Goal: Information Seeking & Learning: Learn about a topic

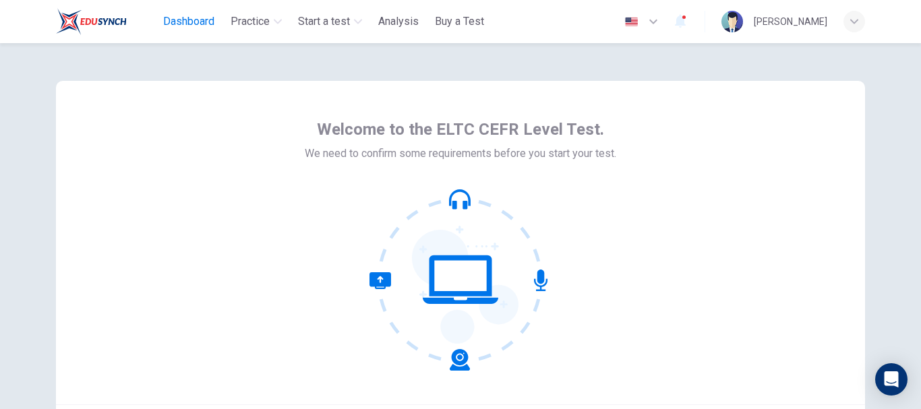
click at [185, 19] on span "Dashboard" at bounding box center [188, 21] width 51 height 16
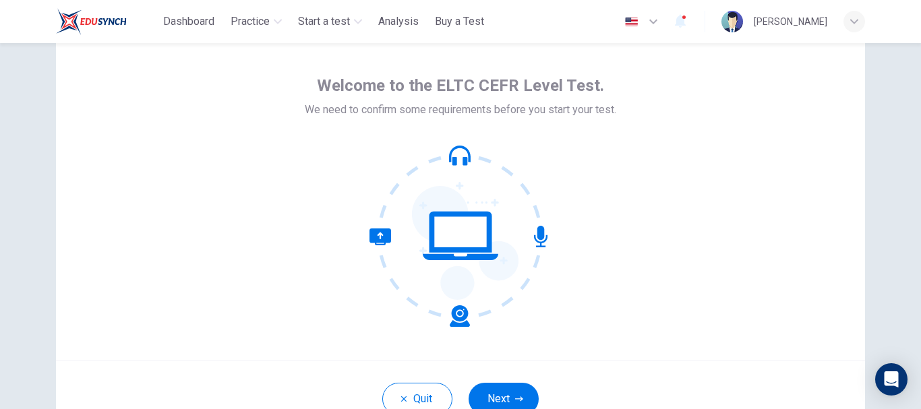
scroll to position [67, 0]
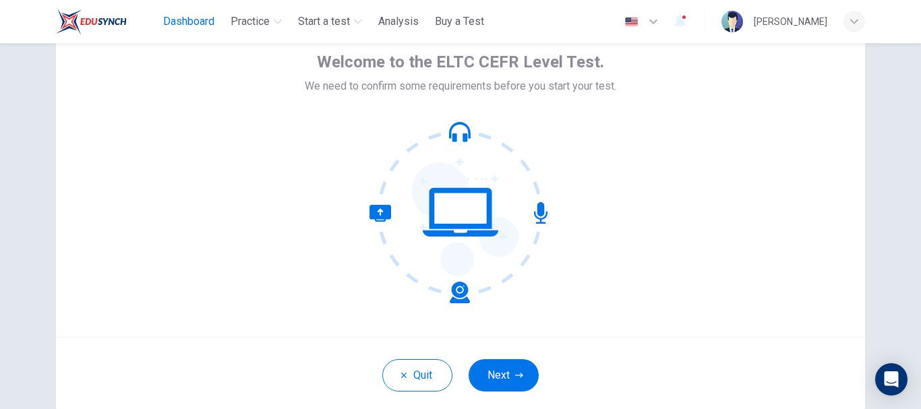
click at [183, 20] on span "Dashboard" at bounding box center [188, 21] width 51 height 16
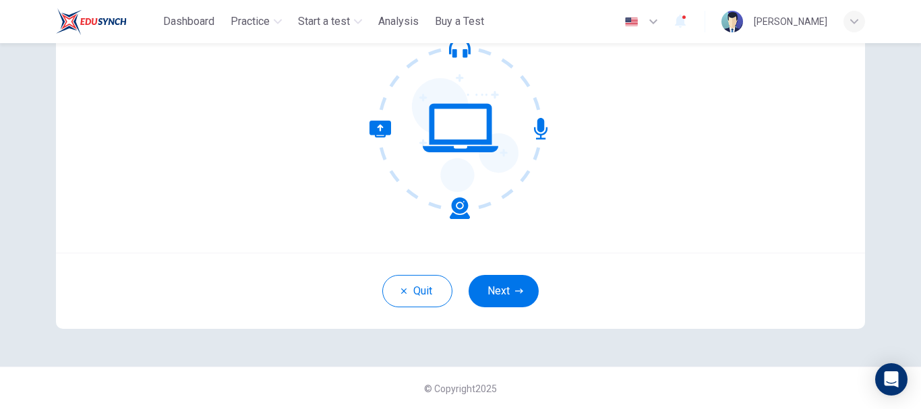
scroll to position [152, 0]
click at [508, 287] on button "Next" at bounding box center [504, 290] width 70 height 32
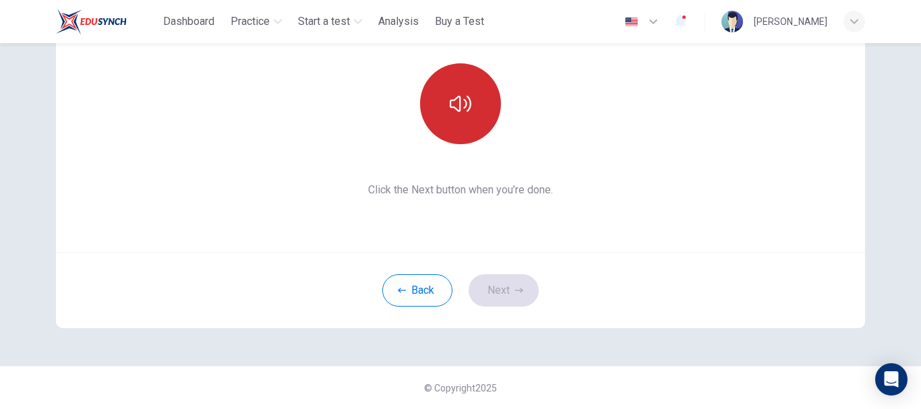
click at [481, 121] on button "button" at bounding box center [460, 103] width 81 height 81
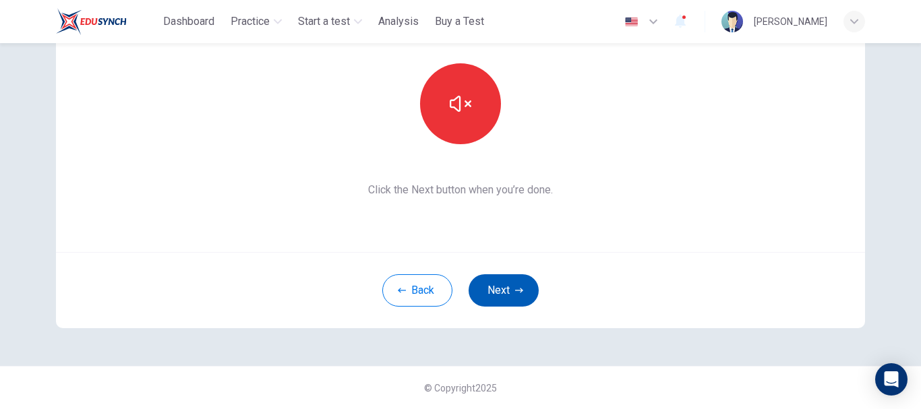
click at [505, 285] on button "Next" at bounding box center [504, 290] width 70 height 32
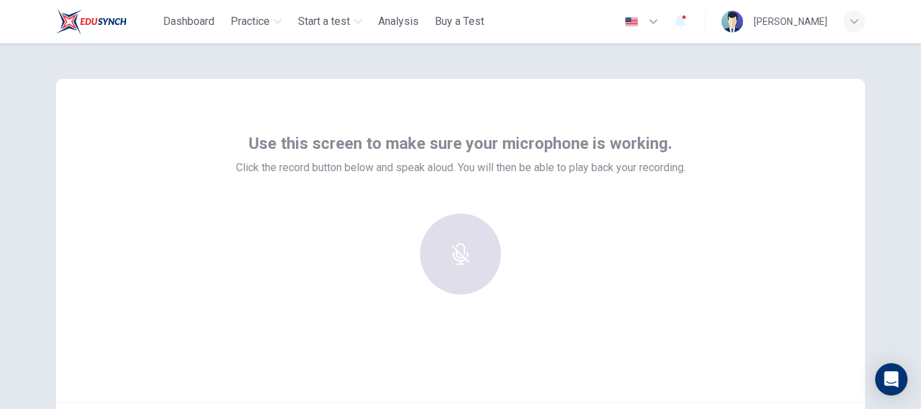
scroll to position [5, 0]
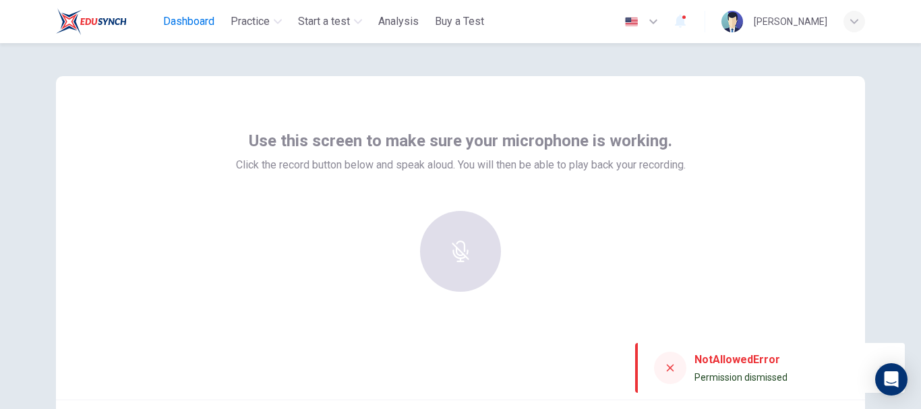
click at [191, 18] on span "Dashboard" at bounding box center [188, 21] width 51 height 16
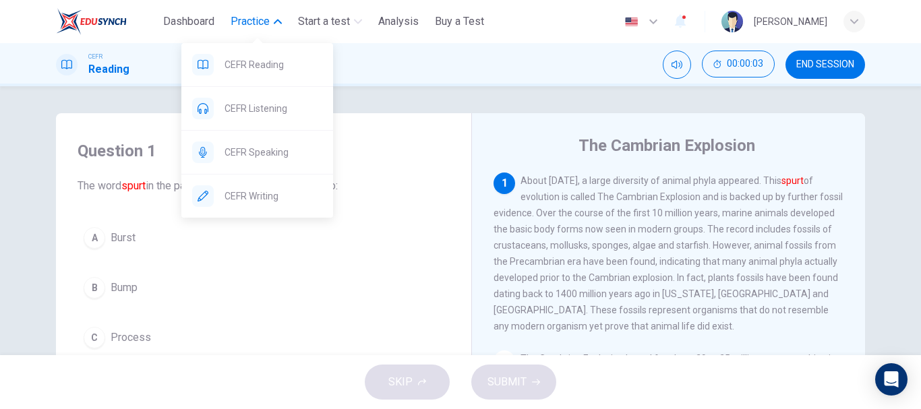
click at [255, 23] on span "Practice" at bounding box center [250, 21] width 39 height 16
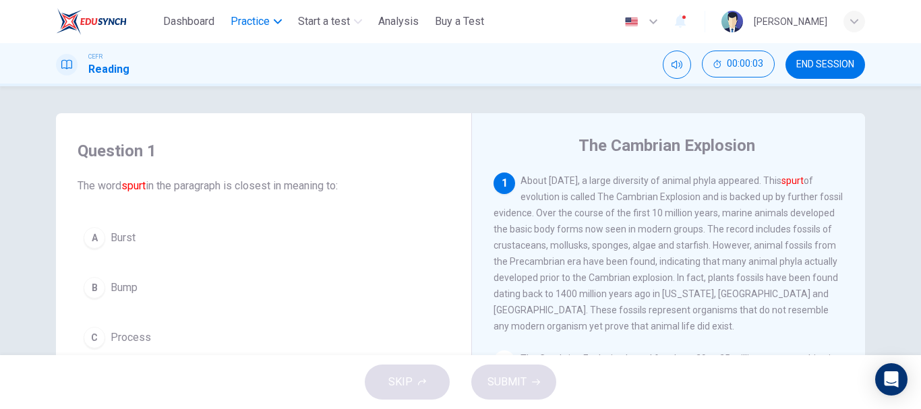
click at [255, 23] on span "Practice" at bounding box center [250, 21] width 39 height 16
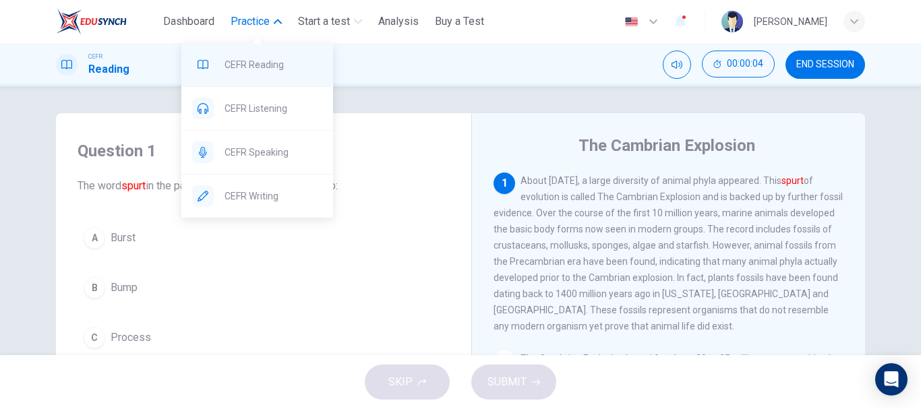
click at [270, 74] on div "CEFR Reading" at bounding box center [257, 64] width 152 height 43
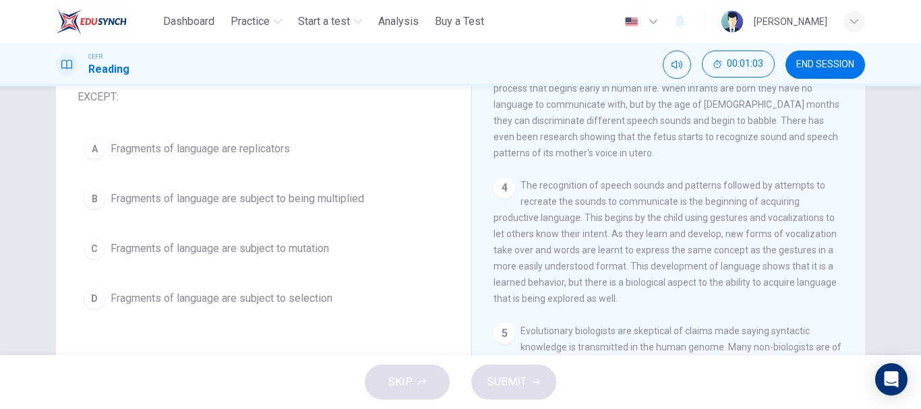
scroll to position [30, 0]
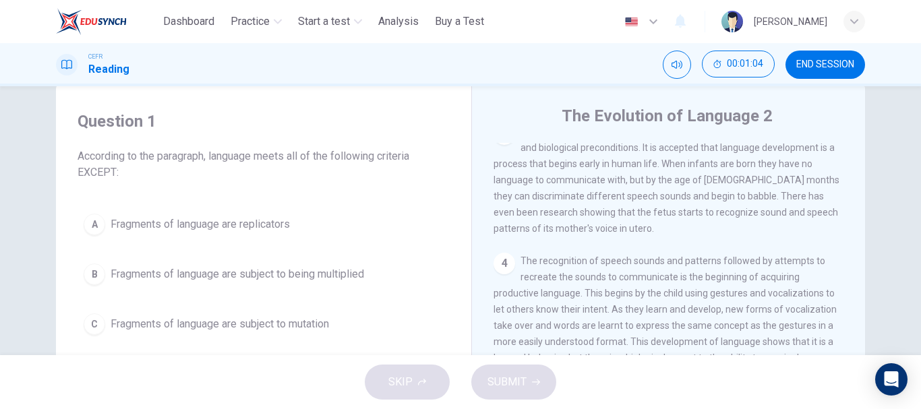
click at [92, 223] on div "A" at bounding box center [95, 225] width 22 height 22
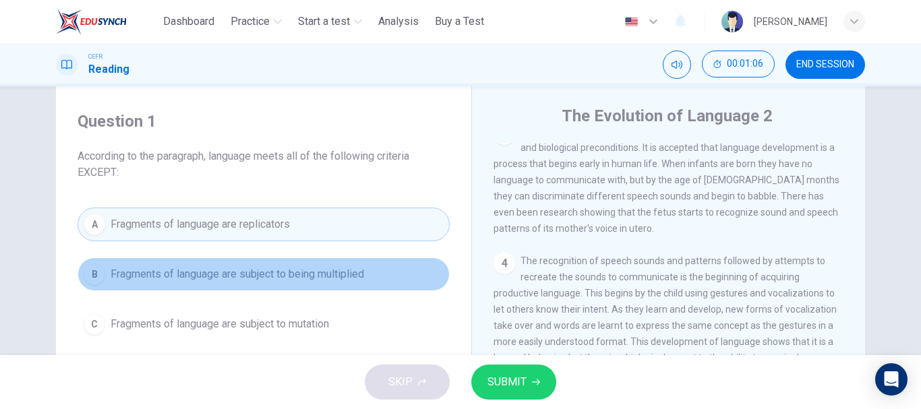
click at [124, 272] on span "Fragments of language are subject to being multiplied" at bounding box center [238, 274] width 254 height 16
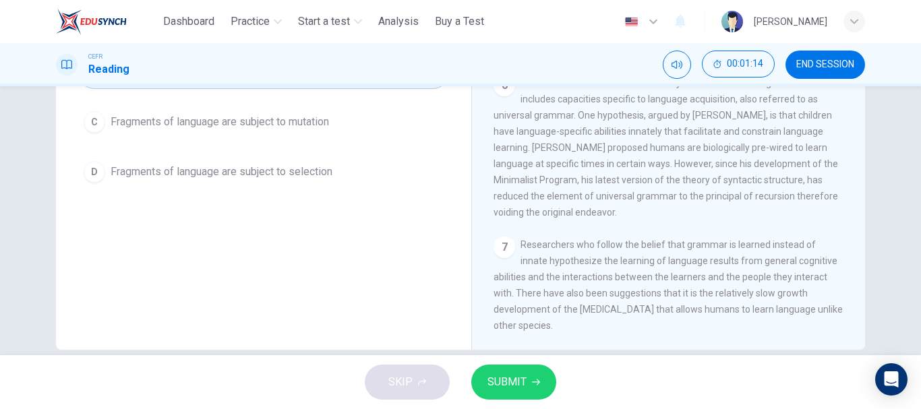
scroll to position [513, 0]
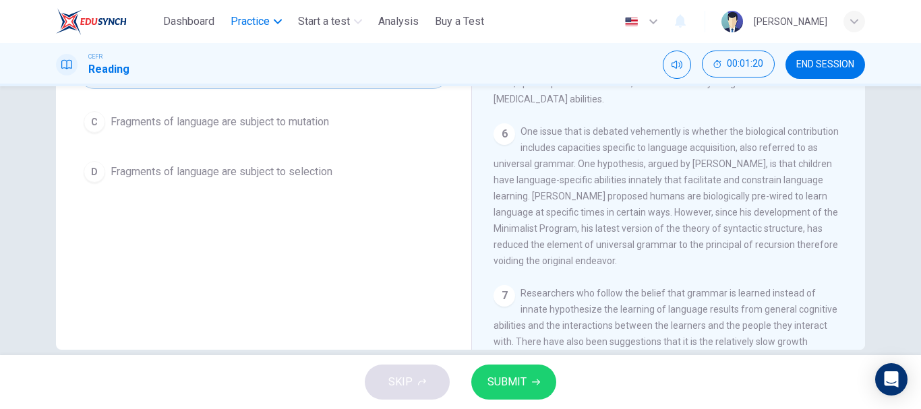
click at [270, 13] on button "Practice" at bounding box center [256, 21] width 62 height 24
click at [810, 68] on span "END SESSION" at bounding box center [825, 64] width 58 height 11
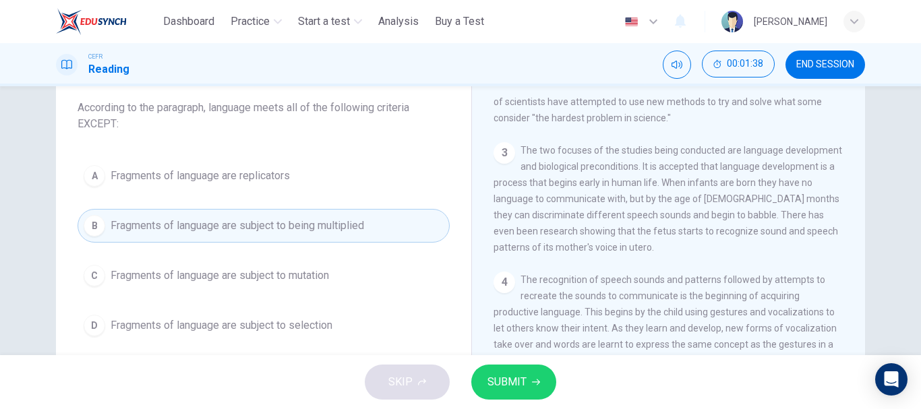
scroll to position [79, 0]
click at [290, 274] on span "Fragments of language are subject to mutation" at bounding box center [220, 275] width 218 height 16
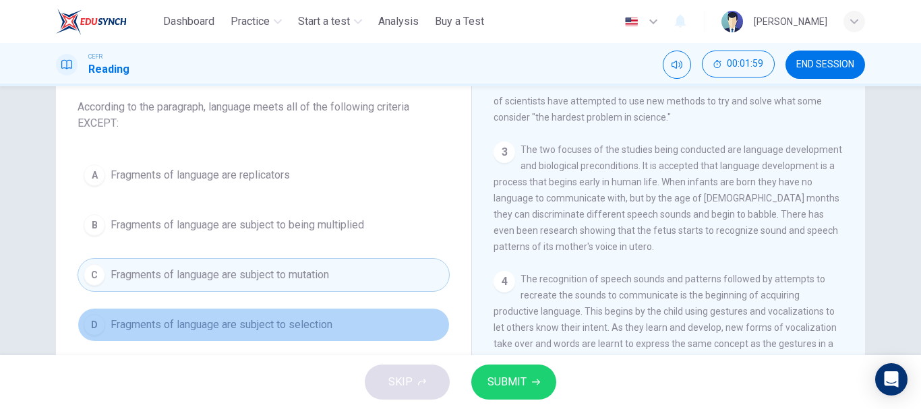
click at [328, 326] on span "Fragments of language are subject to selection" at bounding box center [222, 325] width 222 height 16
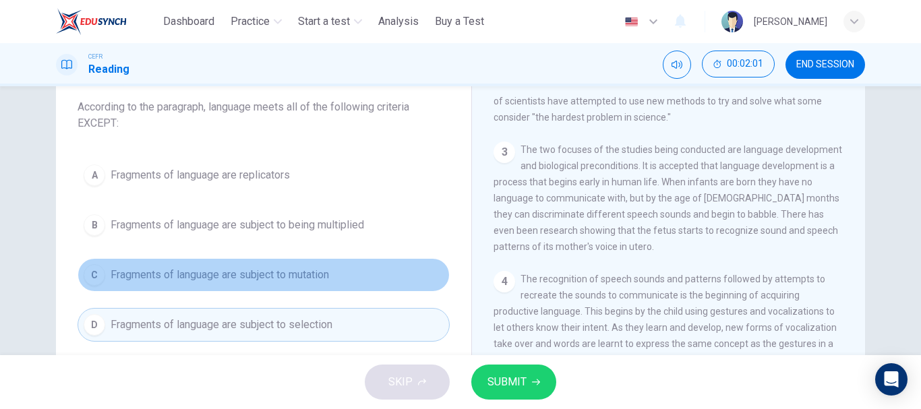
click at [343, 285] on button "C Fragments of language are subject to mutation" at bounding box center [264, 275] width 372 height 34
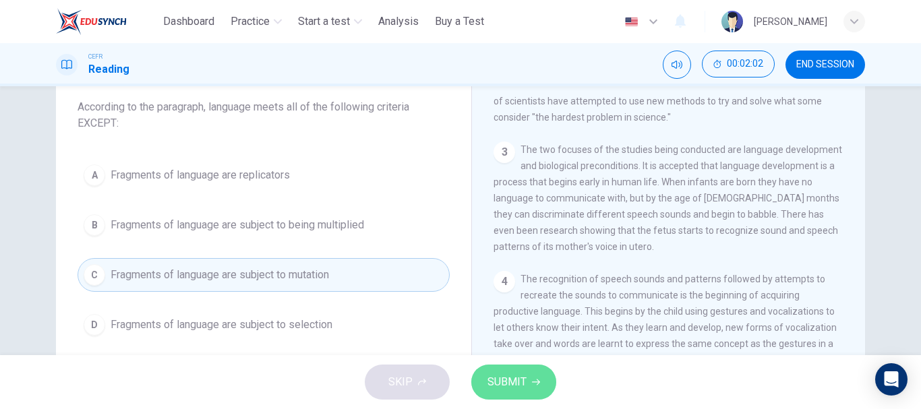
click at [484, 372] on button "SUBMIT" at bounding box center [513, 382] width 85 height 35
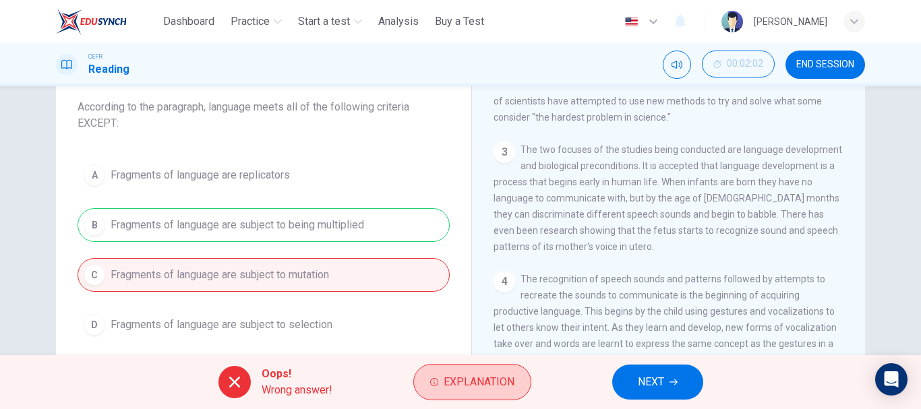
click at [448, 386] on span "Explanation" at bounding box center [479, 382] width 71 height 19
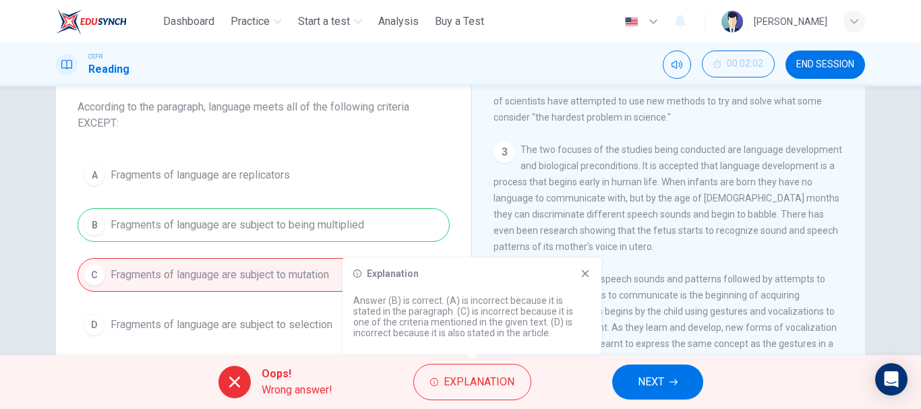
click at [584, 274] on icon at bounding box center [585, 273] width 7 height 7
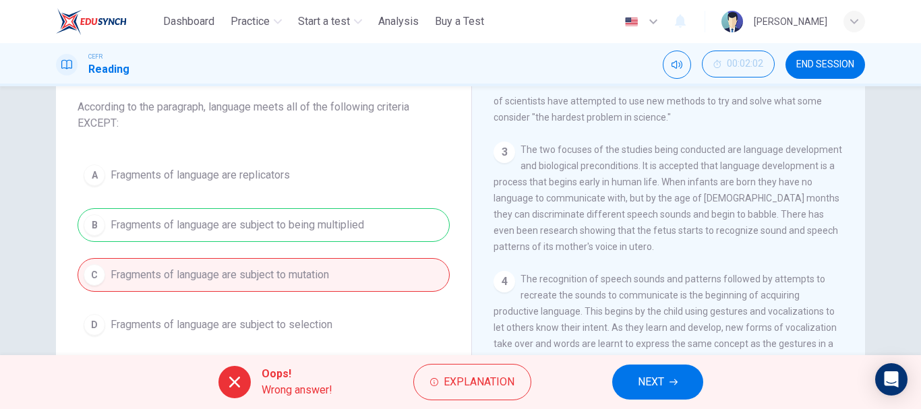
click at [662, 380] on span "NEXT" at bounding box center [651, 382] width 26 height 19
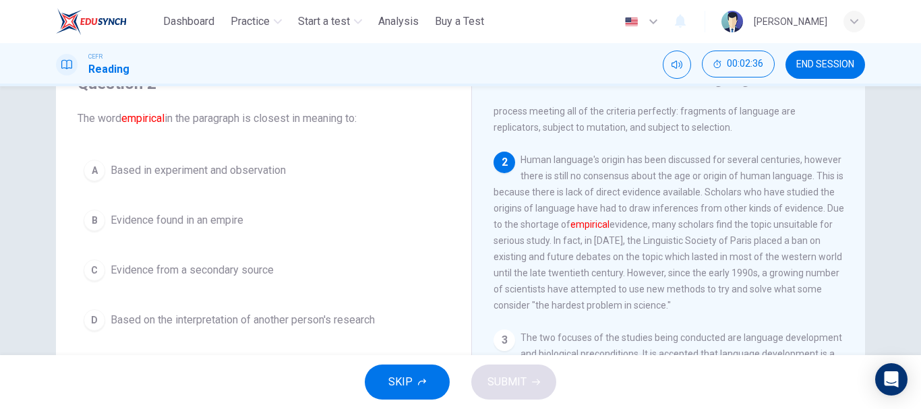
scroll to position [67, 0]
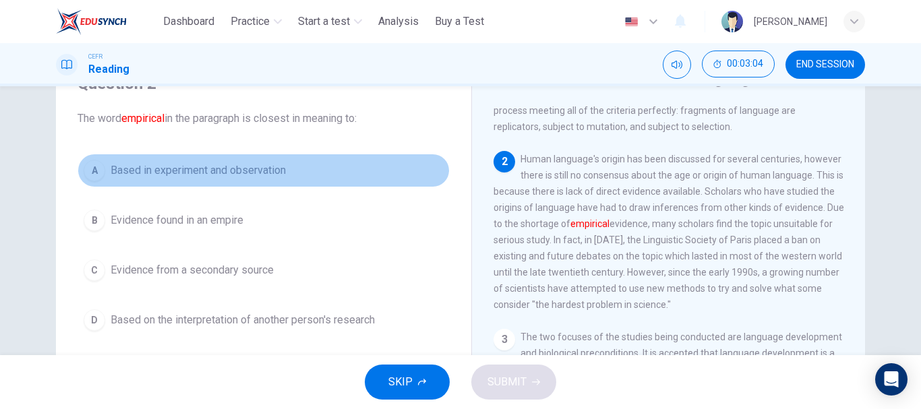
click at [242, 173] on span "Based in experiment and observation" at bounding box center [198, 171] width 175 height 16
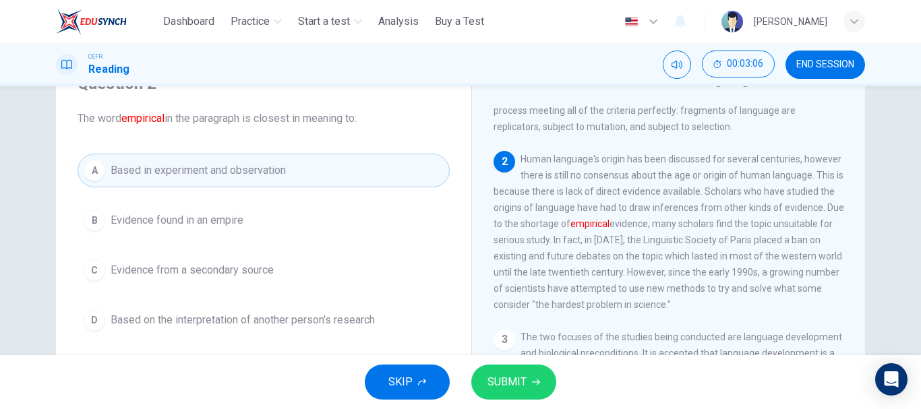
click at [493, 387] on span "SUBMIT" at bounding box center [507, 382] width 39 height 19
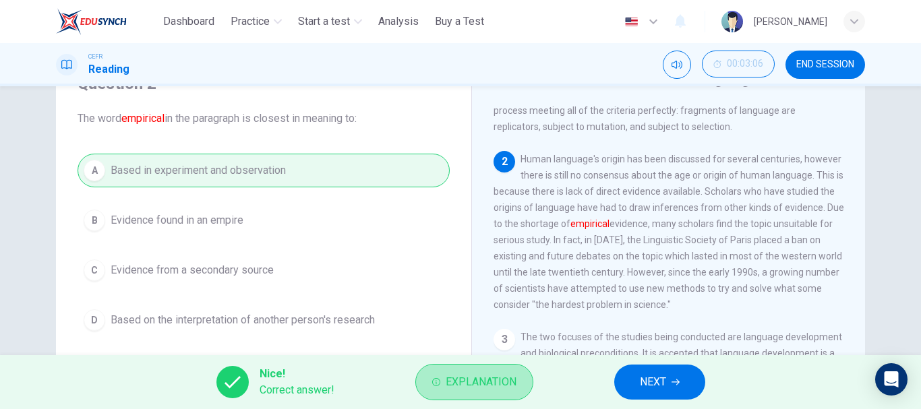
click at [493, 387] on span "Explanation" at bounding box center [481, 382] width 71 height 19
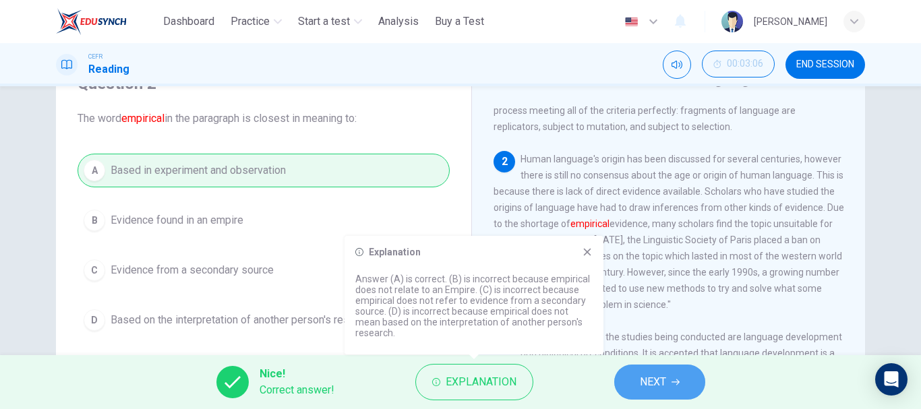
click at [649, 394] on button "NEXT" at bounding box center [659, 382] width 91 height 35
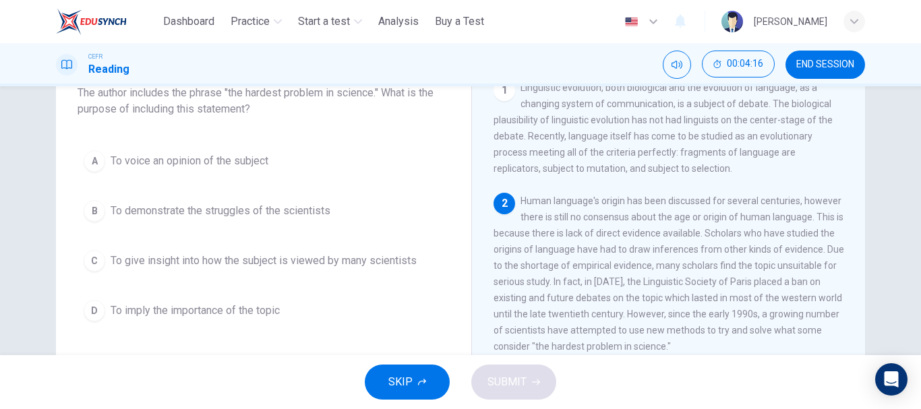
scroll to position [69, 0]
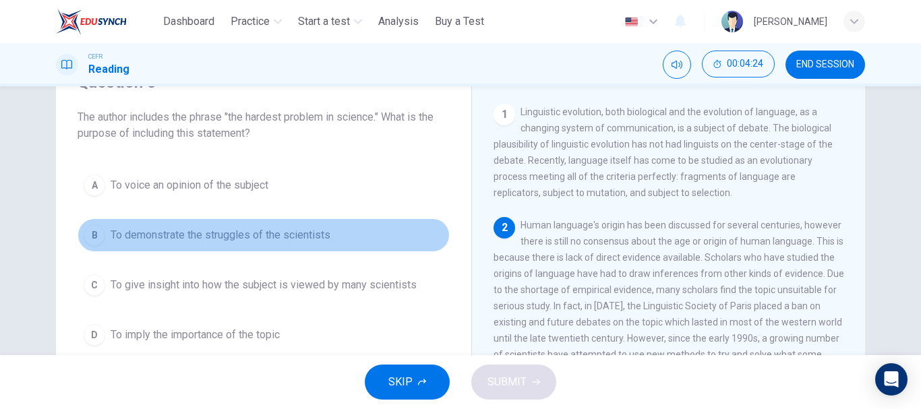
click at [181, 243] on span "To demonstrate the struggles of the scientists" at bounding box center [221, 235] width 220 height 16
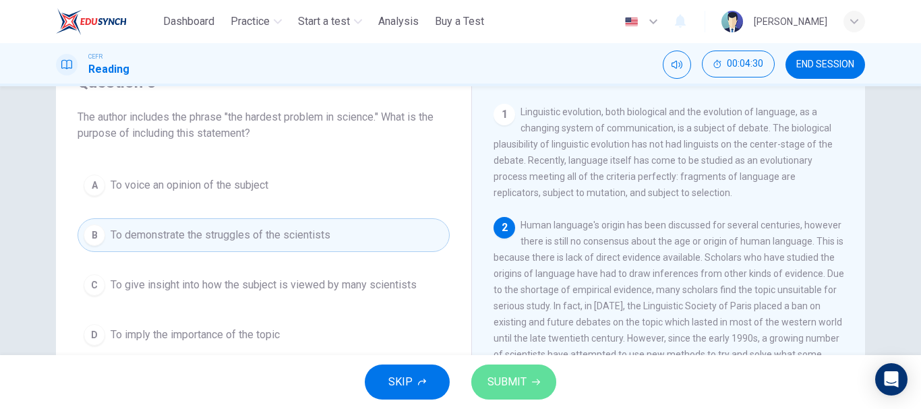
click at [490, 382] on span "SUBMIT" at bounding box center [507, 382] width 39 height 19
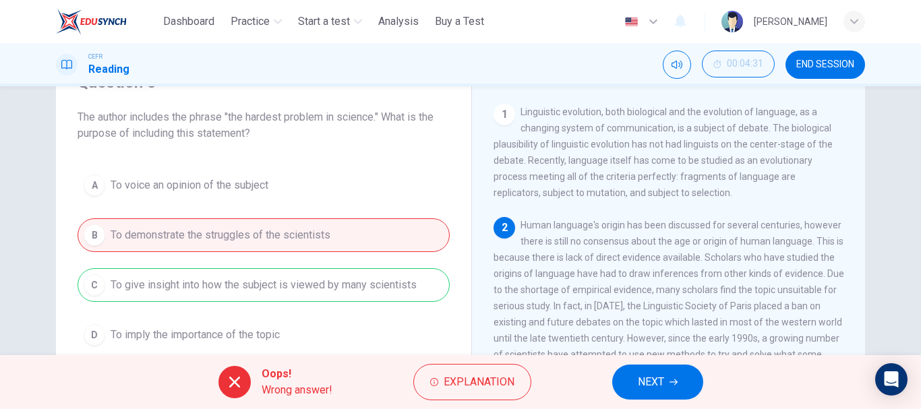
click at [490, 382] on span "Explanation" at bounding box center [479, 382] width 71 height 19
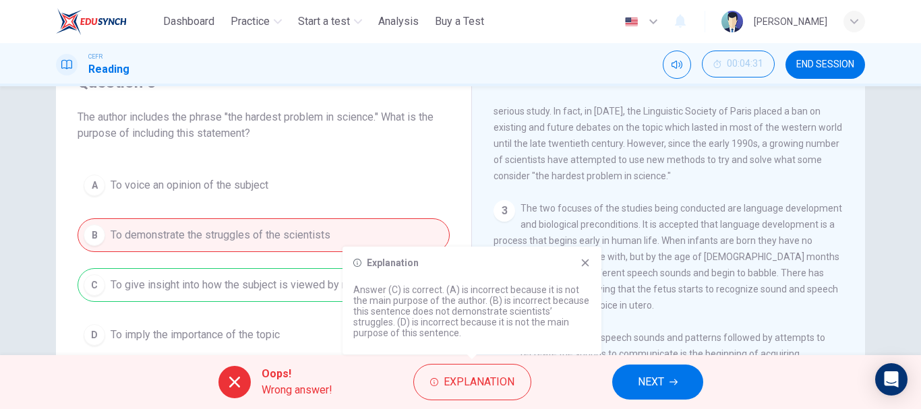
scroll to position [202, 0]
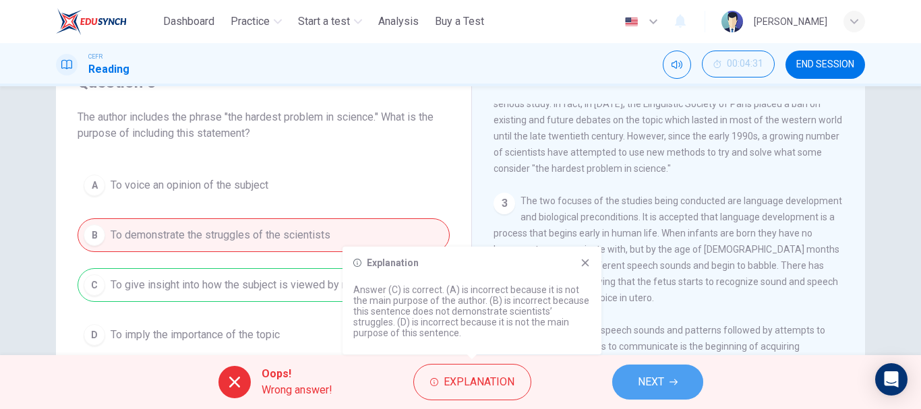
click at [653, 372] on button "NEXT" at bounding box center [657, 382] width 91 height 35
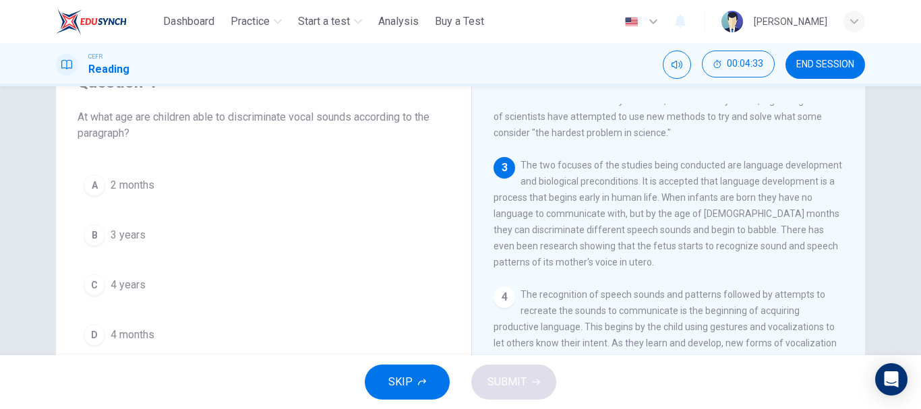
scroll to position [270, 0]
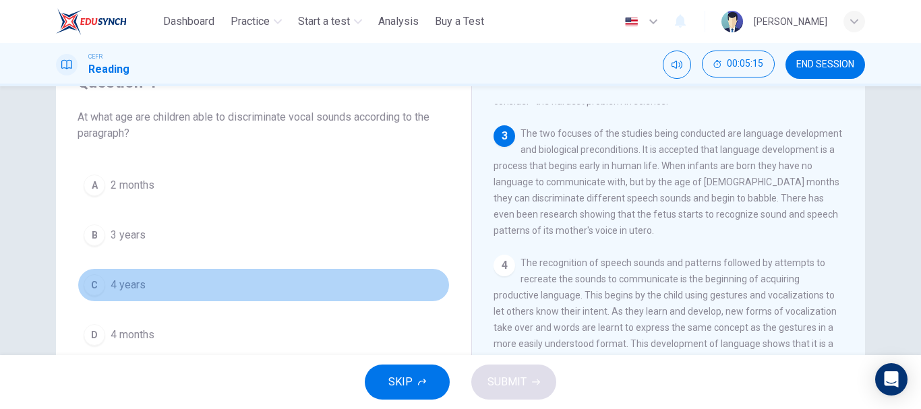
click at [129, 284] on span "4 years" at bounding box center [128, 285] width 35 height 16
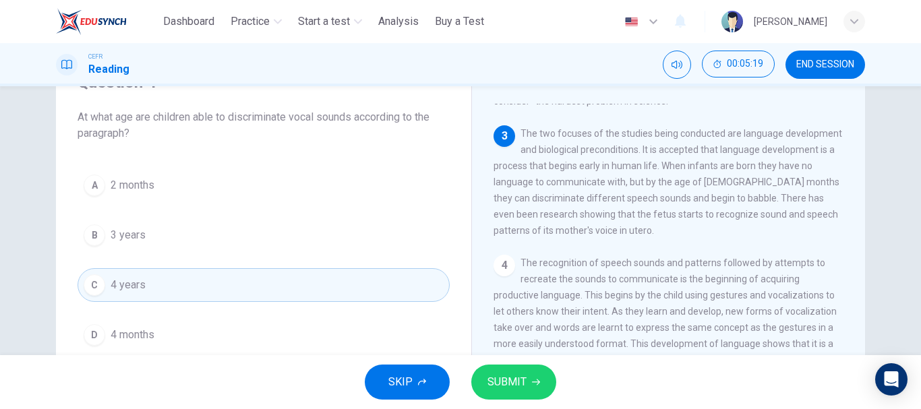
click at [123, 338] on span "4 months" at bounding box center [133, 335] width 44 height 16
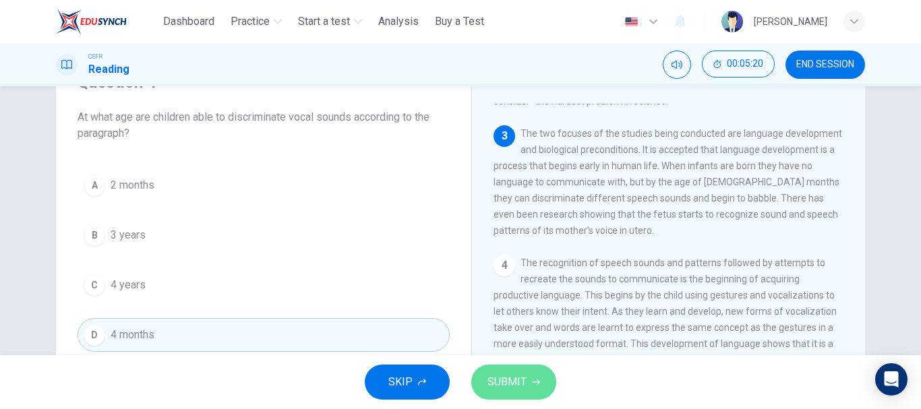
click at [486, 371] on button "SUBMIT" at bounding box center [513, 382] width 85 height 35
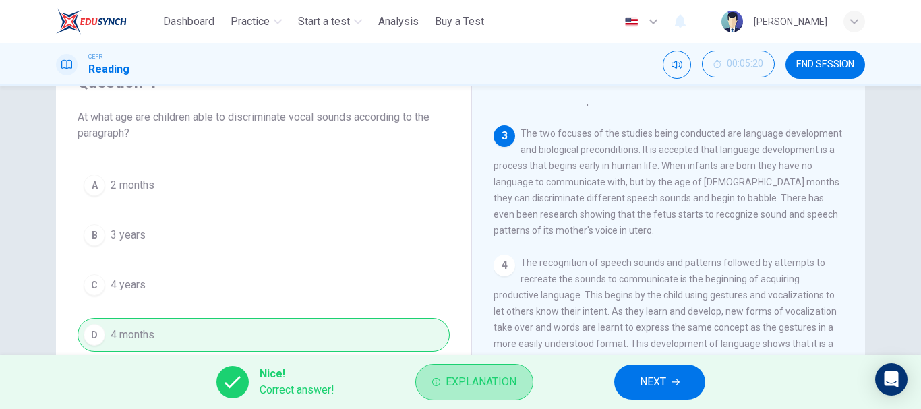
click at [487, 372] on button "Explanation" at bounding box center [474, 382] width 118 height 36
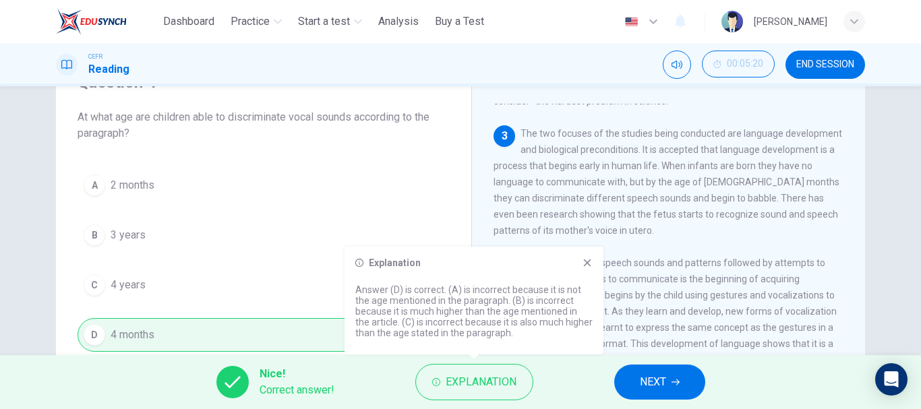
click at [587, 264] on icon at bounding box center [587, 263] width 7 height 7
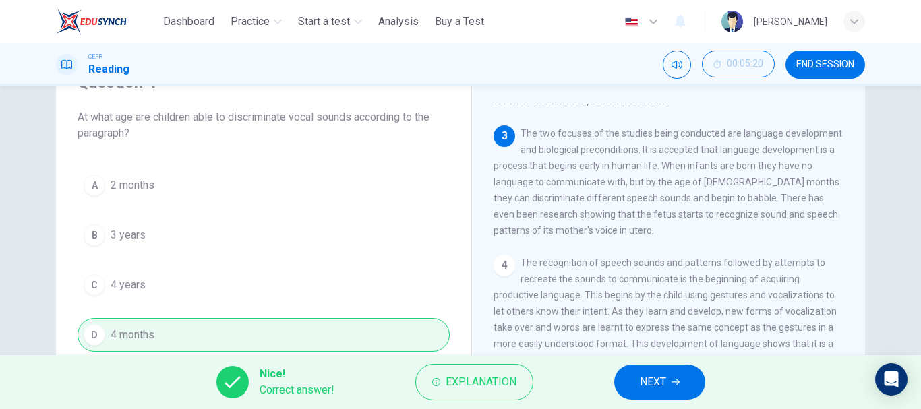
click at [672, 384] on icon "button" at bounding box center [676, 382] width 8 height 8
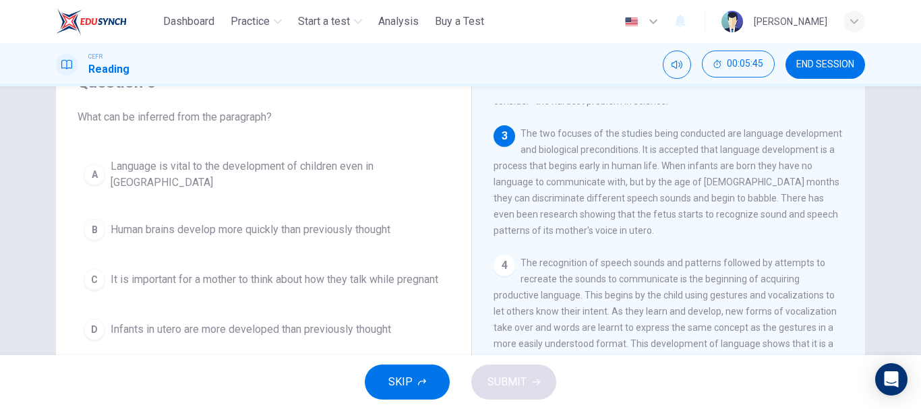
click at [494, 219] on div "3 The two focuses of the studies being conducted are language development and b…" at bounding box center [669, 181] width 351 height 113
click at [96, 164] on div "A" at bounding box center [95, 175] width 22 height 22
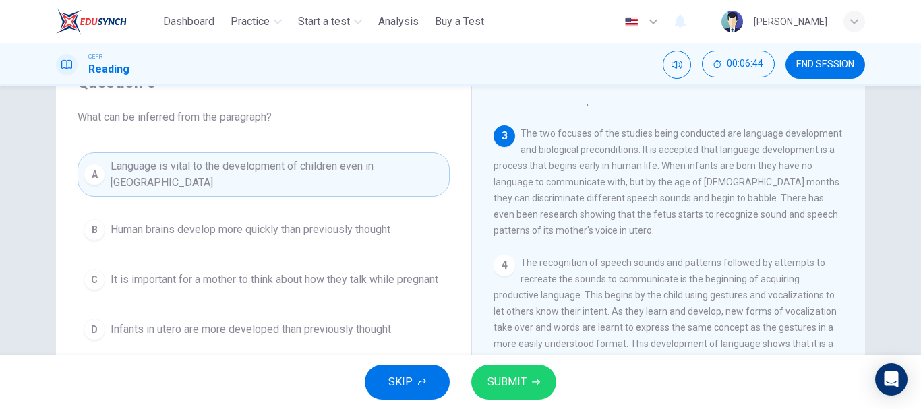
click at [488, 381] on span "SUBMIT" at bounding box center [507, 382] width 39 height 19
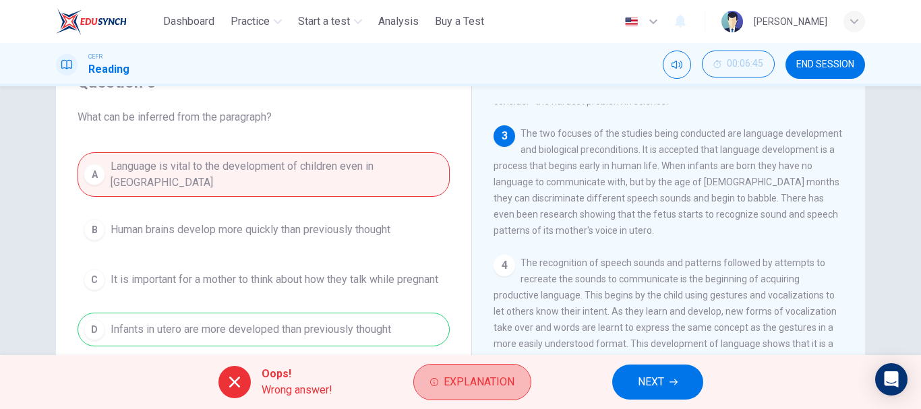
click at [487, 381] on span "Explanation" at bounding box center [479, 382] width 71 height 19
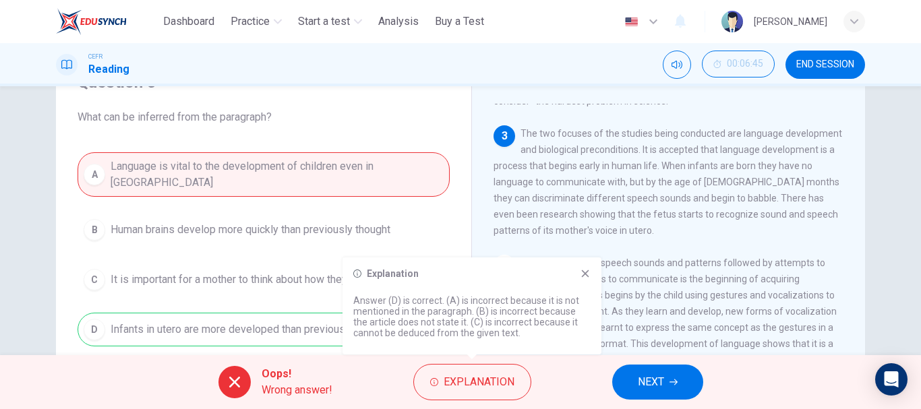
click at [487, 381] on span "Explanation" at bounding box center [479, 382] width 71 height 19
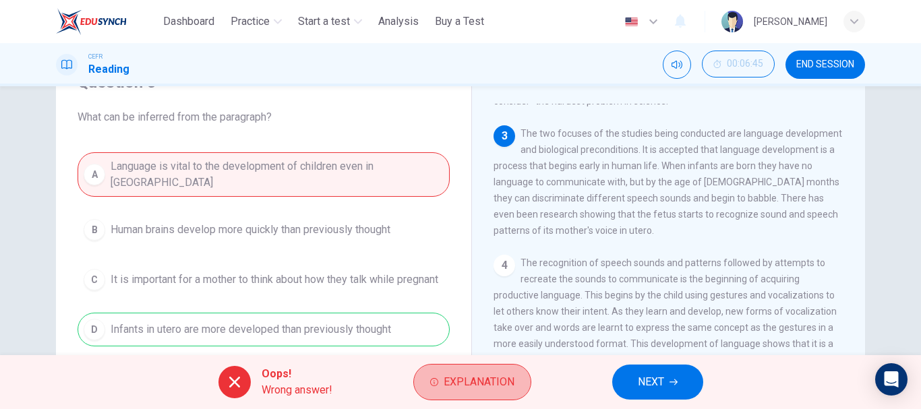
click at [487, 381] on span "Explanation" at bounding box center [479, 382] width 71 height 19
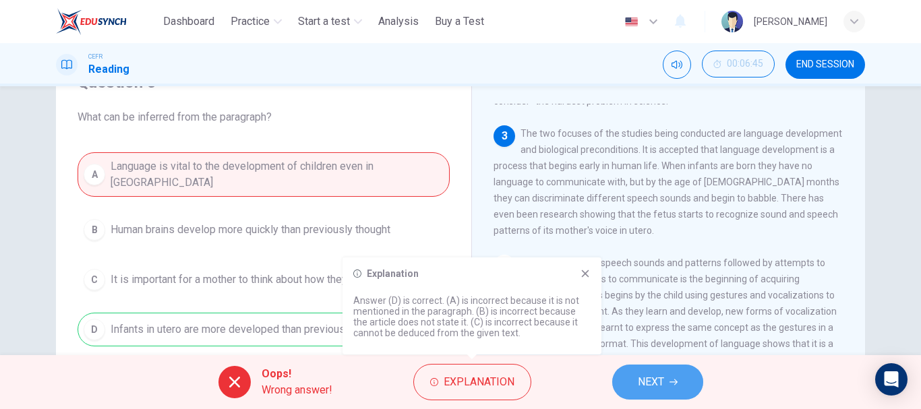
click at [676, 394] on button "NEXT" at bounding box center [657, 382] width 91 height 35
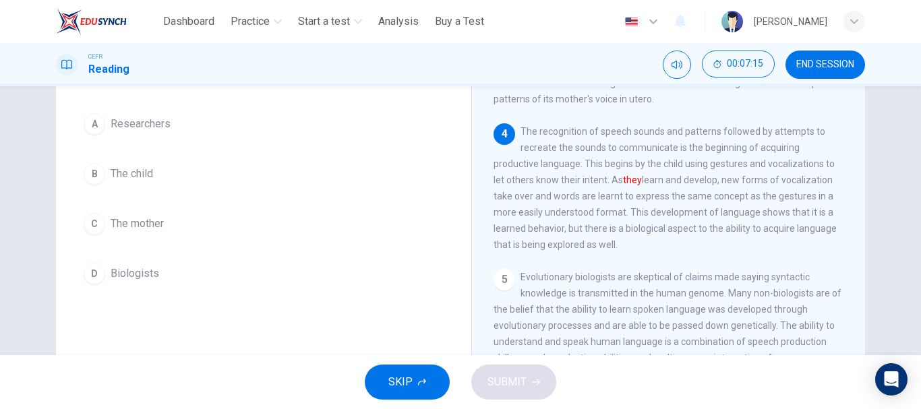
scroll to position [113, 0]
click at [88, 171] on div "B" at bounding box center [95, 176] width 22 height 22
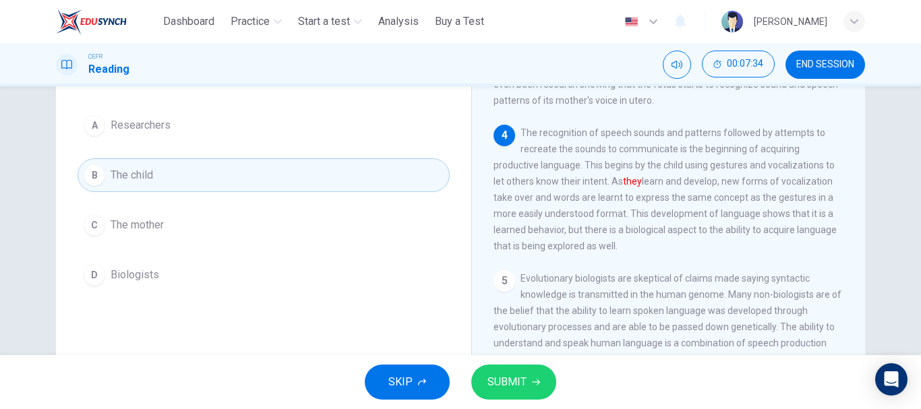
click at [534, 396] on button "SUBMIT" at bounding box center [513, 382] width 85 height 35
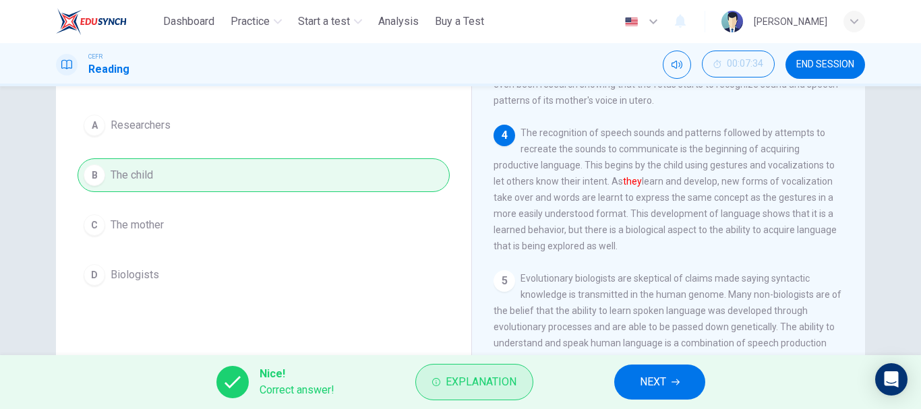
click at [477, 372] on button "Explanation" at bounding box center [474, 382] width 118 height 36
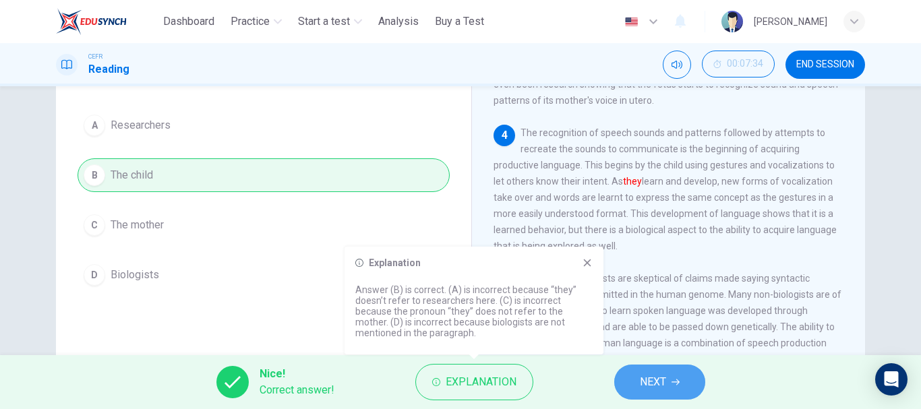
click at [666, 381] on span "NEXT" at bounding box center [653, 382] width 26 height 19
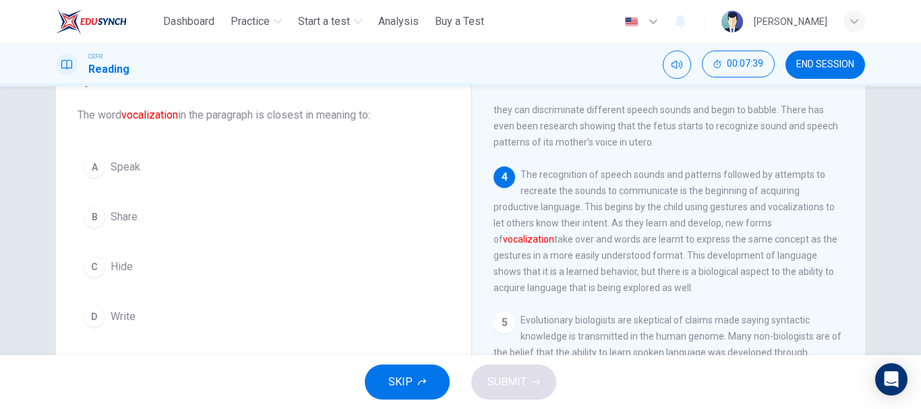
scroll to position [72, 0]
click at [96, 172] on div "A" at bounding box center [95, 166] width 22 height 22
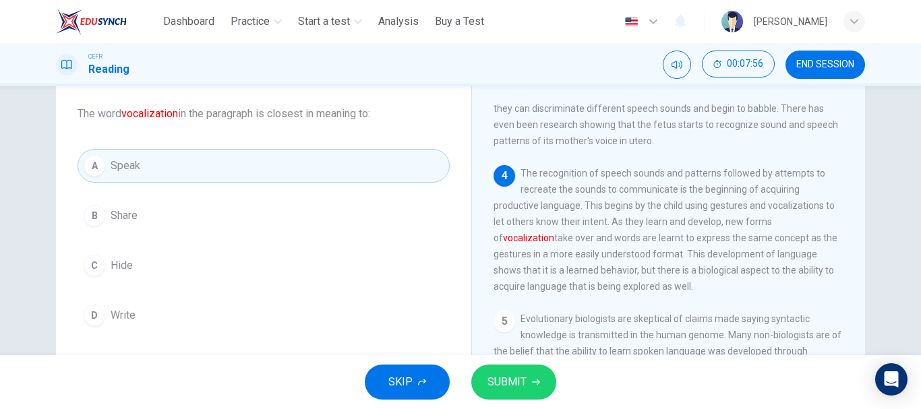
click at [508, 378] on span "SUBMIT" at bounding box center [507, 382] width 39 height 19
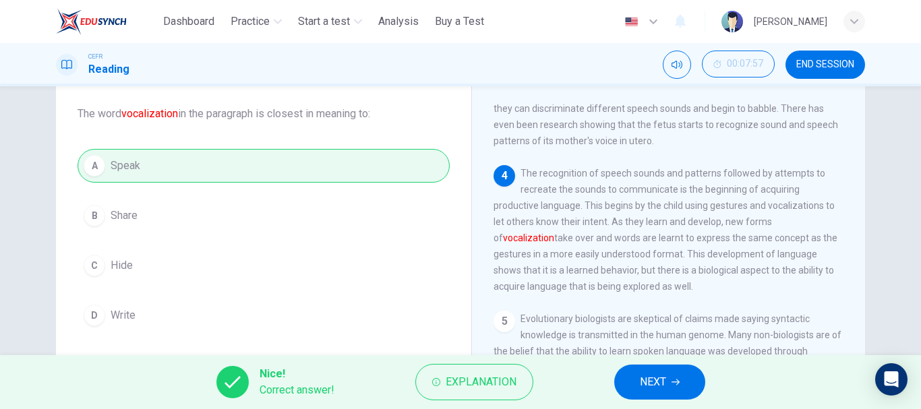
click at [508, 378] on span "Explanation" at bounding box center [481, 382] width 71 height 19
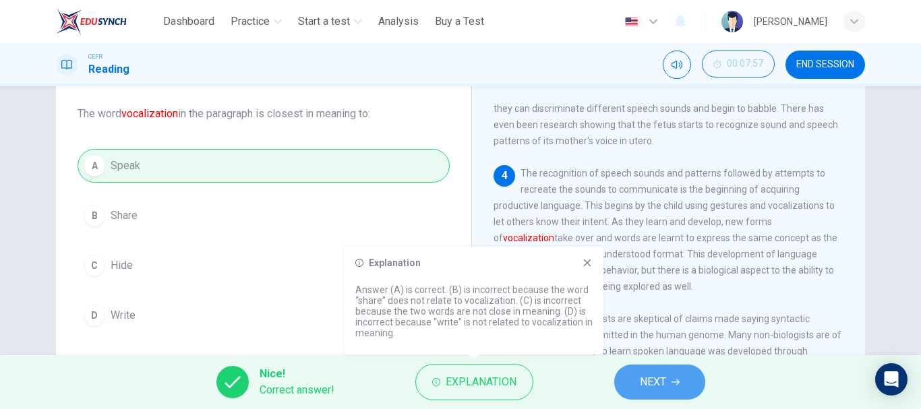
click at [660, 389] on span "NEXT" at bounding box center [653, 382] width 26 height 19
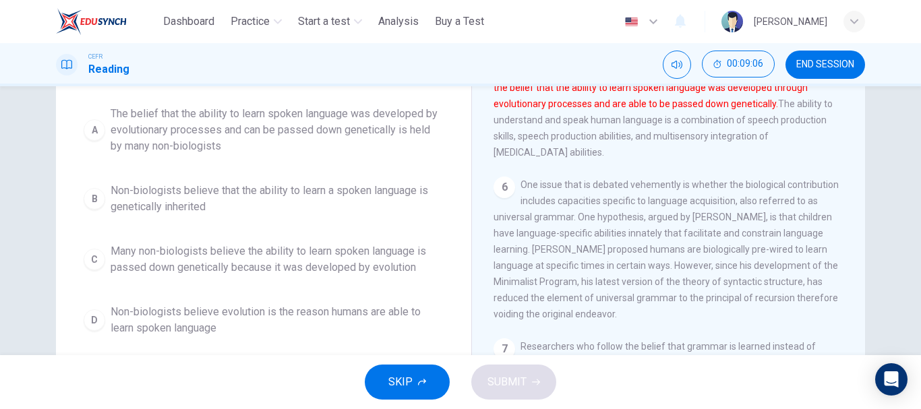
scroll to position [191, 0]
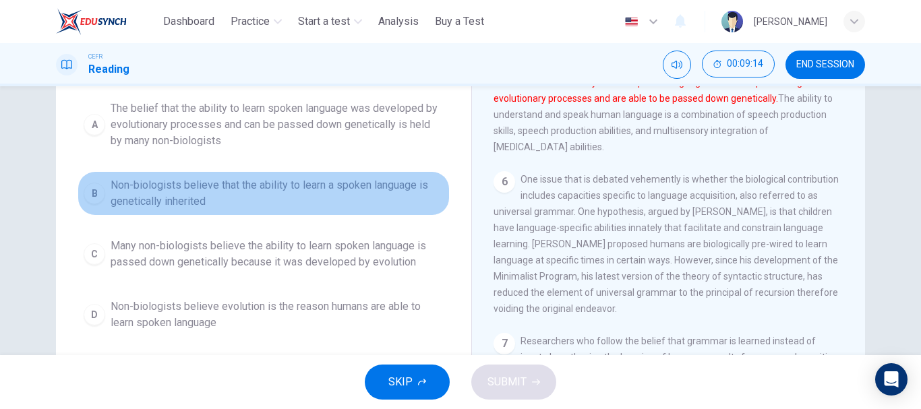
click at [230, 199] on span "Non-biologists believe that the ability to learn a spoken language is genetical…" at bounding box center [277, 193] width 333 height 32
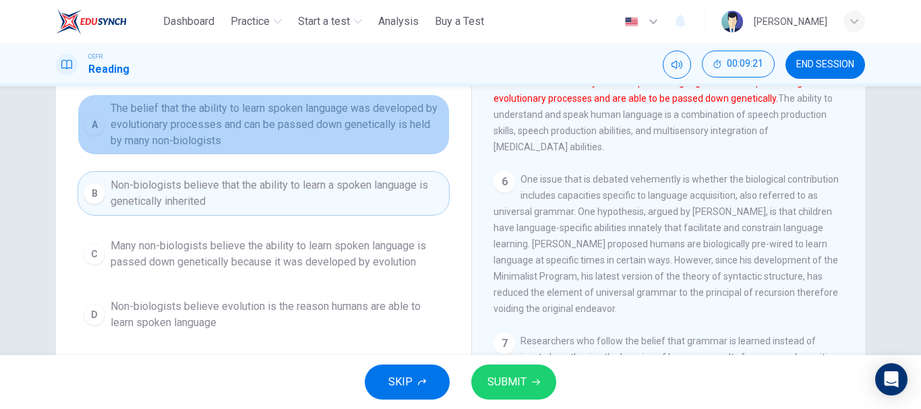
click at [390, 131] on span "The belief that the ability to learn spoken language was developed by evolution…" at bounding box center [277, 124] width 333 height 49
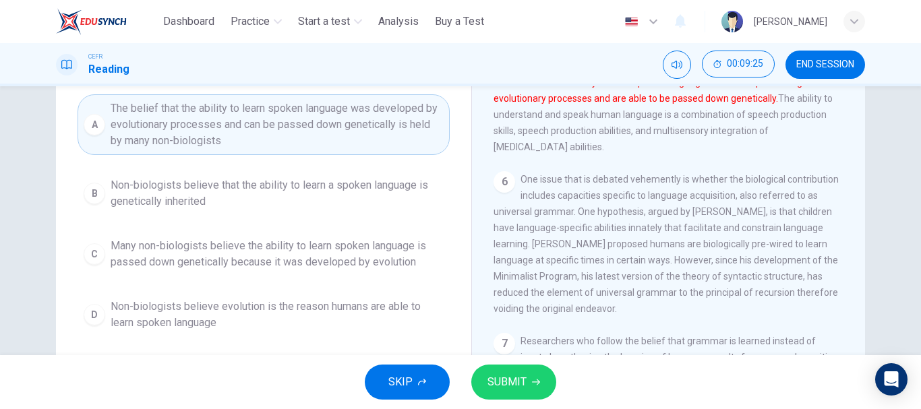
click at [510, 382] on span "SUBMIT" at bounding box center [507, 382] width 39 height 19
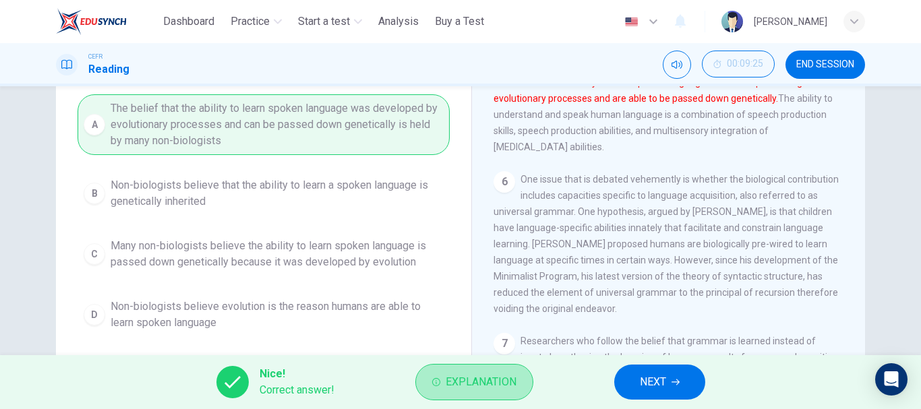
click at [510, 382] on span "Explanation" at bounding box center [481, 382] width 71 height 19
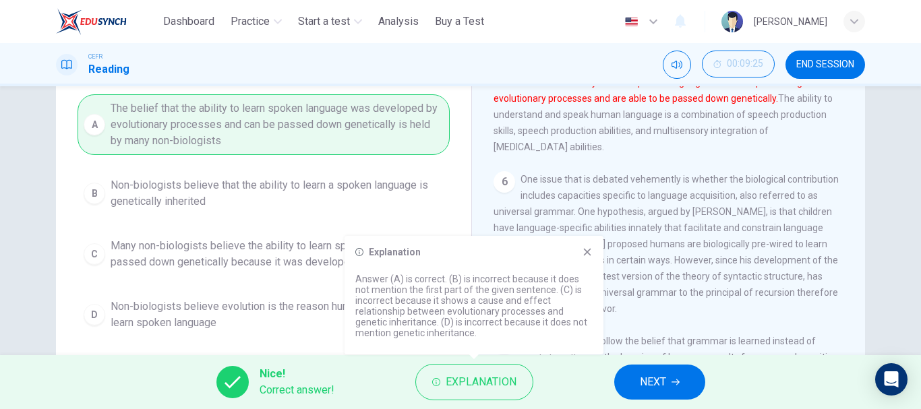
click at [592, 249] on icon at bounding box center [587, 252] width 11 height 11
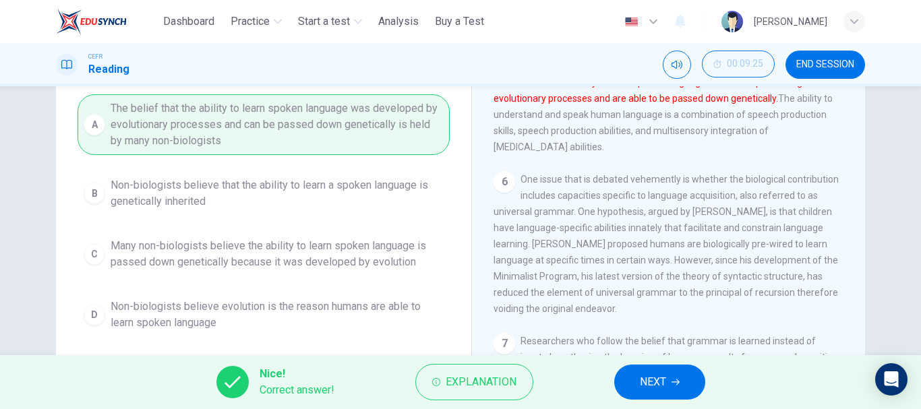
click at [631, 388] on button "NEXT" at bounding box center [659, 382] width 91 height 35
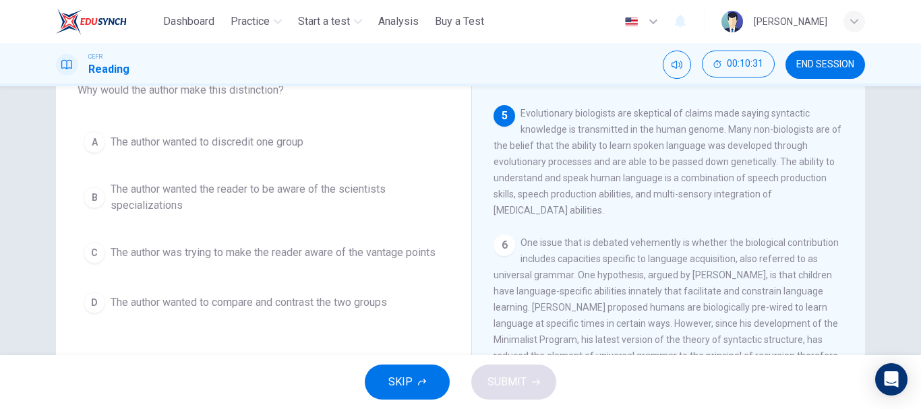
scroll to position [131, 0]
click at [107, 301] on button "D The author wanted to compare and contrast the two groups" at bounding box center [264, 300] width 372 height 34
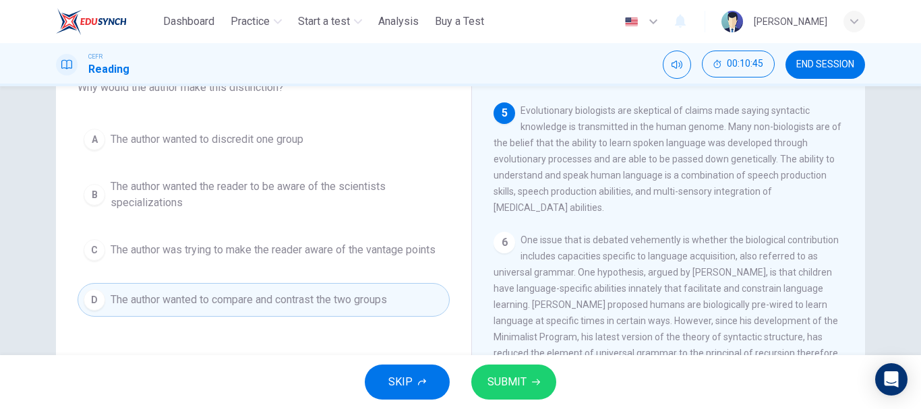
click at [510, 373] on span "SUBMIT" at bounding box center [507, 382] width 39 height 19
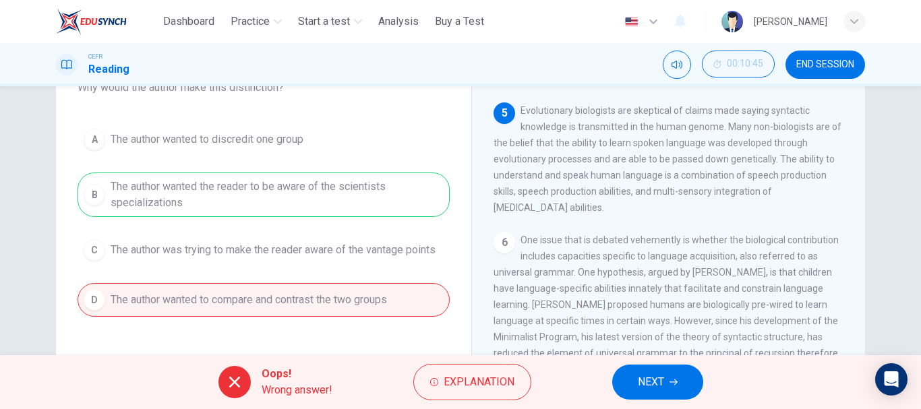
click at [510, 373] on span "Explanation" at bounding box center [479, 382] width 71 height 19
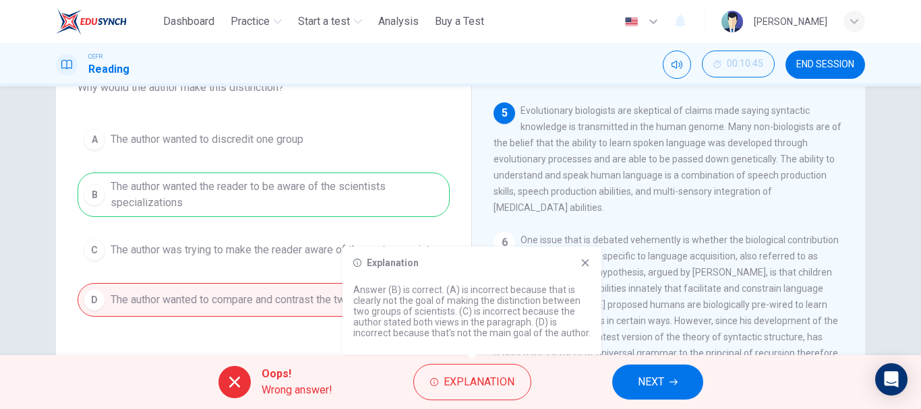
click at [633, 381] on button "NEXT" at bounding box center [657, 382] width 91 height 35
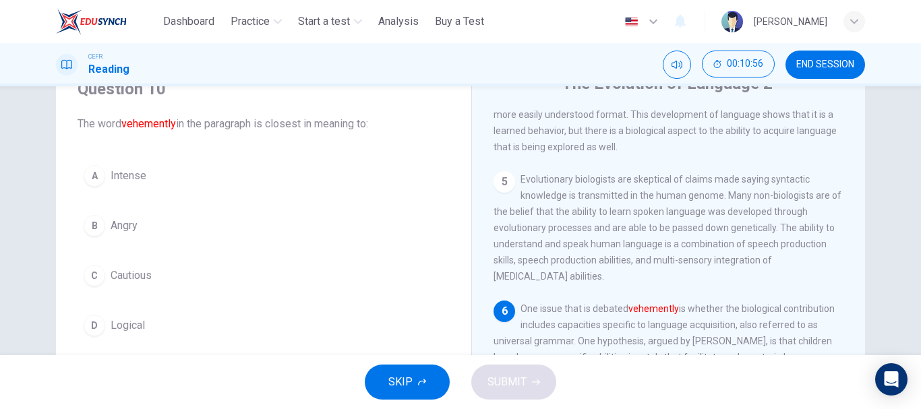
scroll to position [64, 0]
click at [79, 169] on button "A Intense" at bounding box center [264, 174] width 372 height 34
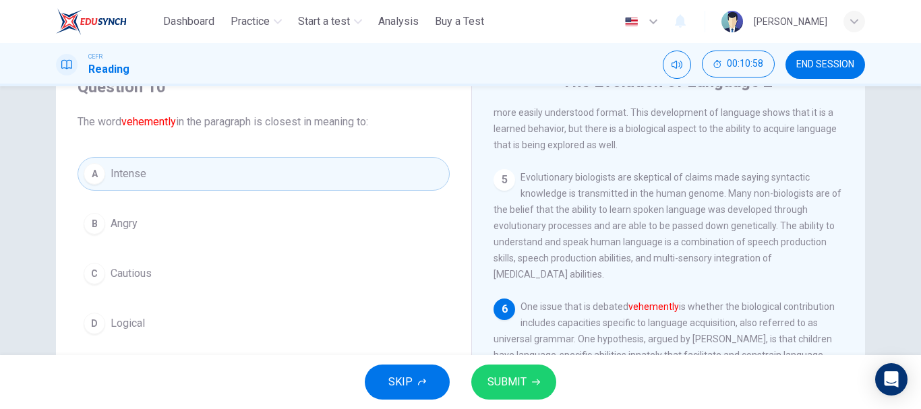
click at [79, 169] on button "A Intense" at bounding box center [264, 174] width 372 height 34
click at [507, 394] on button "SUBMIT" at bounding box center [513, 382] width 85 height 35
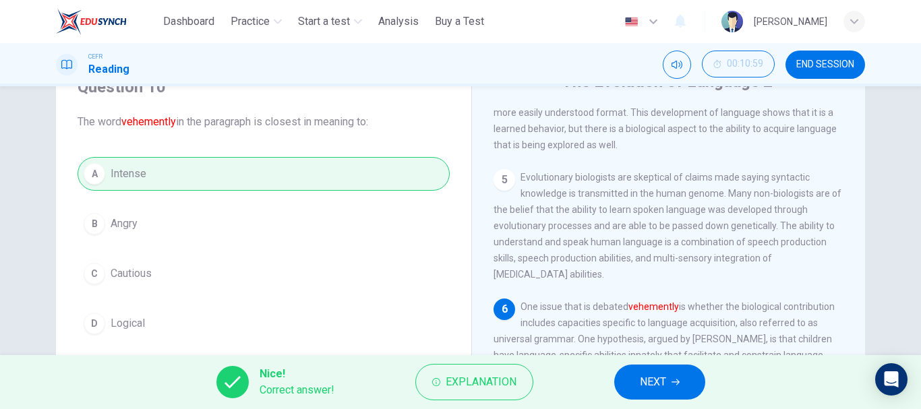
click at [485, 404] on div "Nice! Correct answer! Explanation NEXT" at bounding box center [460, 382] width 921 height 54
click at [490, 386] on span "Explanation" at bounding box center [481, 382] width 71 height 19
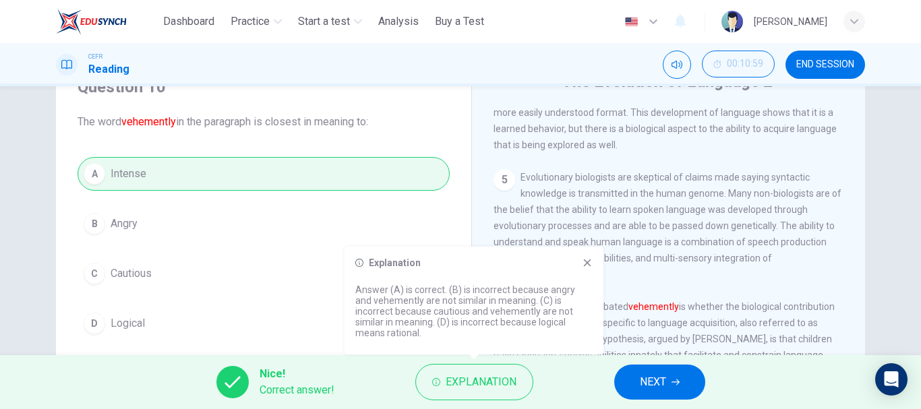
click at [591, 260] on icon at bounding box center [587, 263] width 7 height 7
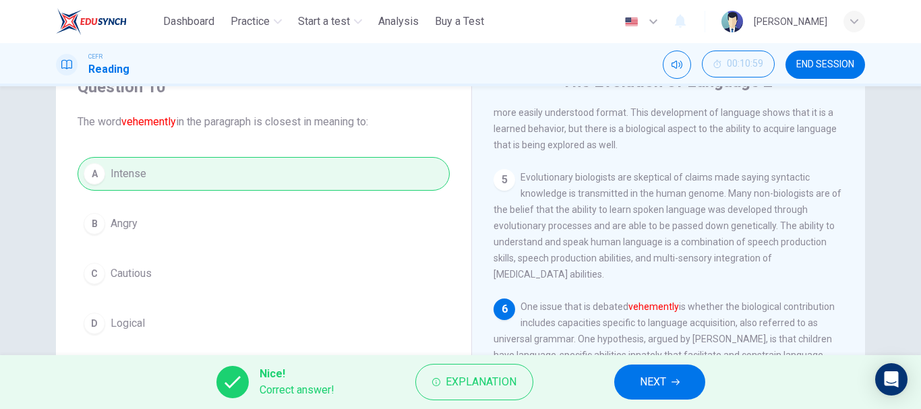
click at [651, 384] on span "NEXT" at bounding box center [653, 382] width 26 height 19
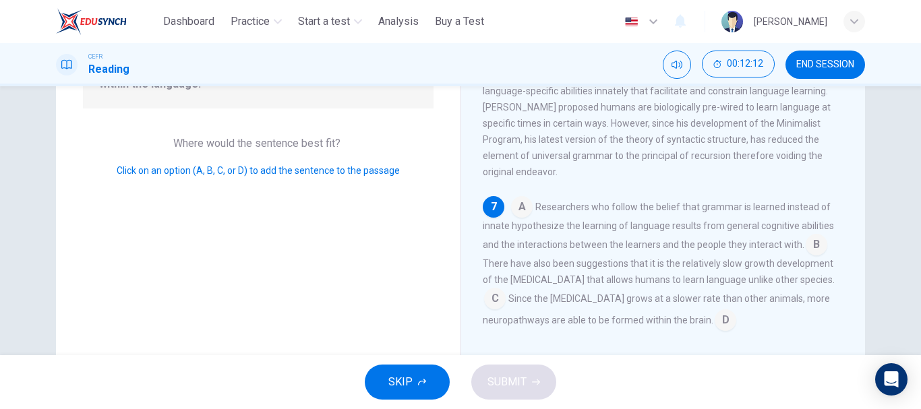
scroll to position [214, 0]
click at [808, 246] on input at bounding box center [817, 245] width 22 height 22
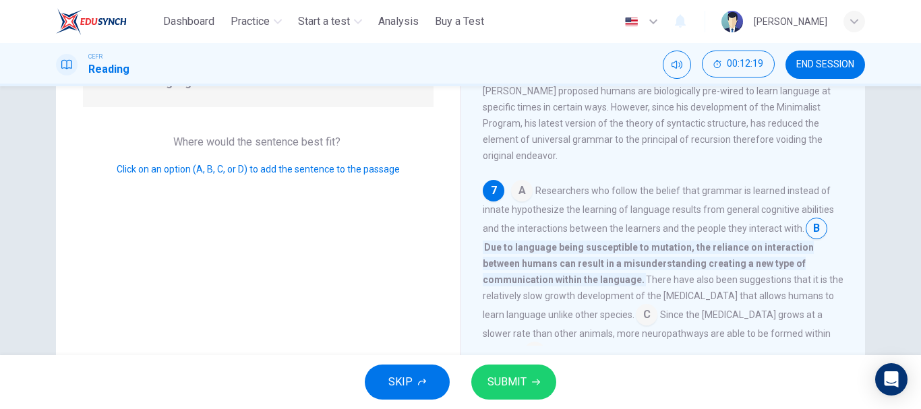
scroll to position [254, 0]
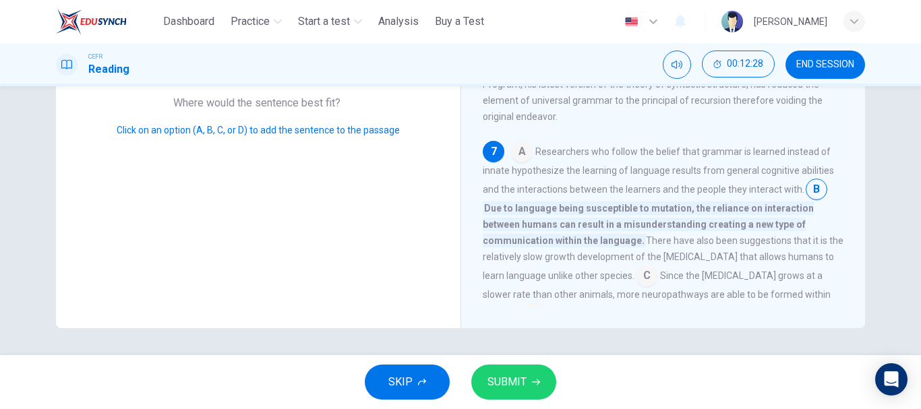
click at [808, 196] on input at bounding box center [817, 191] width 22 height 22
click at [807, 202] on input at bounding box center [817, 191] width 22 height 22
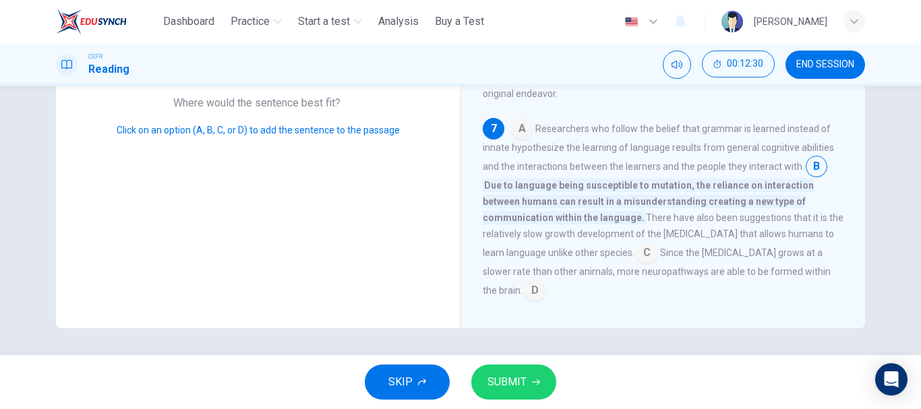
scroll to position [668, 0]
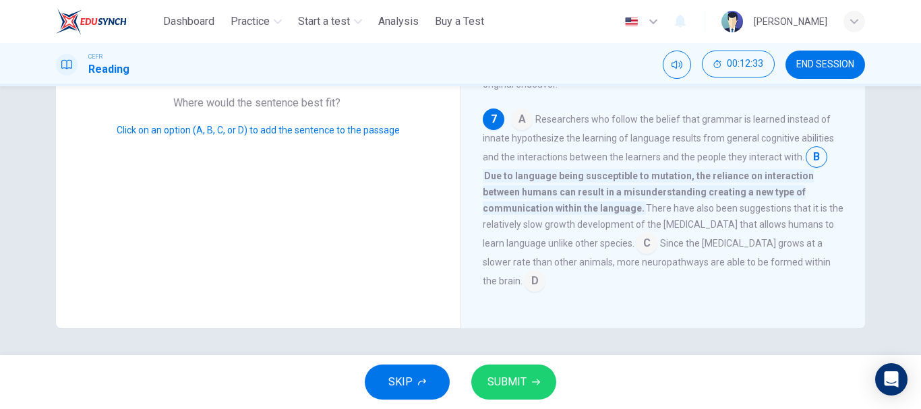
click at [504, 378] on span "SUBMIT" at bounding box center [507, 382] width 39 height 19
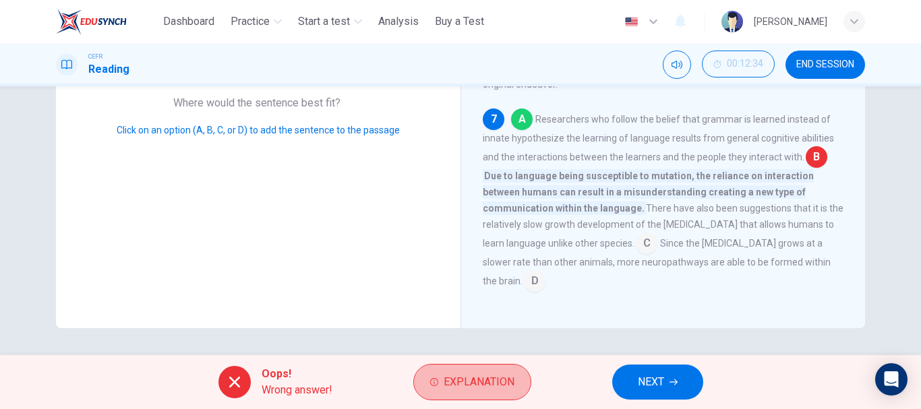
click at [504, 378] on span "Explanation" at bounding box center [479, 382] width 71 height 19
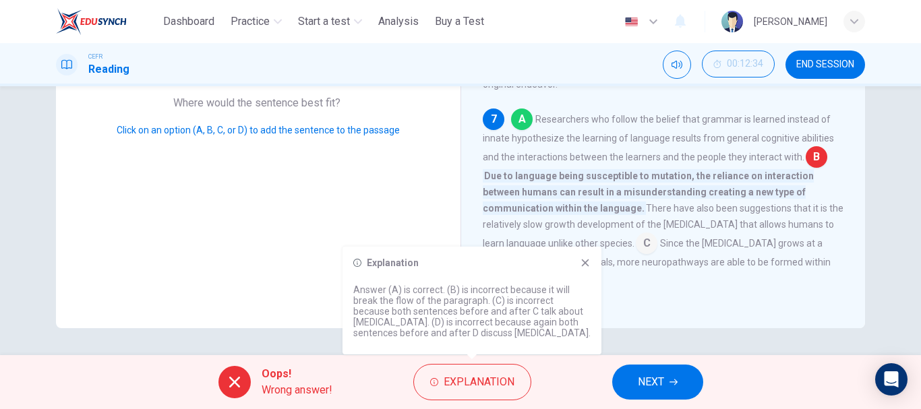
click at [587, 260] on icon at bounding box center [585, 263] width 7 height 7
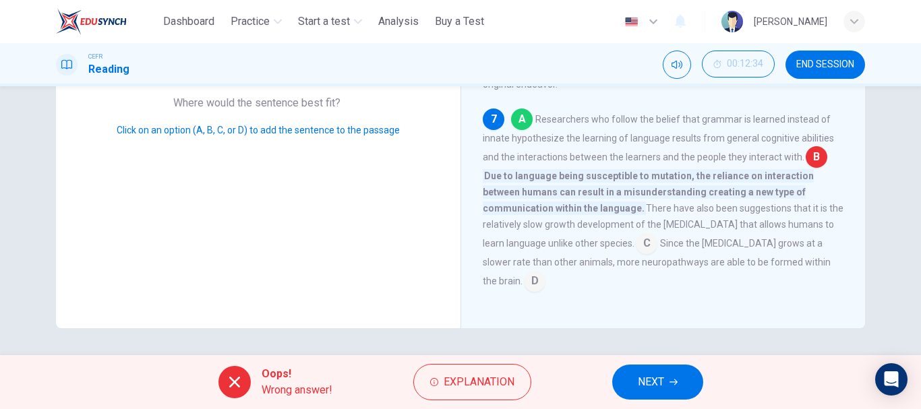
click at [647, 394] on button "NEXT" at bounding box center [657, 382] width 91 height 35
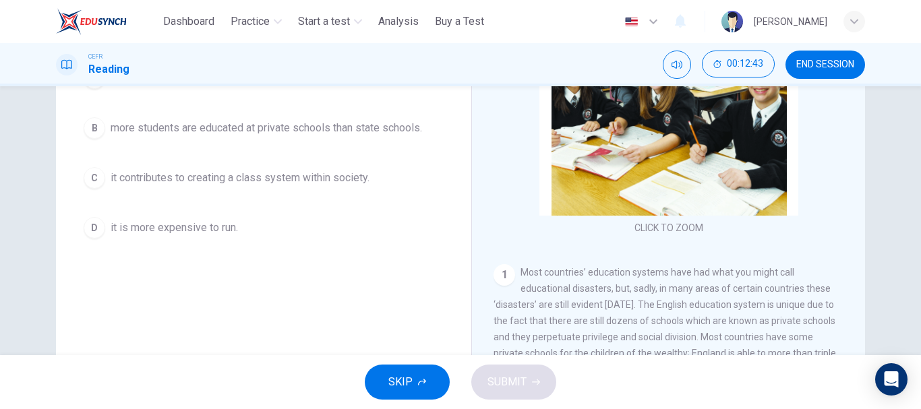
scroll to position [198, 0]
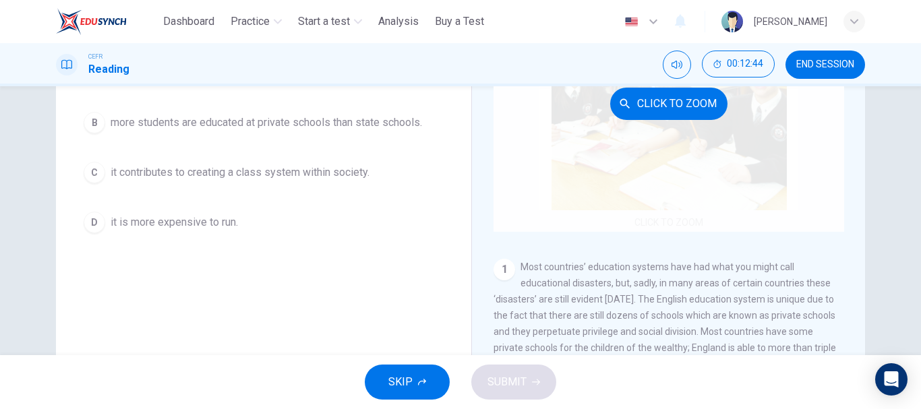
click at [605, 115] on div "Click to Zoom" at bounding box center [669, 103] width 351 height 257
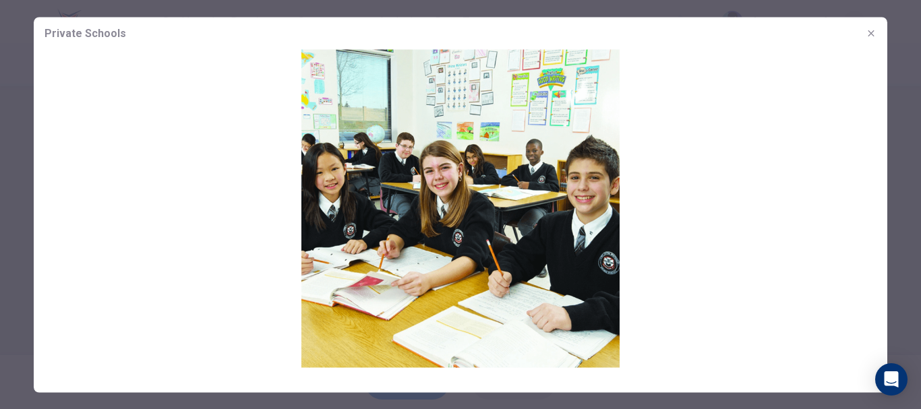
click at [877, 36] on button "button" at bounding box center [871, 33] width 22 height 22
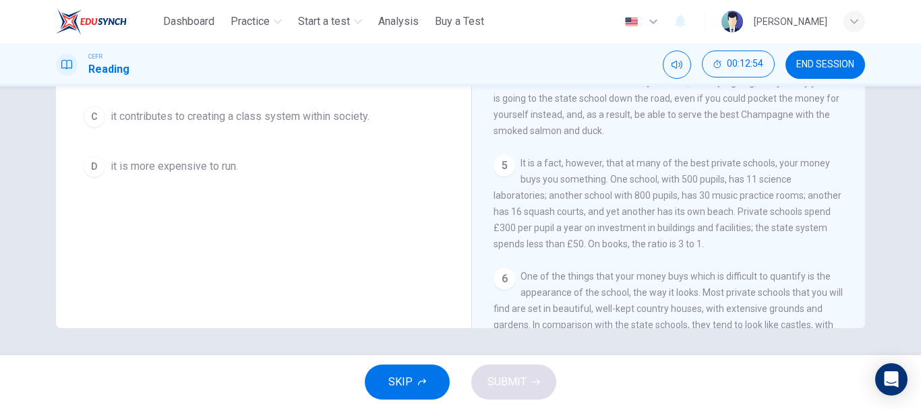
scroll to position [0, 0]
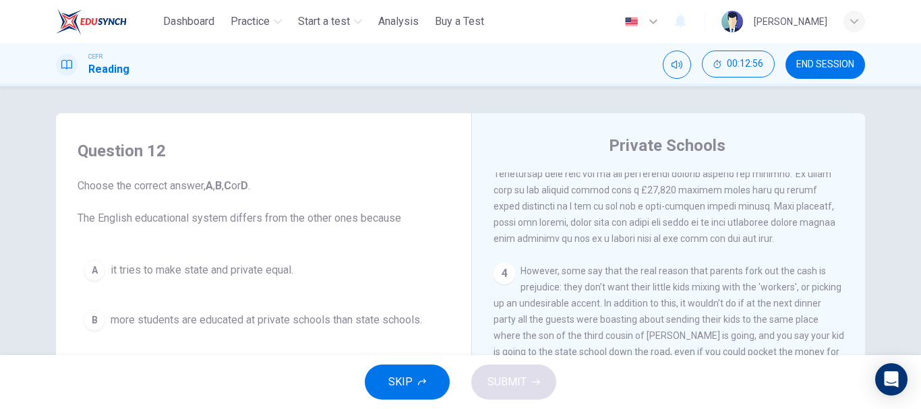
drag, startPoint x: 920, startPoint y: 46, endPoint x: 920, endPoint y: 79, distance: 33.0
click at [920, 79] on div "CEFR Reading 00:12:56 END SESSION" at bounding box center [460, 64] width 921 height 43
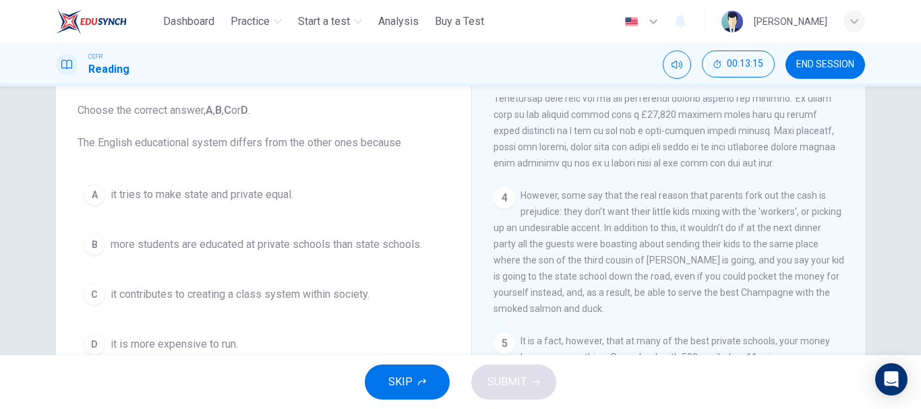
scroll to position [80, 0]
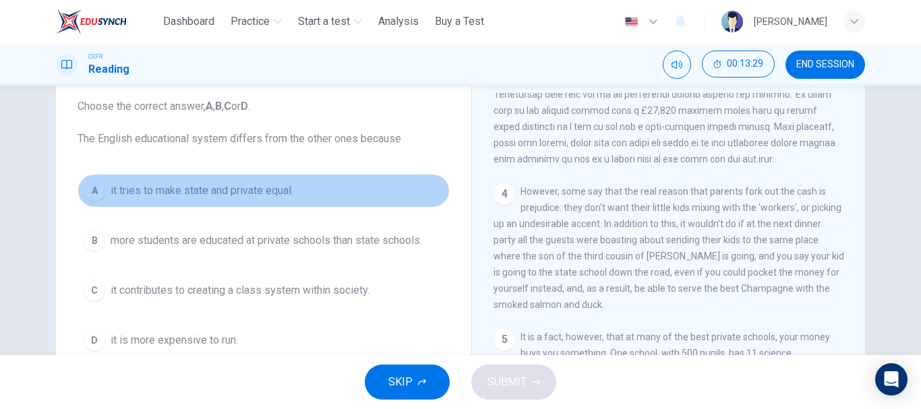
click at [224, 184] on span "it tries to make state and private equal." at bounding box center [202, 191] width 183 height 16
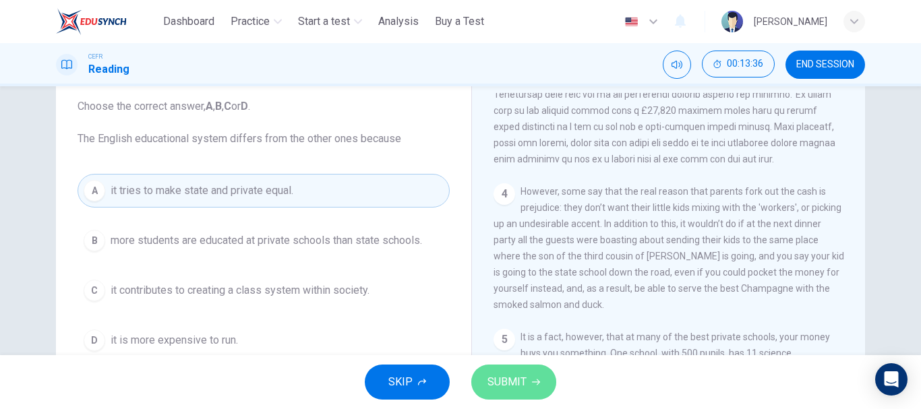
click at [477, 388] on button "SUBMIT" at bounding box center [513, 382] width 85 height 35
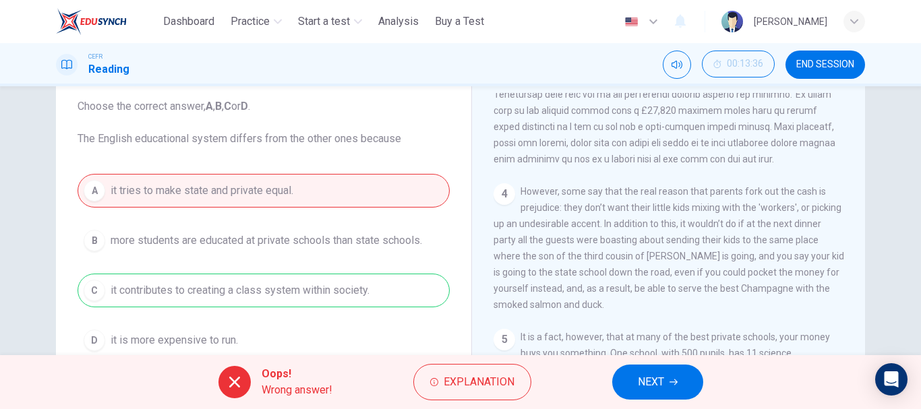
click at [477, 388] on span "Explanation" at bounding box center [479, 382] width 71 height 19
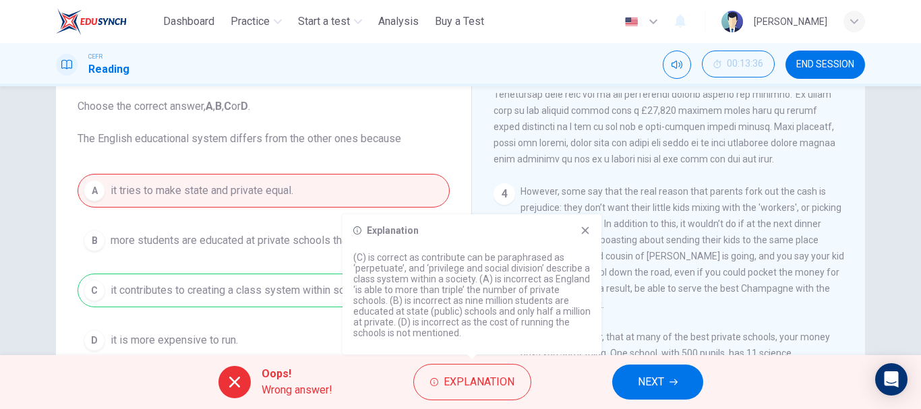
click at [587, 227] on icon at bounding box center [585, 230] width 11 height 11
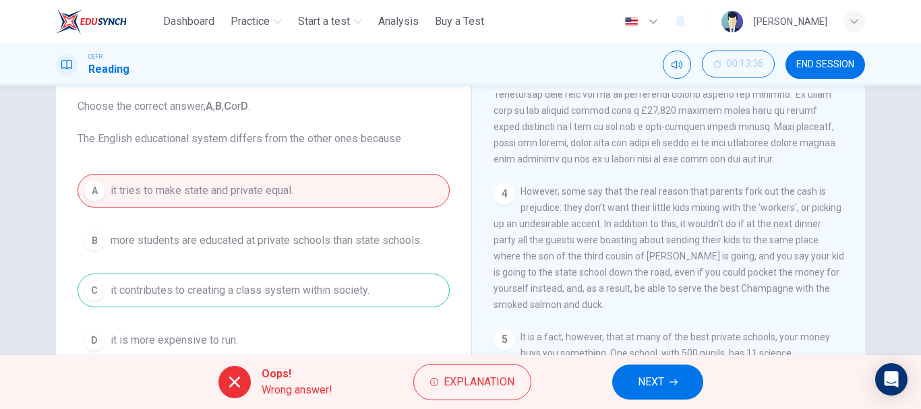
click at [658, 405] on div "Oops! Wrong answer! Explanation NEXT" at bounding box center [460, 382] width 921 height 54
click at [664, 389] on span "NEXT" at bounding box center [651, 382] width 26 height 19
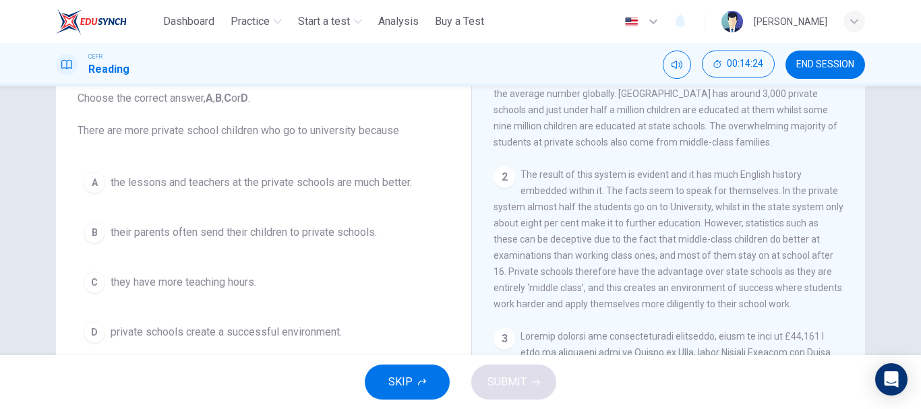
scroll to position [383, 0]
click at [85, 175] on div "A" at bounding box center [95, 183] width 22 height 22
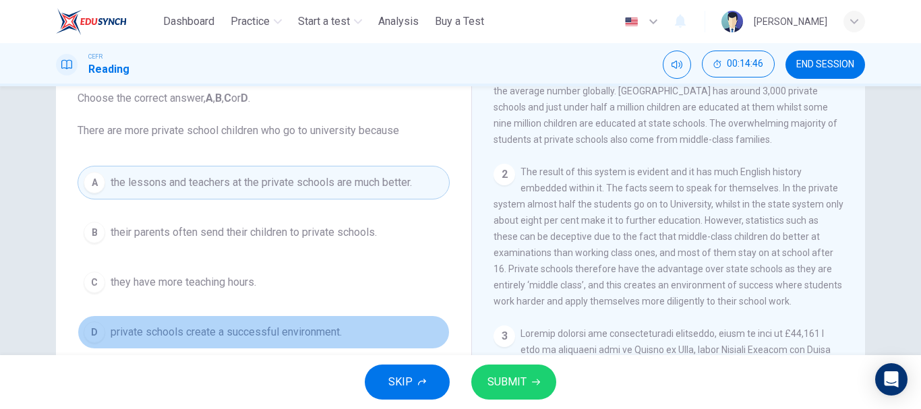
click at [246, 334] on span "private schools create a successful environment." at bounding box center [226, 332] width 231 height 16
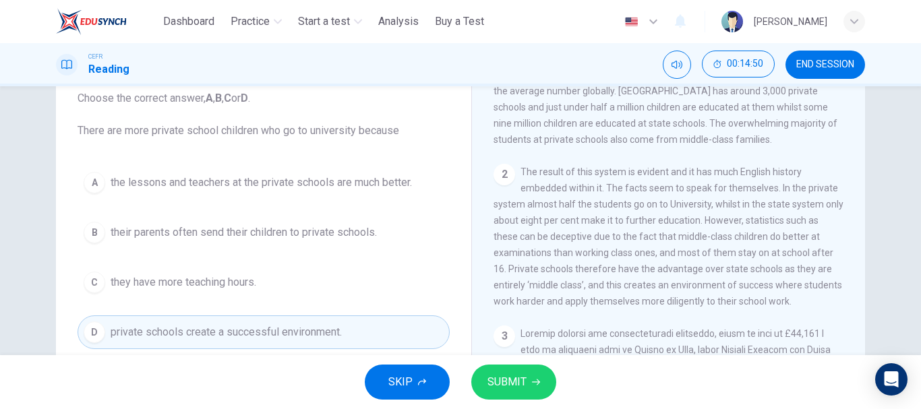
click at [542, 380] on button "SUBMIT" at bounding box center [513, 382] width 85 height 35
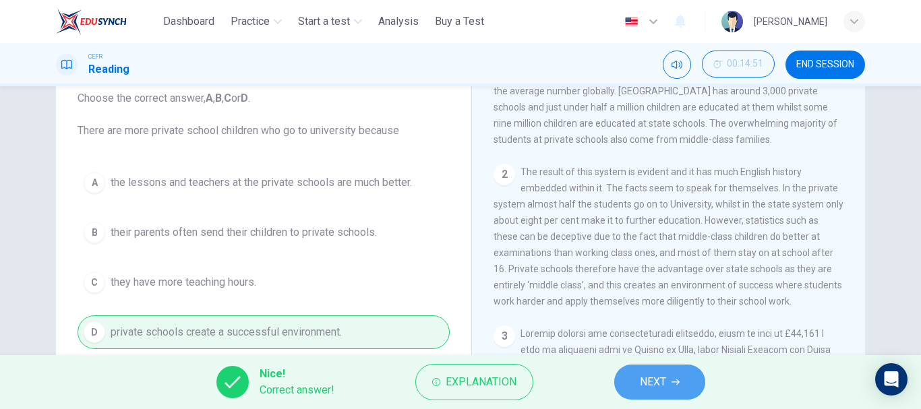
click at [651, 387] on span "NEXT" at bounding box center [653, 382] width 26 height 19
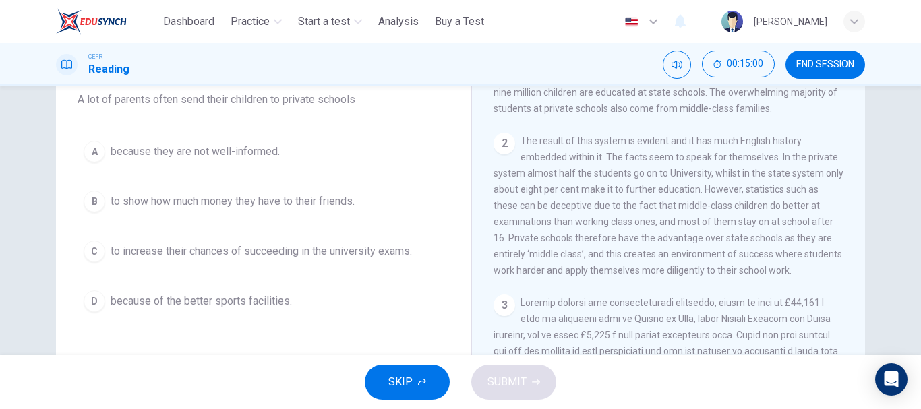
scroll to position [117, 0]
click at [372, 250] on span "to increase their chances of succeeding in the university exams." at bounding box center [261, 253] width 301 height 16
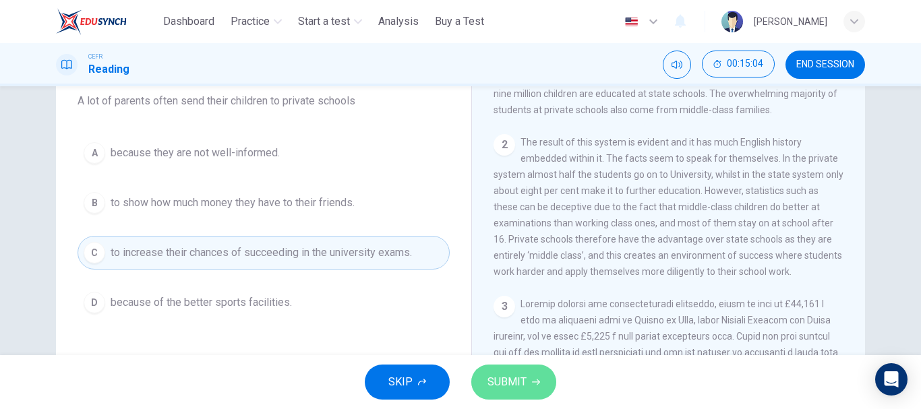
click at [527, 372] on button "SUBMIT" at bounding box center [513, 382] width 85 height 35
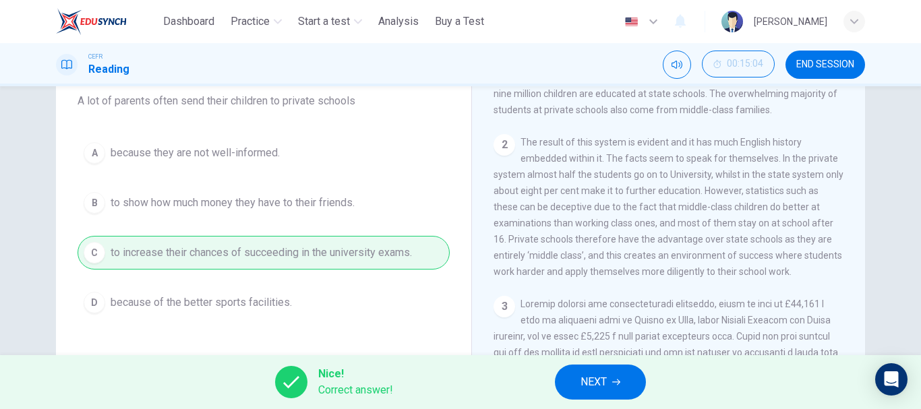
click at [597, 379] on span "NEXT" at bounding box center [594, 382] width 26 height 19
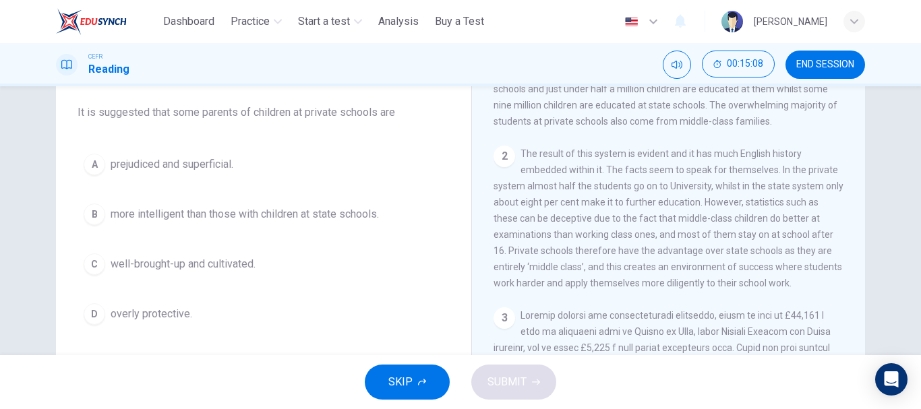
scroll to position [115, 0]
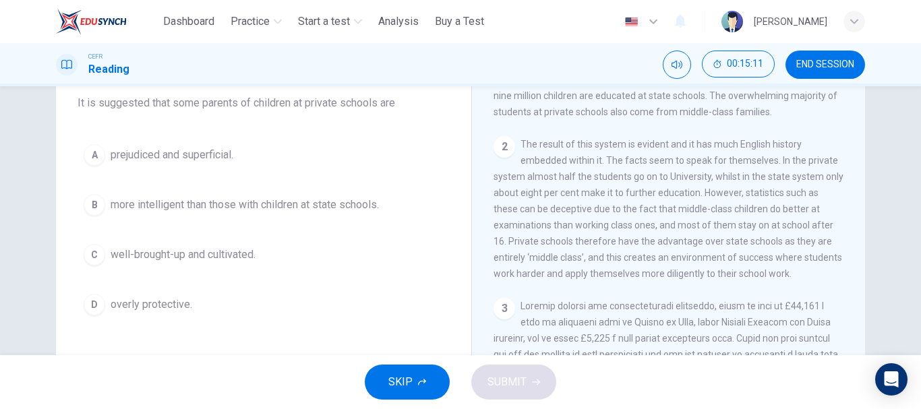
click at [340, 208] on span "more intelligent than those with children at state schools." at bounding box center [245, 205] width 268 height 16
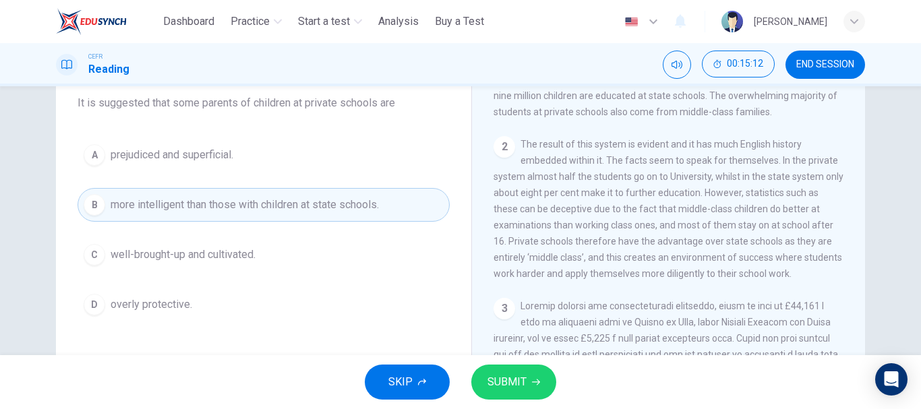
click at [521, 382] on span "SUBMIT" at bounding box center [507, 382] width 39 height 19
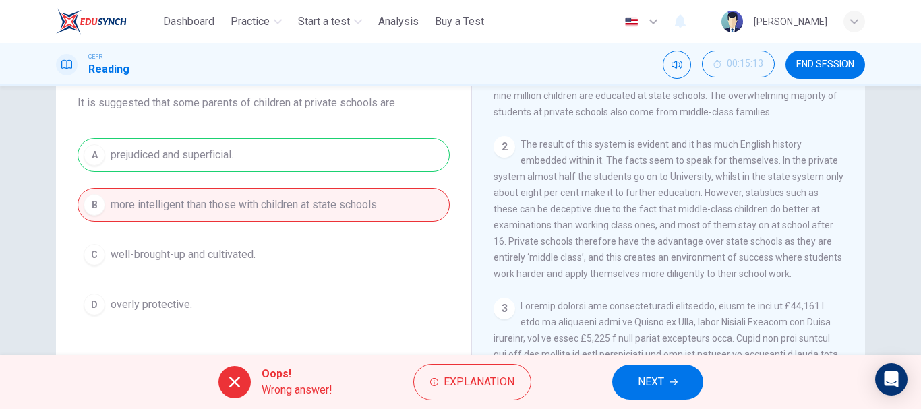
click at [521, 382] on button "Explanation" at bounding box center [472, 382] width 118 height 36
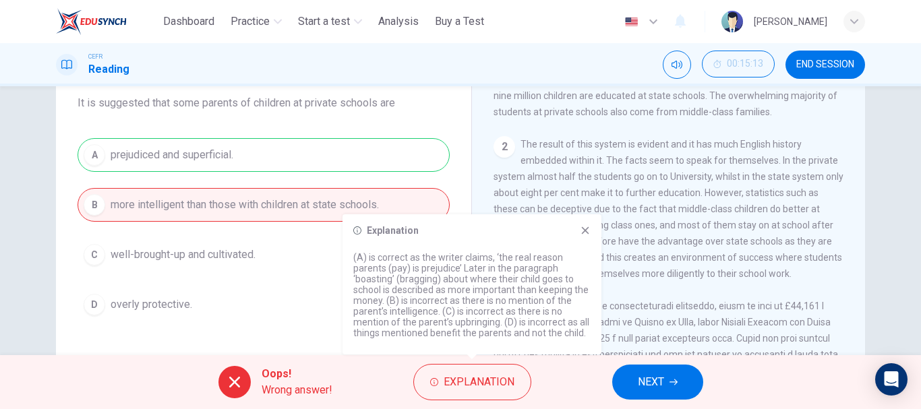
click at [585, 229] on icon at bounding box center [585, 230] width 11 height 11
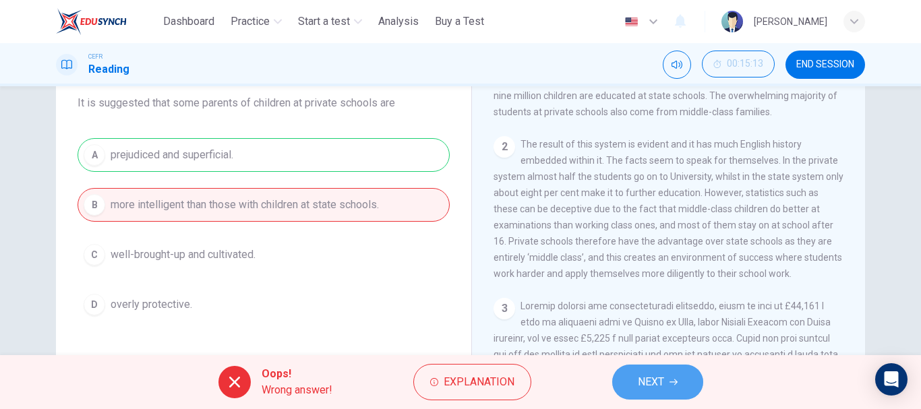
click at [663, 388] on span "NEXT" at bounding box center [651, 382] width 26 height 19
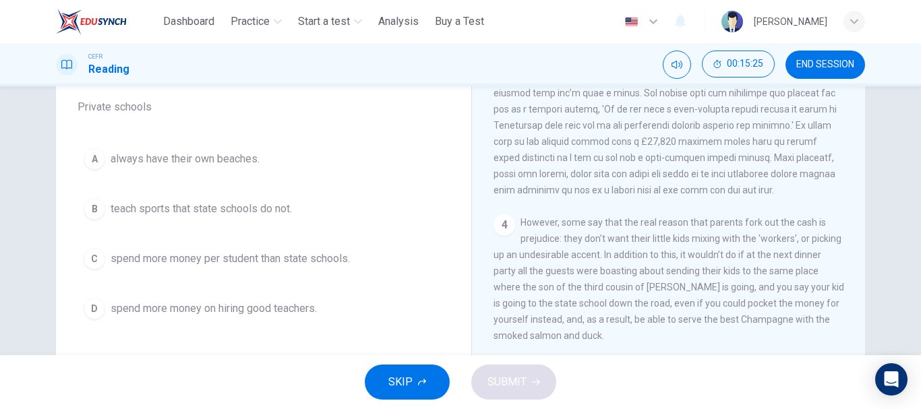
scroll to position [706, 0]
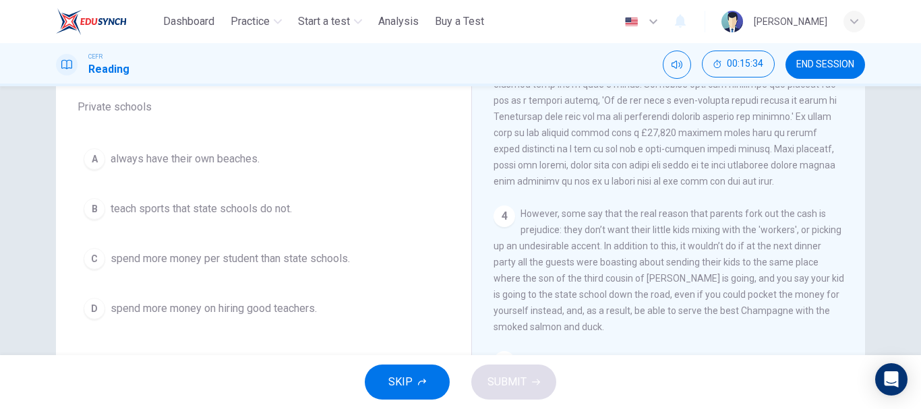
drag, startPoint x: 848, startPoint y: 293, endPoint x: 852, endPoint y: 327, distance: 34.6
click at [852, 327] on div "CLICK TO ZOOM Click to Zoom 1 Most countries’ education systems have had what y…" at bounding box center [678, 265] width 368 height 409
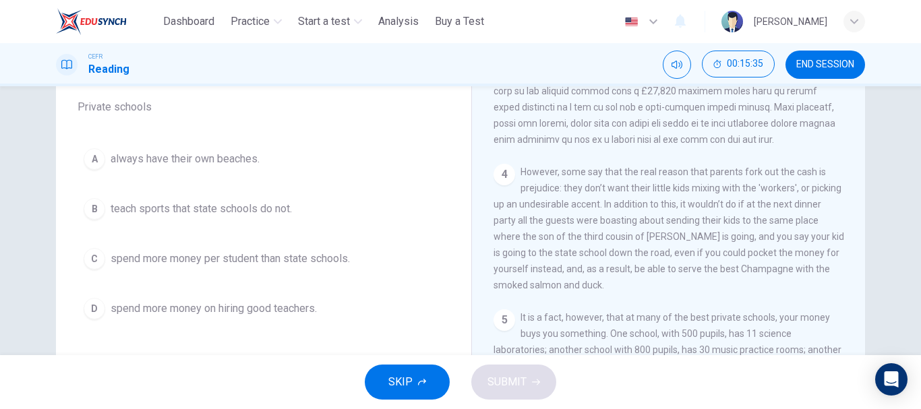
scroll to position [865, 0]
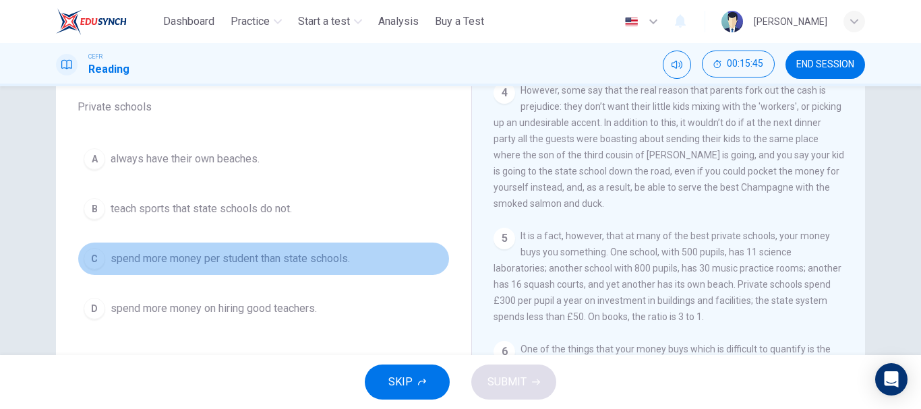
click at [315, 274] on button "C spend more money per student than state schools." at bounding box center [264, 259] width 372 height 34
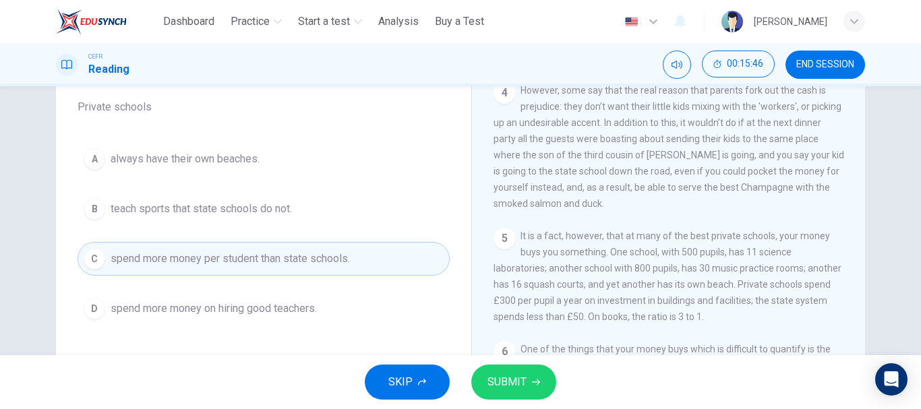
click at [495, 374] on span "SUBMIT" at bounding box center [507, 382] width 39 height 19
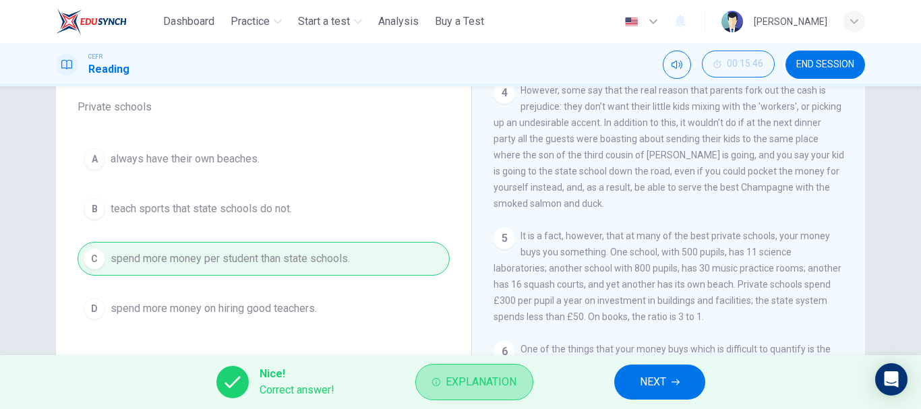
click at [495, 374] on span "Explanation" at bounding box center [481, 382] width 71 height 19
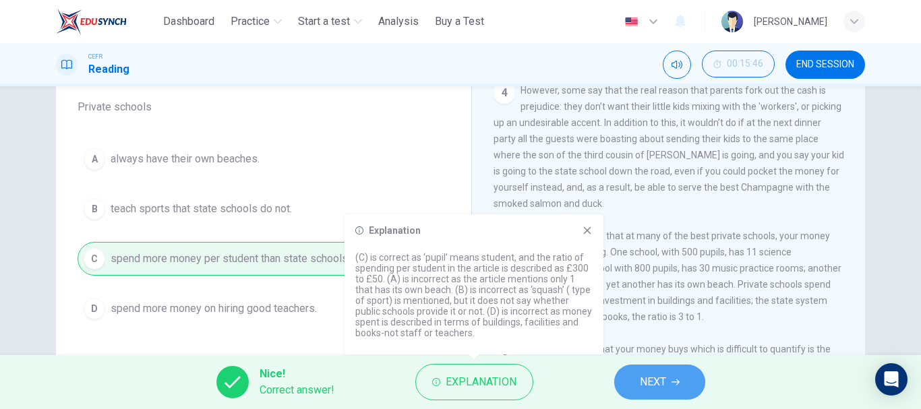
click at [644, 386] on span "NEXT" at bounding box center [653, 382] width 26 height 19
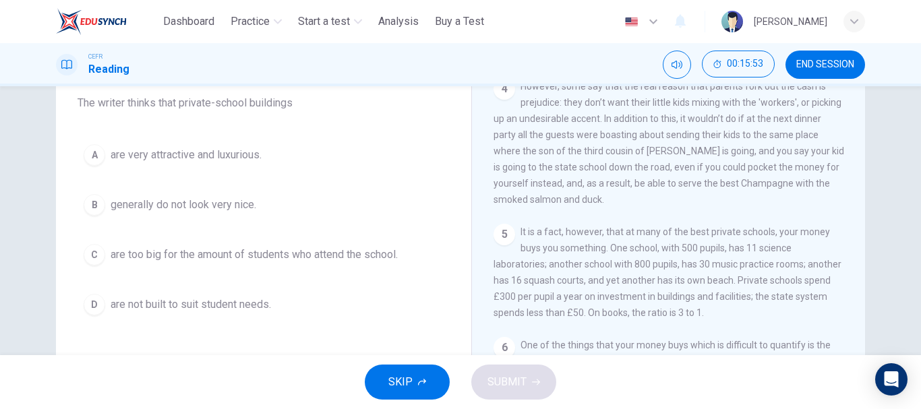
scroll to position [117, 0]
click at [213, 310] on span "are not built to suit student needs." at bounding box center [191, 303] width 160 height 16
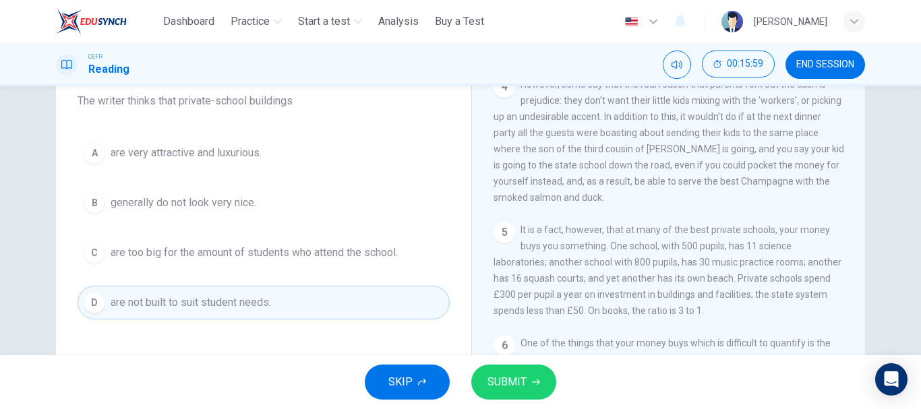
click at [501, 394] on button "SUBMIT" at bounding box center [513, 382] width 85 height 35
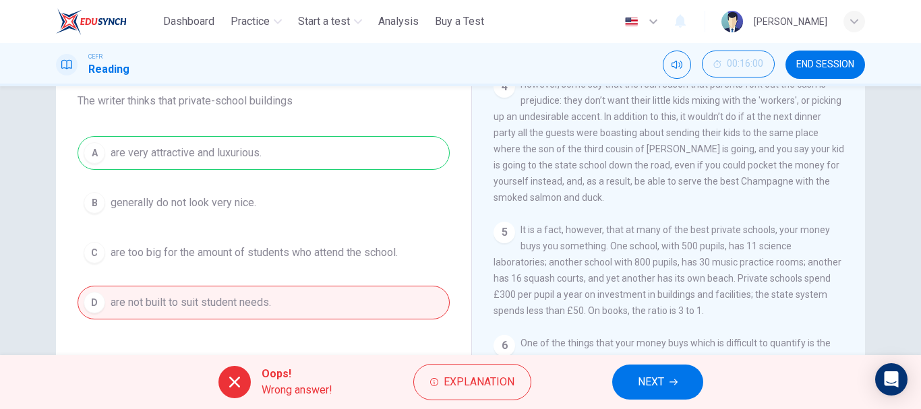
click at [501, 394] on button "Explanation" at bounding box center [472, 382] width 118 height 36
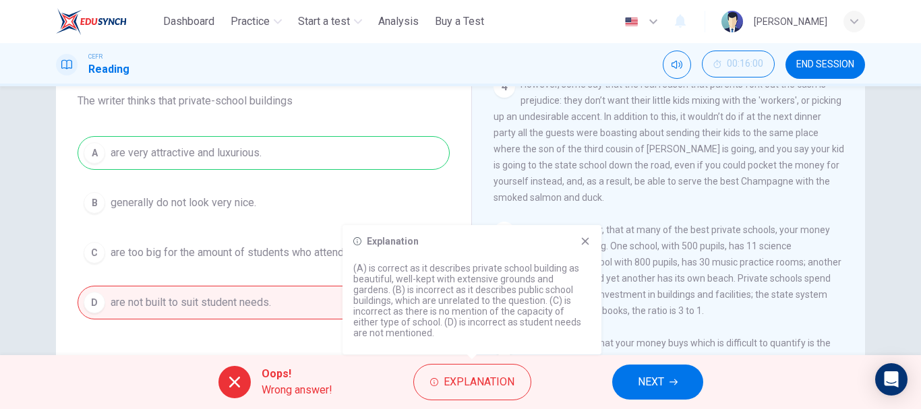
click at [588, 251] on div "Explanation (A) is correct as it describes private school building as beautiful…" at bounding box center [472, 289] width 259 height 129
click at [587, 241] on icon at bounding box center [585, 241] width 11 height 11
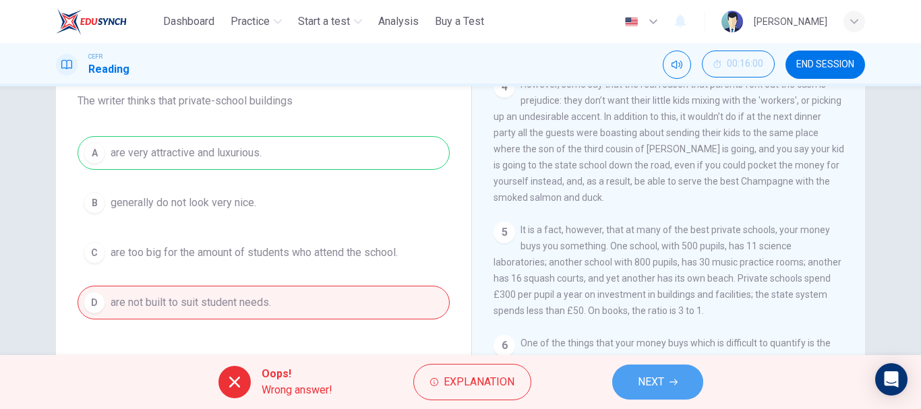
click at [636, 394] on button "NEXT" at bounding box center [657, 382] width 91 height 35
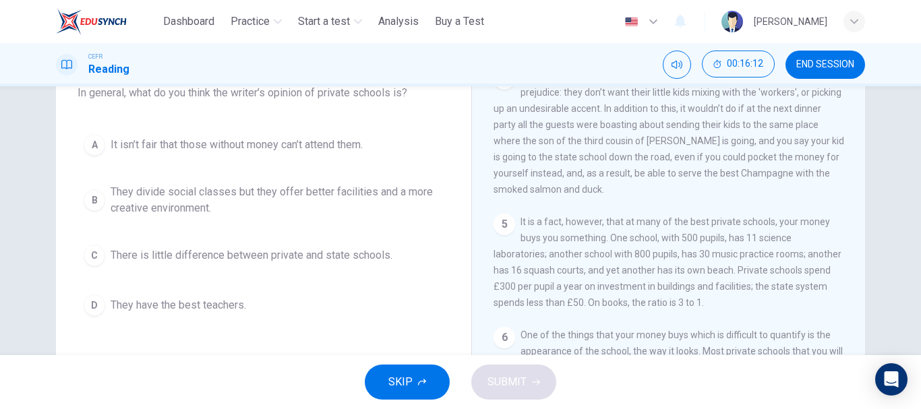
scroll to position [127, 0]
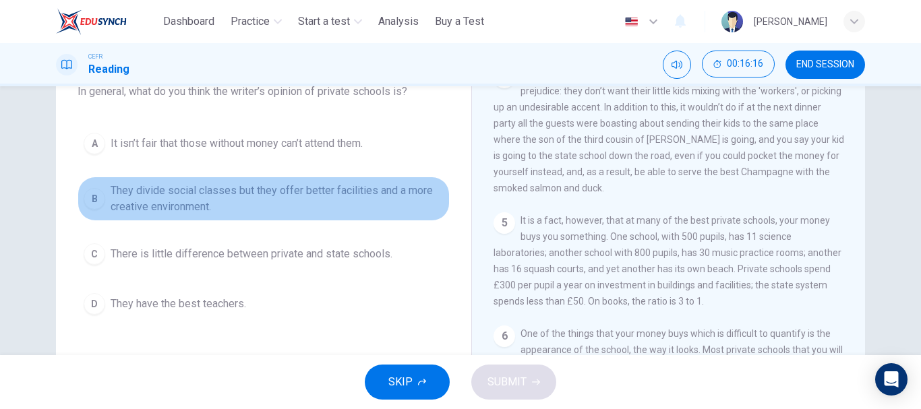
click at [295, 195] on span "They divide social classes but they offer better facilities and a more creative…" at bounding box center [277, 199] width 333 height 32
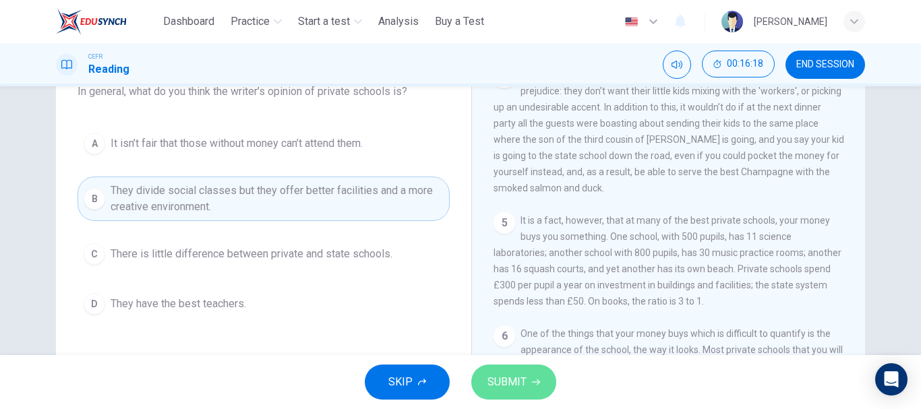
click at [528, 386] on button "SUBMIT" at bounding box center [513, 382] width 85 height 35
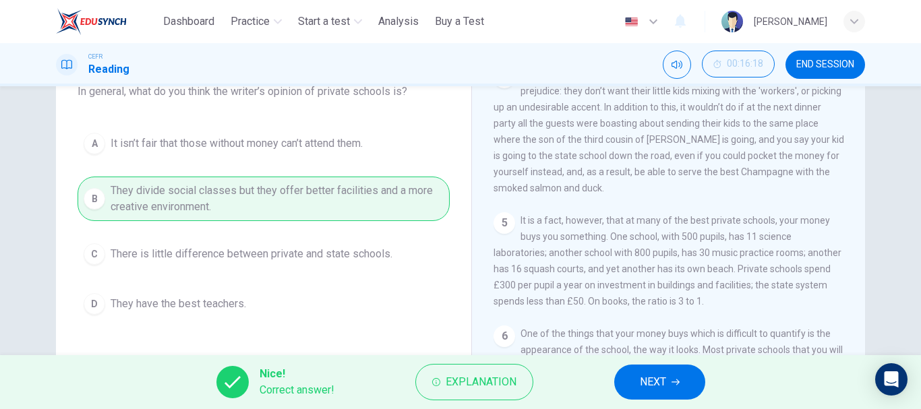
scroll to position [55, 0]
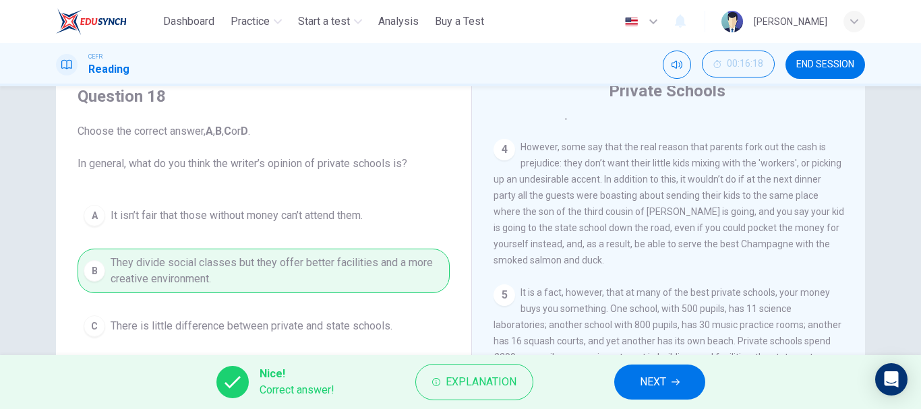
click at [407, 317] on div "A It isn’t fair that those without money can’t attend them. B They divide socia…" at bounding box center [264, 296] width 372 height 194
click at [652, 378] on span "NEXT" at bounding box center [653, 382] width 26 height 19
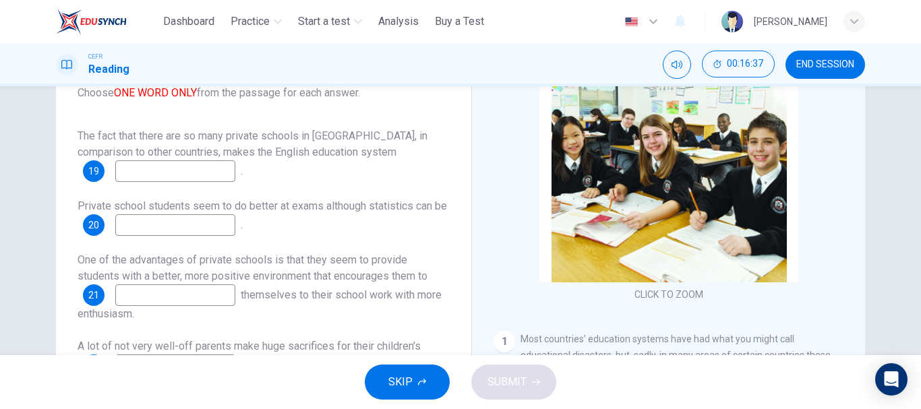
scroll to position [132, 0]
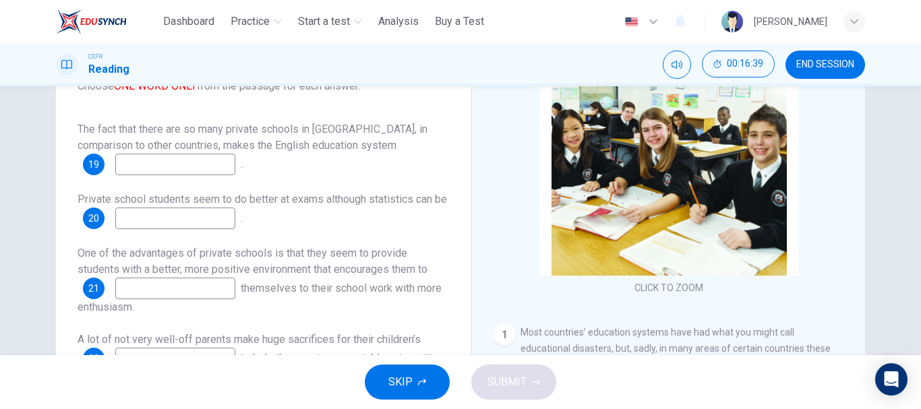
click at [140, 149] on span "The fact that there are so many private schools in England, in comparison to ot…" at bounding box center [253, 137] width 350 height 29
click at [144, 160] on input at bounding box center [175, 165] width 120 height 22
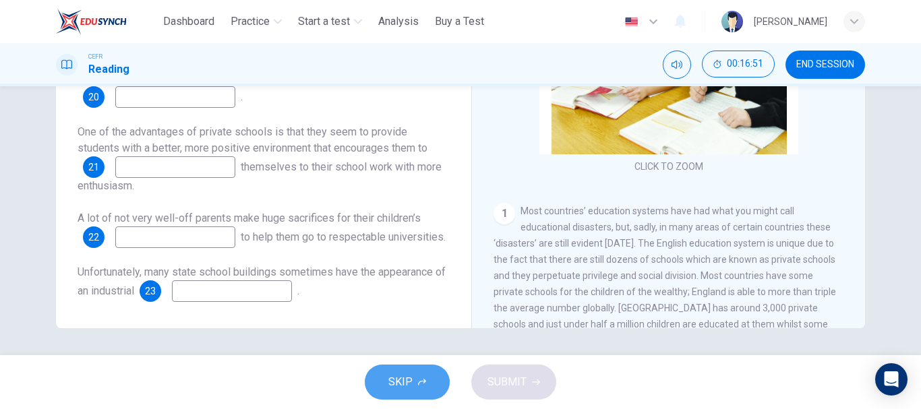
click at [407, 381] on span "SKIP" at bounding box center [400, 382] width 24 height 19
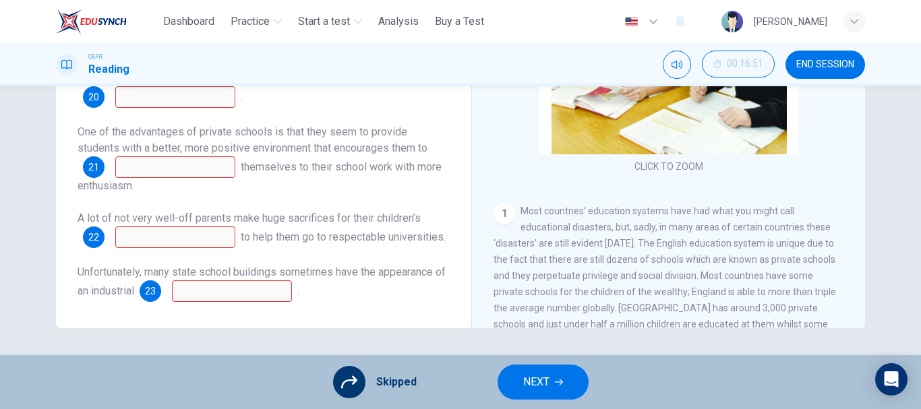
click at [576, 392] on button "NEXT" at bounding box center [543, 382] width 91 height 35
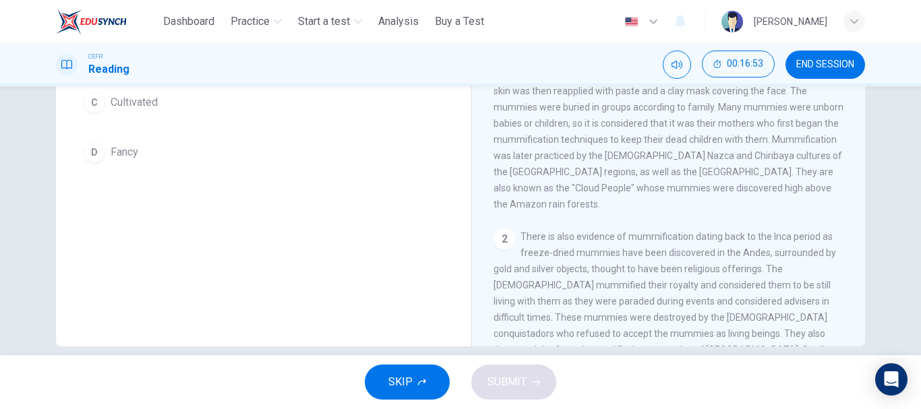
scroll to position [234, 0]
click at [434, 374] on button "SKIP" at bounding box center [407, 382] width 85 height 35
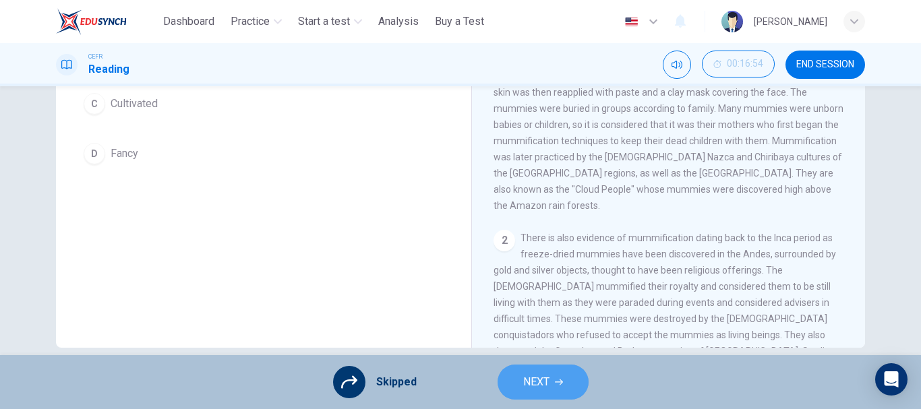
click at [527, 392] on button "NEXT" at bounding box center [543, 382] width 91 height 35
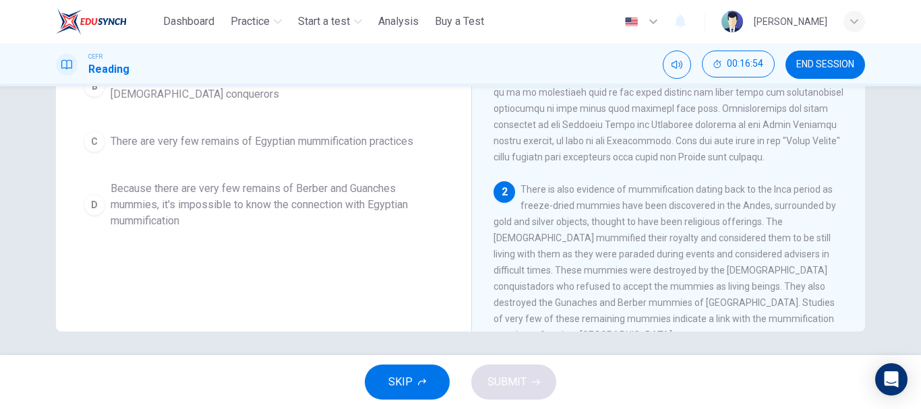
click at [421, 382] on icon "button" at bounding box center [422, 382] width 8 height 8
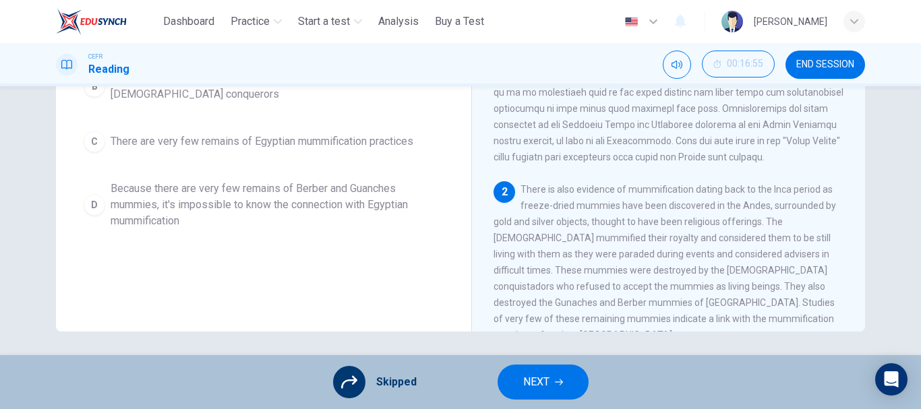
click at [567, 399] on button "NEXT" at bounding box center [543, 382] width 91 height 35
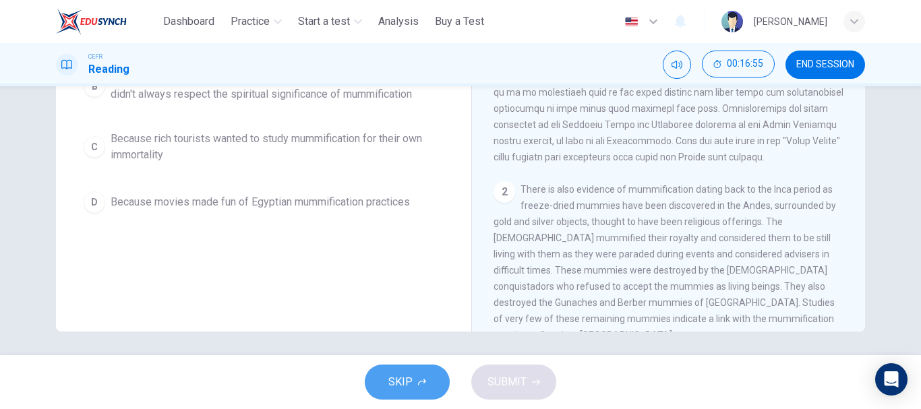
click at [435, 378] on button "SKIP" at bounding box center [407, 382] width 85 height 35
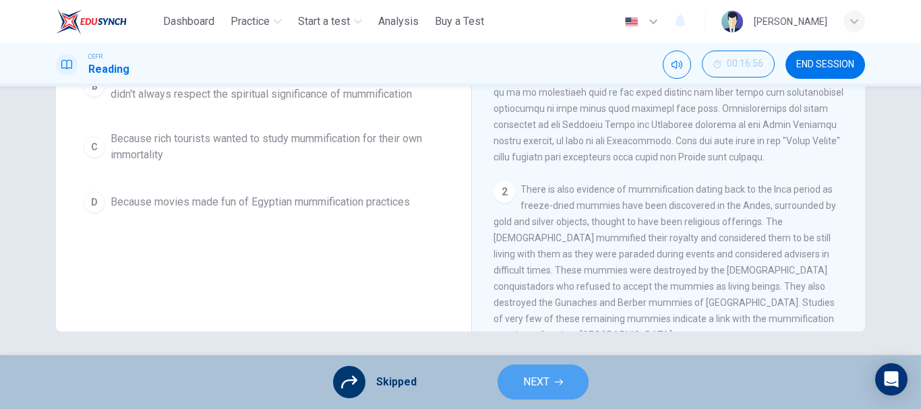
click at [509, 383] on button "NEXT" at bounding box center [543, 382] width 91 height 35
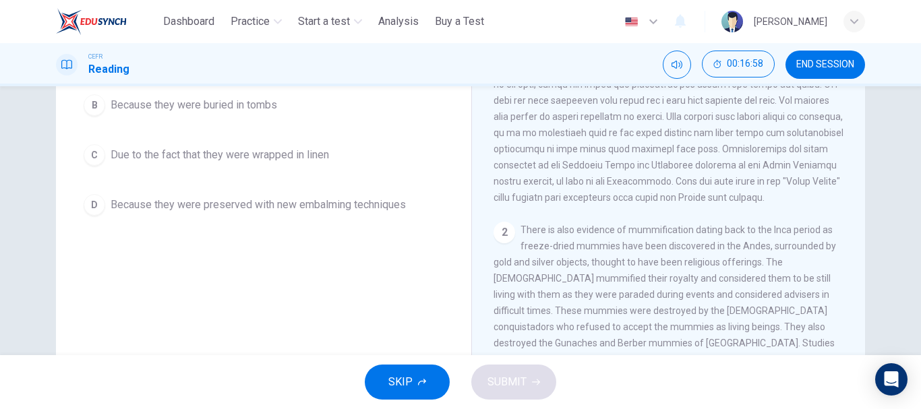
scroll to position [249, 0]
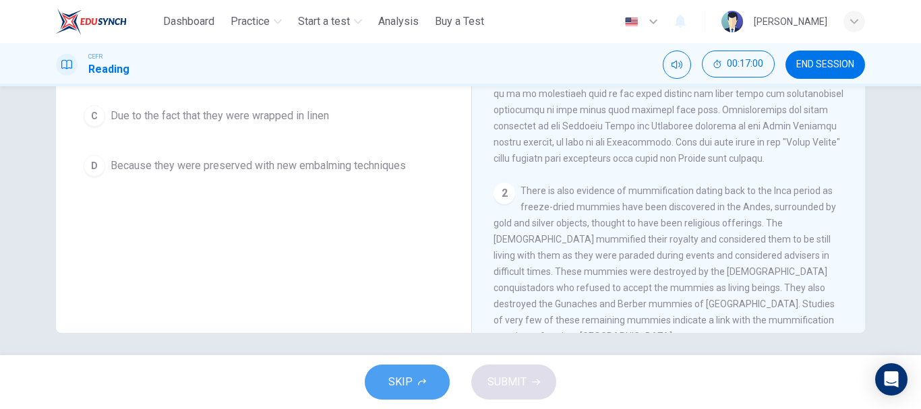
click at [404, 379] on span "SKIP" at bounding box center [400, 382] width 24 height 19
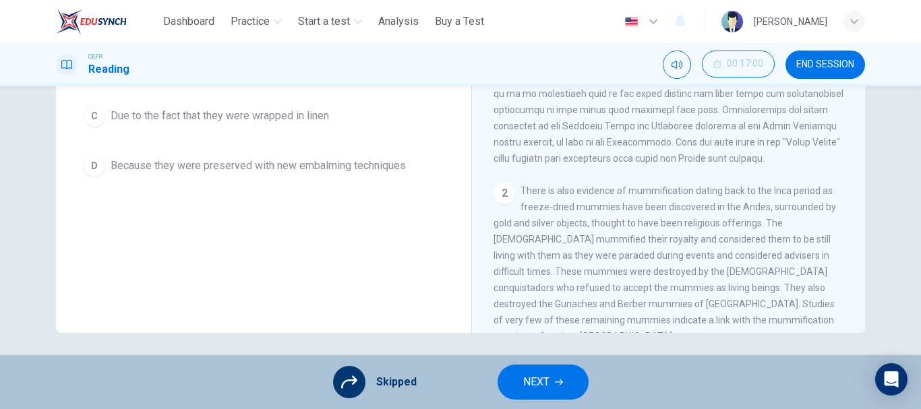
click at [514, 392] on button "NEXT" at bounding box center [543, 382] width 91 height 35
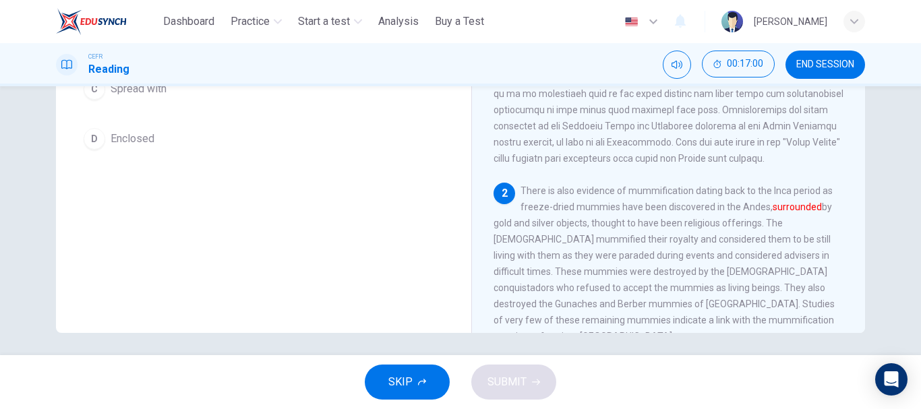
scroll to position [233, 0]
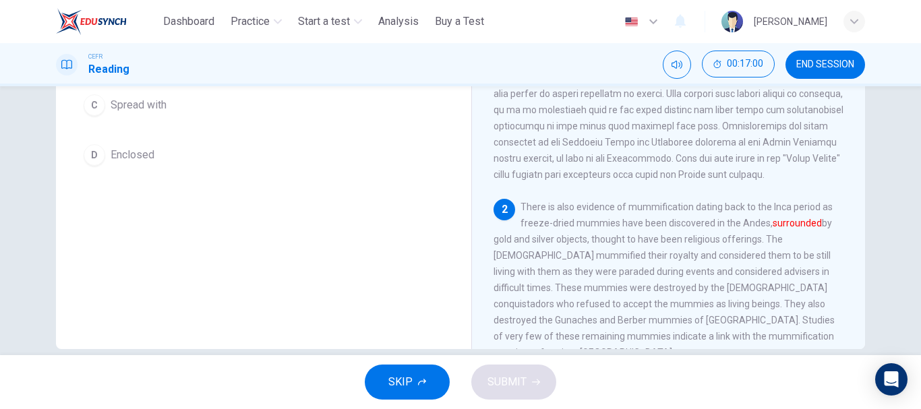
click at [409, 391] on span "SKIP" at bounding box center [400, 382] width 24 height 19
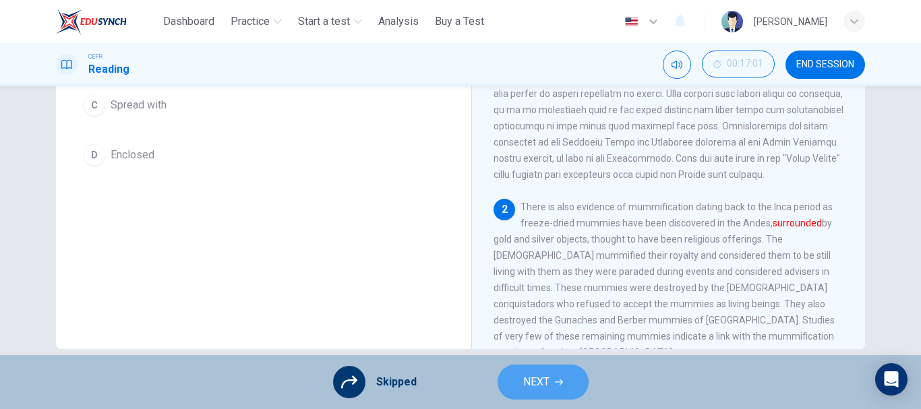
click at [517, 385] on button "NEXT" at bounding box center [543, 382] width 91 height 35
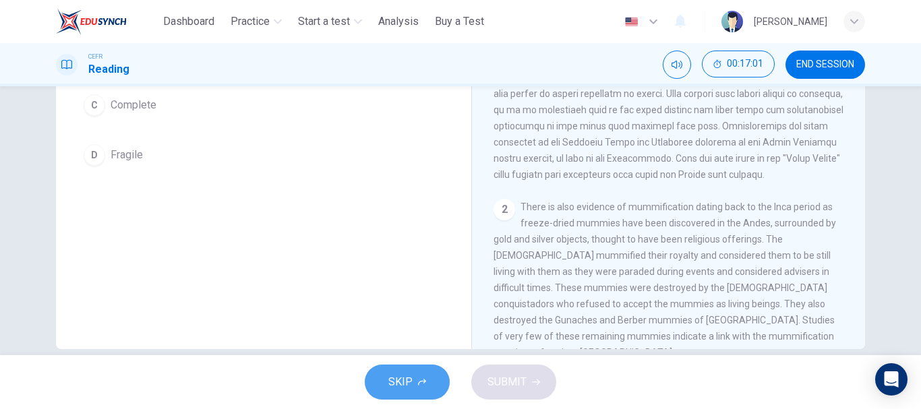
click at [421, 373] on button "SKIP" at bounding box center [407, 382] width 85 height 35
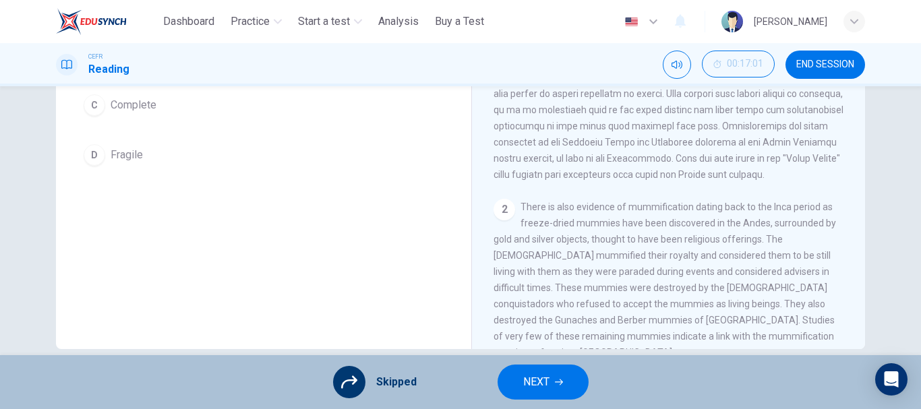
click at [541, 392] on button "NEXT" at bounding box center [543, 382] width 91 height 35
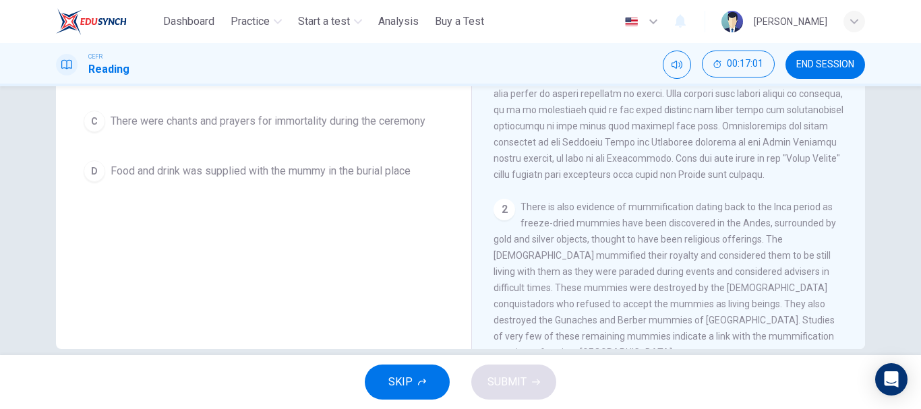
scroll to position [249, 0]
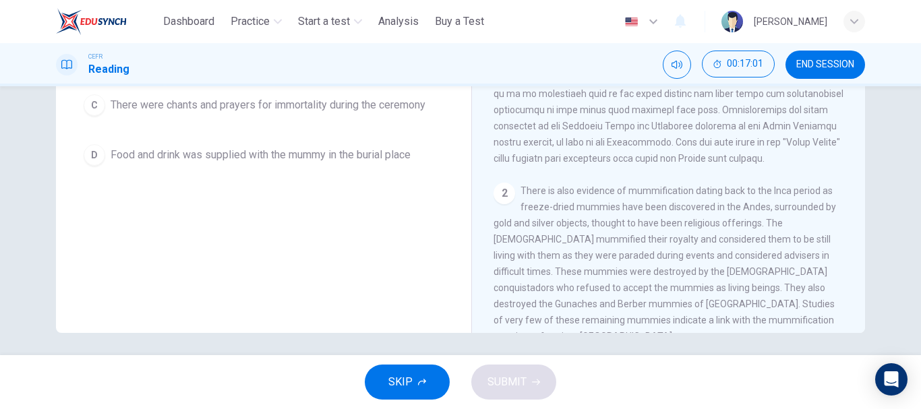
click at [459, 380] on div "SKIP SUBMIT" at bounding box center [460, 382] width 921 height 54
click at [424, 380] on icon "button" at bounding box center [422, 382] width 8 height 7
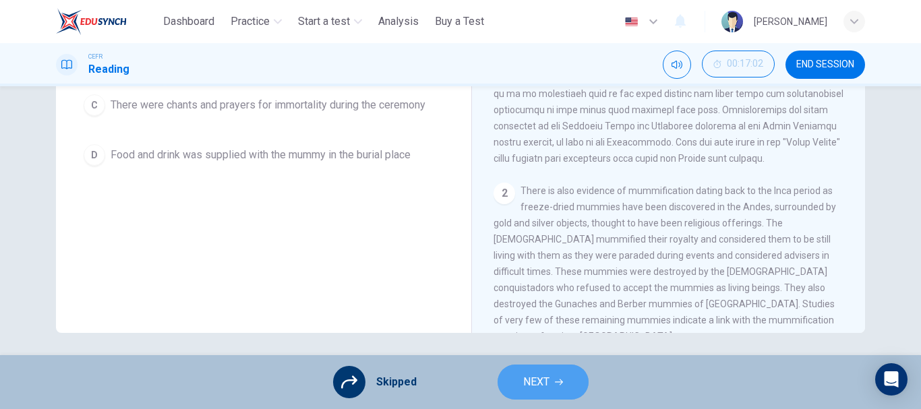
click at [548, 399] on button "NEXT" at bounding box center [543, 382] width 91 height 35
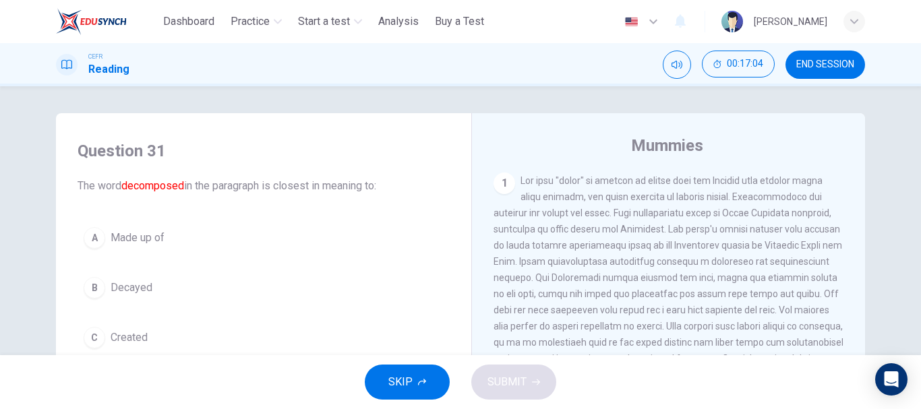
scroll to position [254, 0]
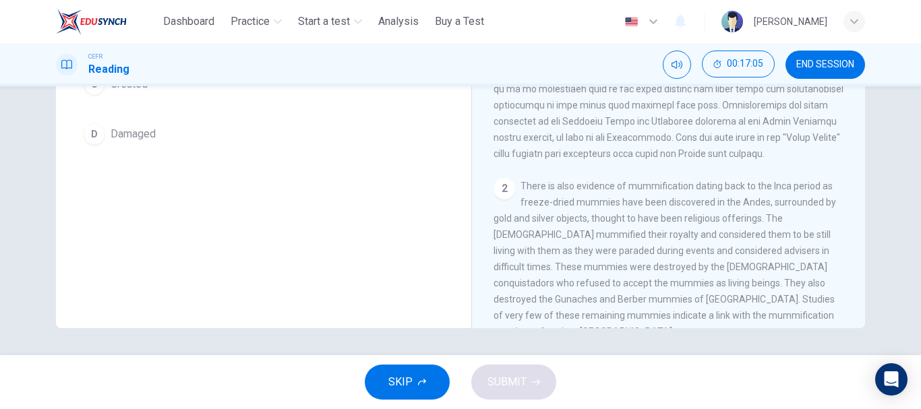
click at [423, 375] on button "SKIP" at bounding box center [407, 382] width 85 height 35
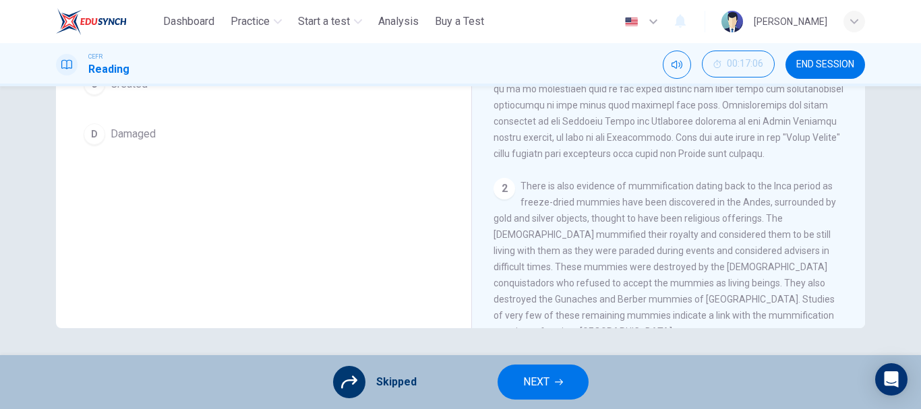
click at [536, 388] on span "NEXT" at bounding box center [536, 382] width 26 height 19
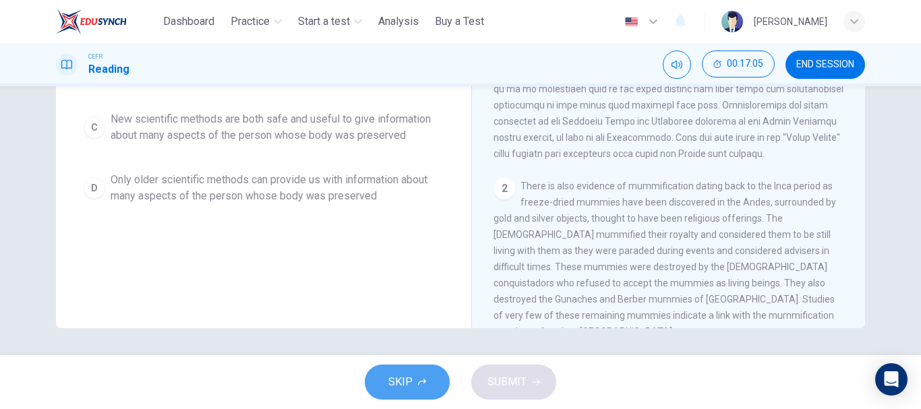
click at [406, 365] on button "SKIP" at bounding box center [407, 382] width 85 height 35
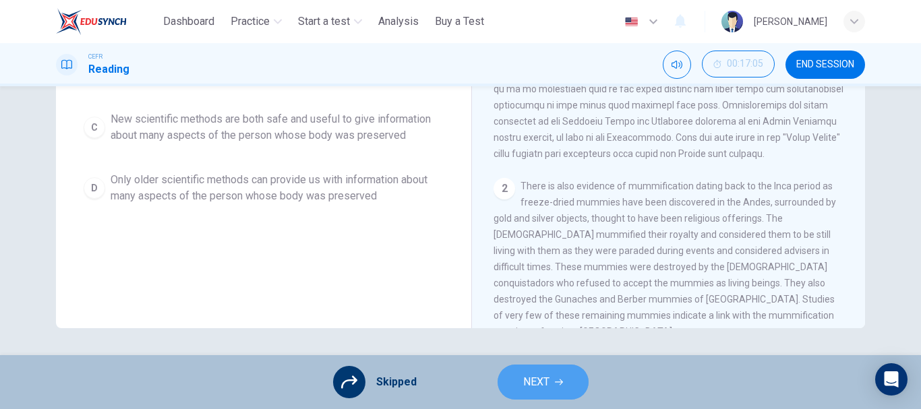
click at [527, 394] on button "NEXT" at bounding box center [543, 382] width 91 height 35
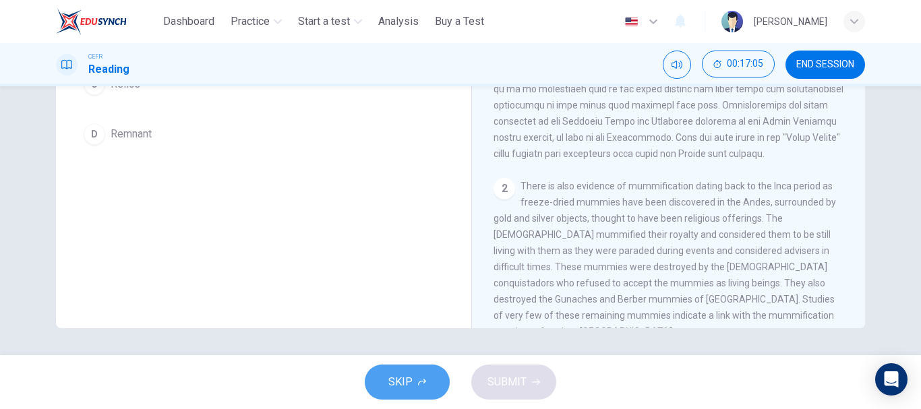
click at [392, 378] on span "SKIP" at bounding box center [400, 382] width 24 height 19
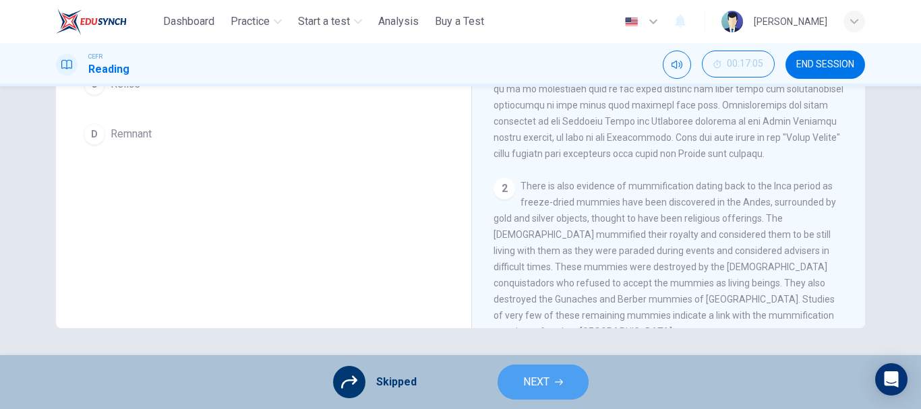
click at [523, 392] on button "NEXT" at bounding box center [543, 382] width 91 height 35
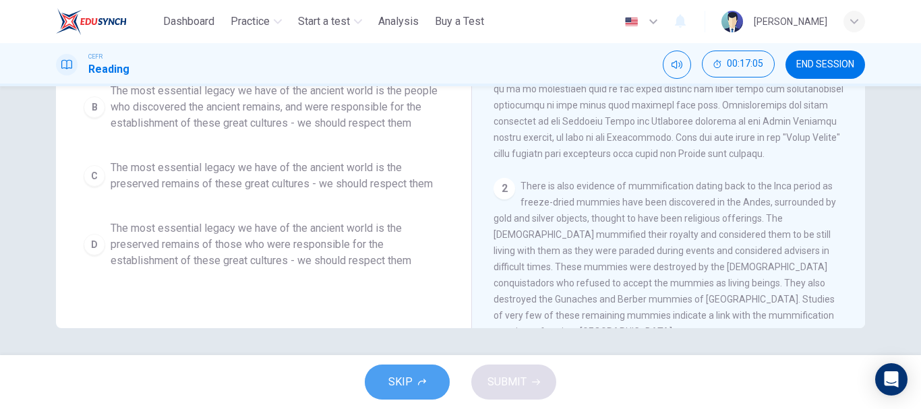
click at [416, 376] on button "SKIP" at bounding box center [407, 382] width 85 height 35
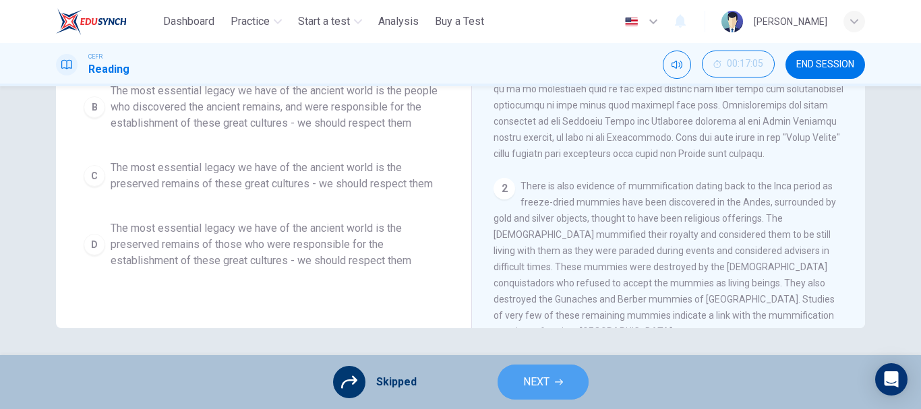
click at [529, 387] on span "NEXT" at bounding box center [536, 382] width 26 height 19
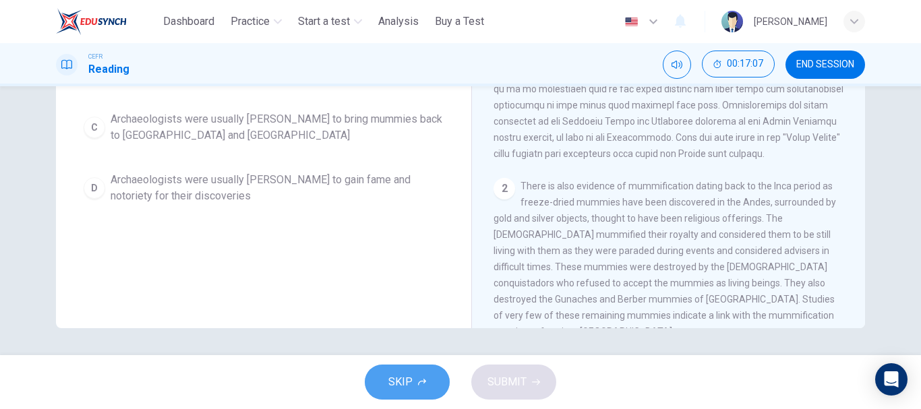
click at [407, 381] on span "SKIP" at bounding box center [400, 382] width 24 height 19
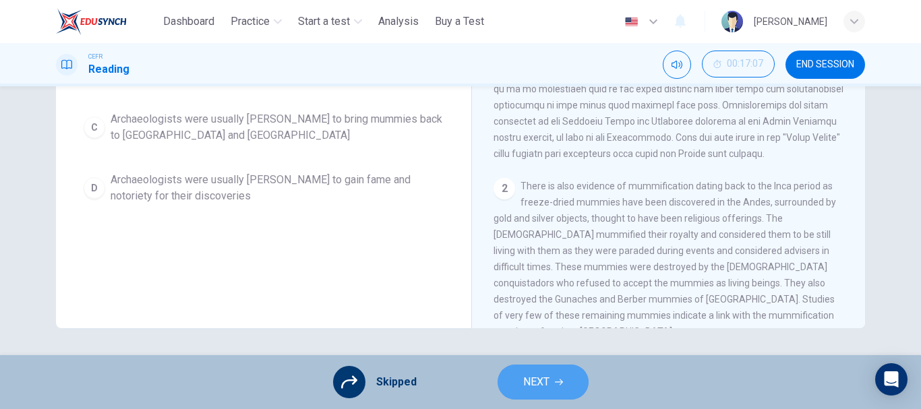
click at [518, 389] on button "NEXT" at bounding box center [543, 382] width 91 height 35
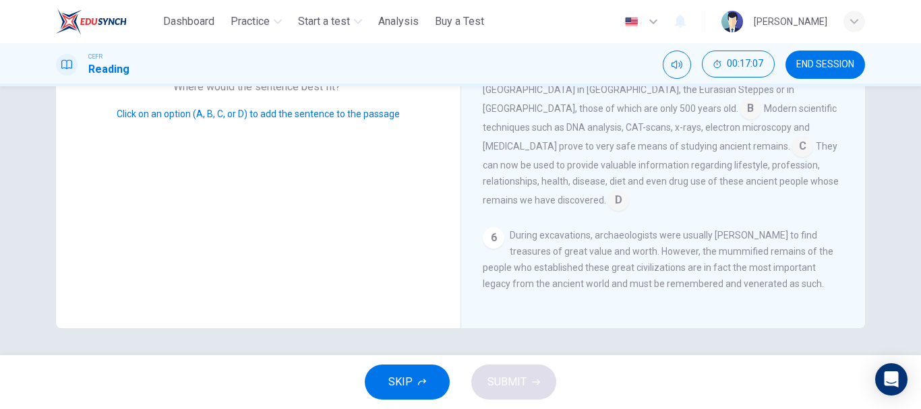
scroll to position [720, 0]
click at [425, 374] on button "SKIP" at bounding box center [407, 382] width 85 height 35
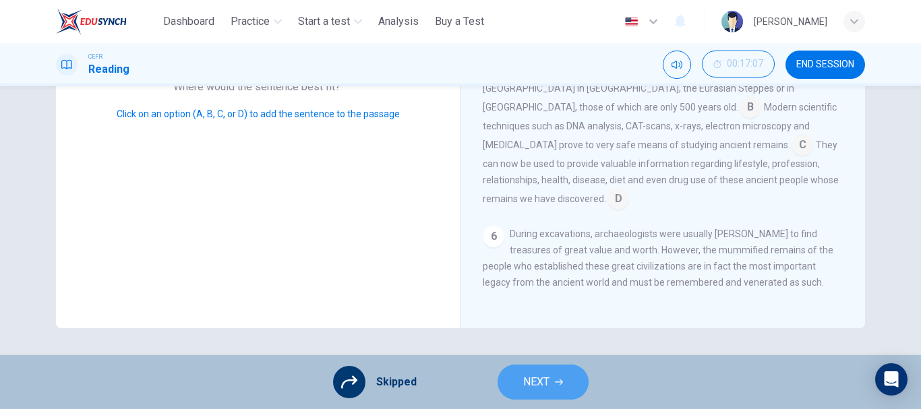
click at [533, 386] on span "NEXT" at bounding box center [536, 382] width 26 height 19
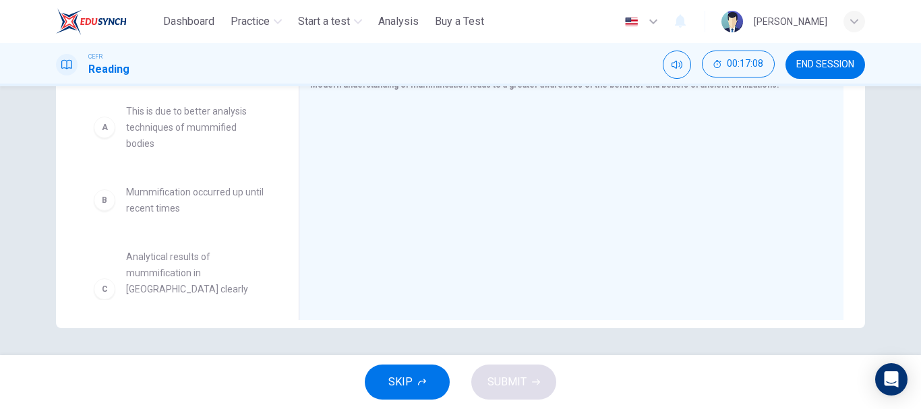
click at [425, 371] on button "SKIP" at bounding box center [407, 382] width 85 height 35
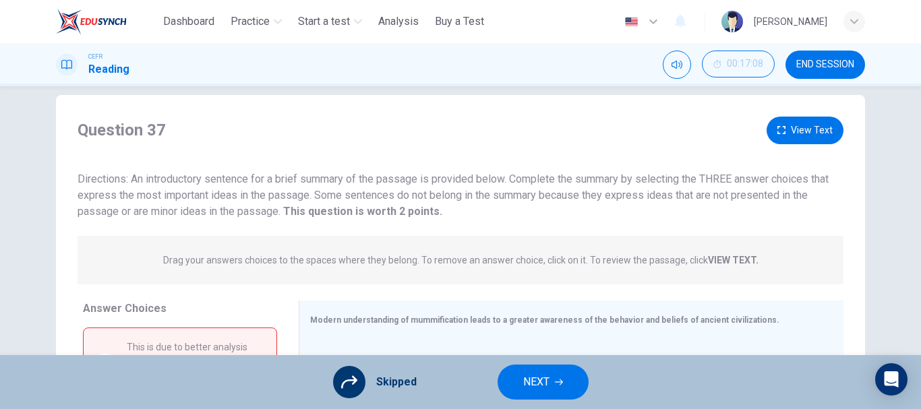
scroll to position [254, 0]
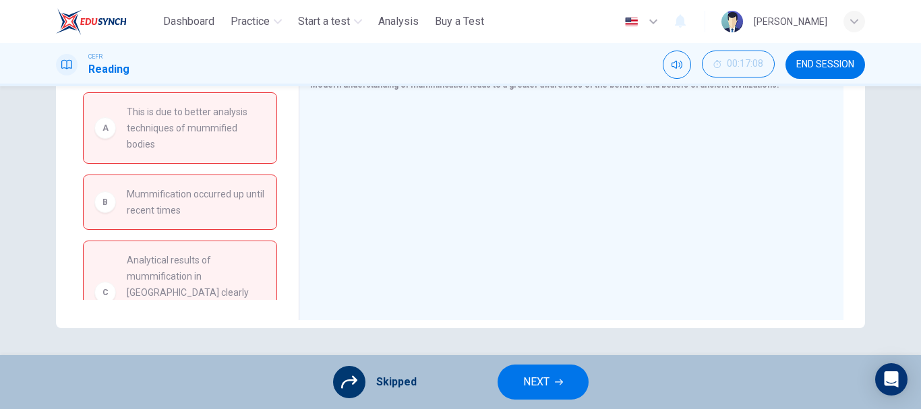
click at [523, 380] on span "NEXT" at bounding box center [536, 382] width 26 height 19
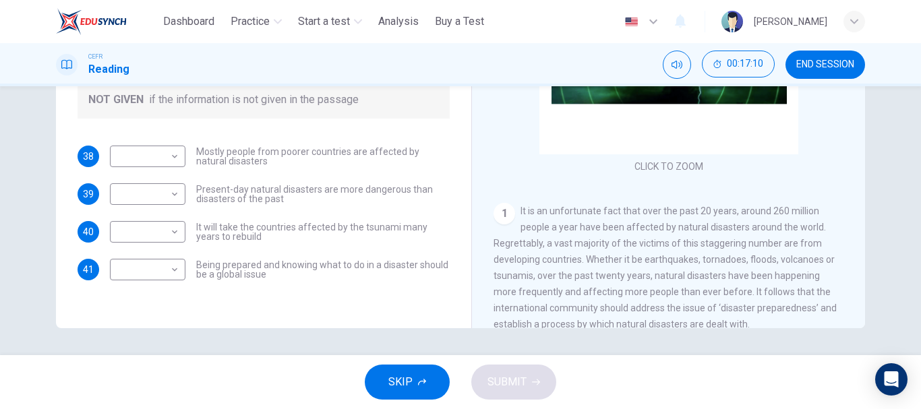
scroll to position [0, 0]
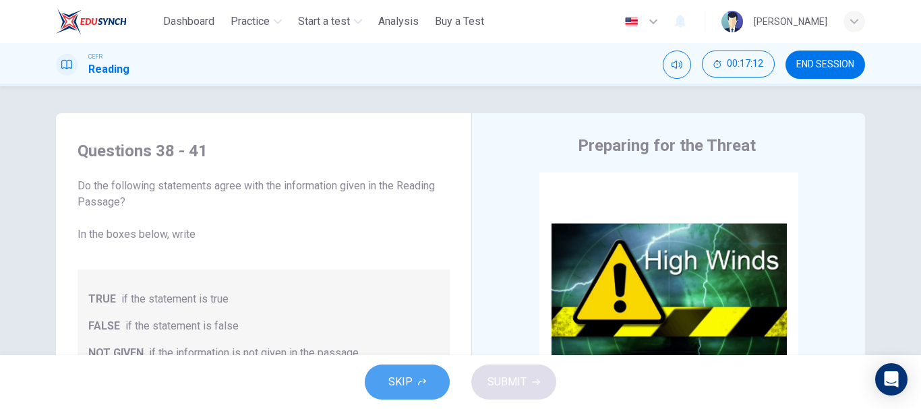
click at [412, 382] on span "SKIP" at bounding box center [400, 382] width 24 height 19
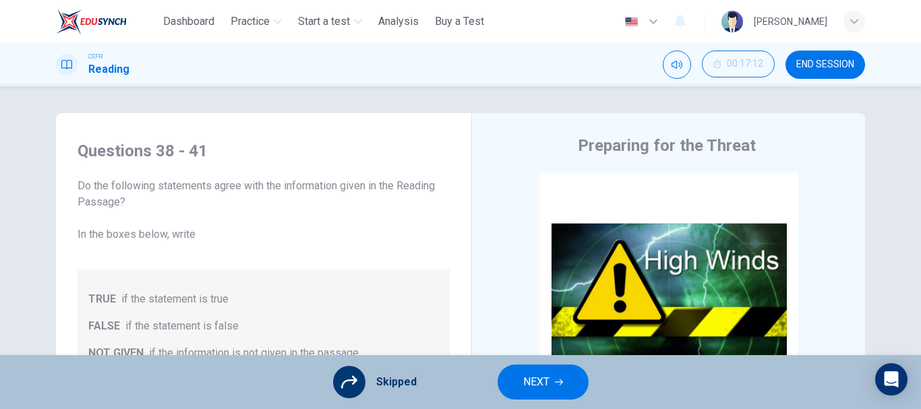
click at [550, 364] on div "Skipped NEXT" at bounding box center [460, 382] width 921 height 54
click at [555, 392] on button "NEXT" at bounding box center [543, 382] width 91 height 35
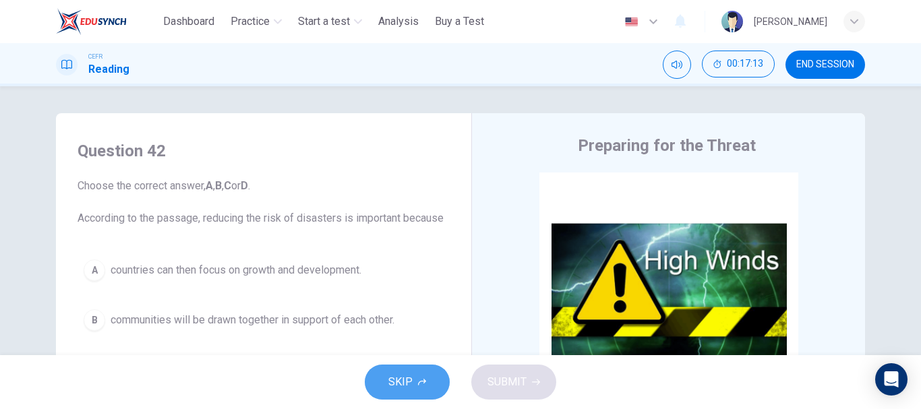
click at [423, 376] on button "SKIP" at bounding box center [407, 382] width 85 height 35
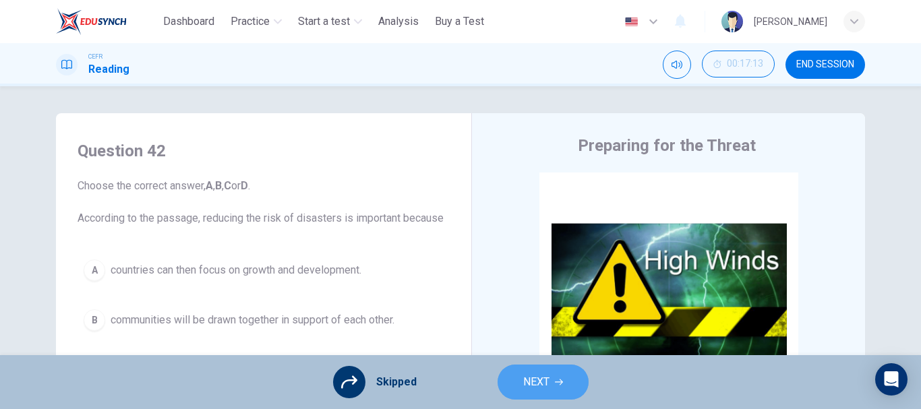
click at [540, 384] on span "NEXT" at bounding box center [536, 382] width 26 height 19
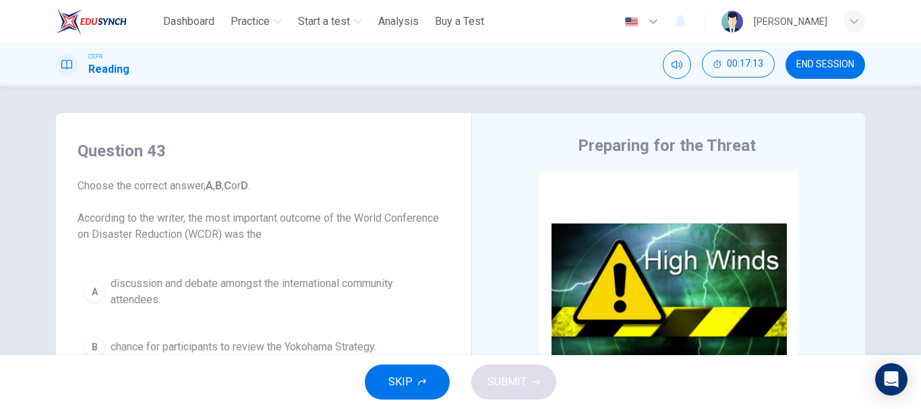
click at [433, 380] on button "SKIP" at bounding box center [407, 382] width 85 height 35
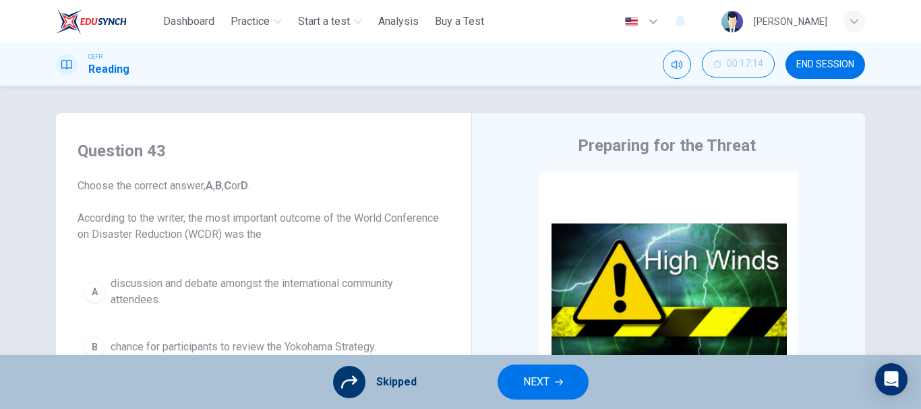
click at [512, 392] on button "NEXT" at bounding box center [543, 382] width 91 height 35
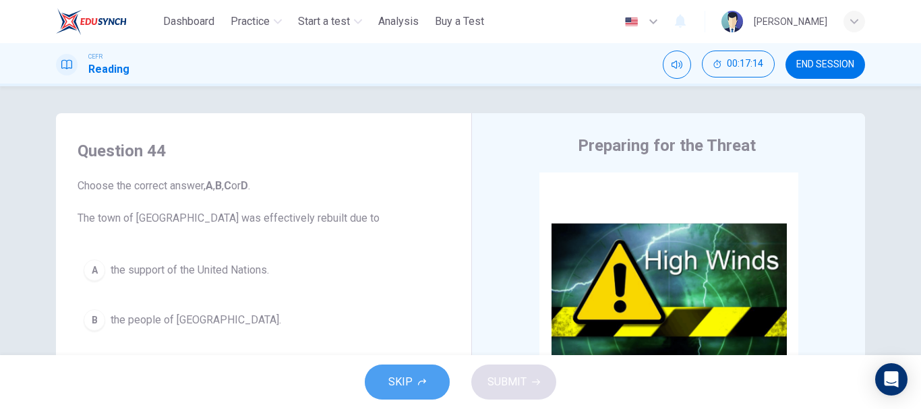
click at [440, 387] on button "SKIP" at bounding box center [407, 382] width 85 height 35
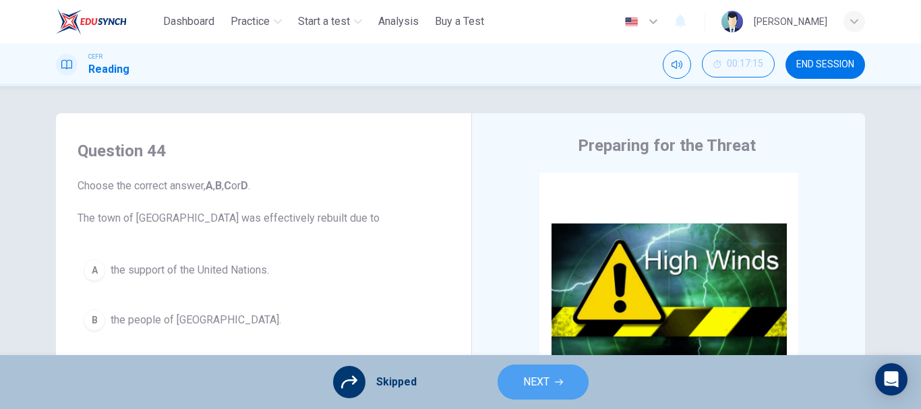
click at [521, 390] on button "NEXT" at bounding box center [543, 382] width 91 height 35
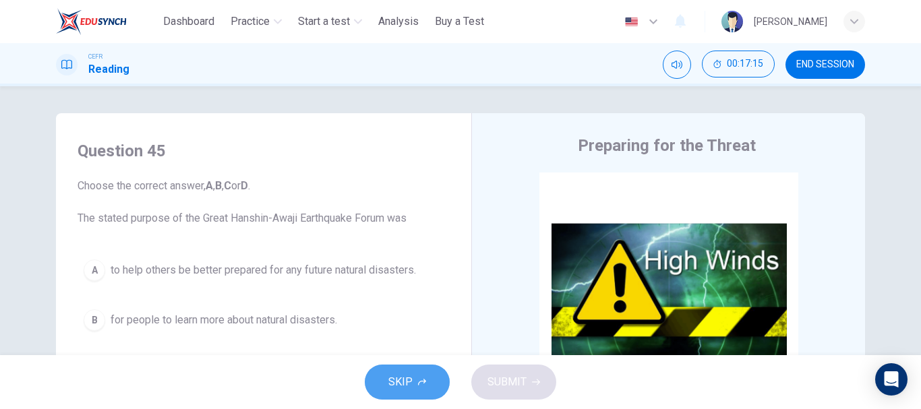
click at [419, 382] on icon "button" at bounding box center [422, 382] width 8 height 7
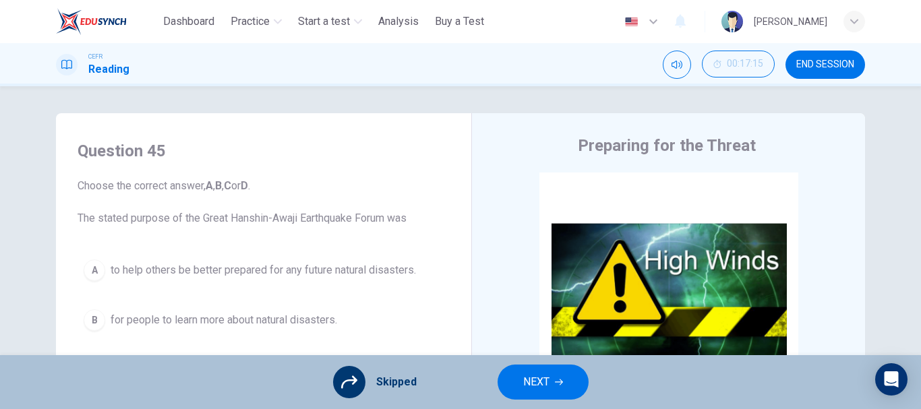
click at [385, 369] on div "Skipped" at bounding box center [375, 382] width 84 height 32
click at [498, 379] on button "NEXT" at bounding box center [543, 382] width 91 height 35
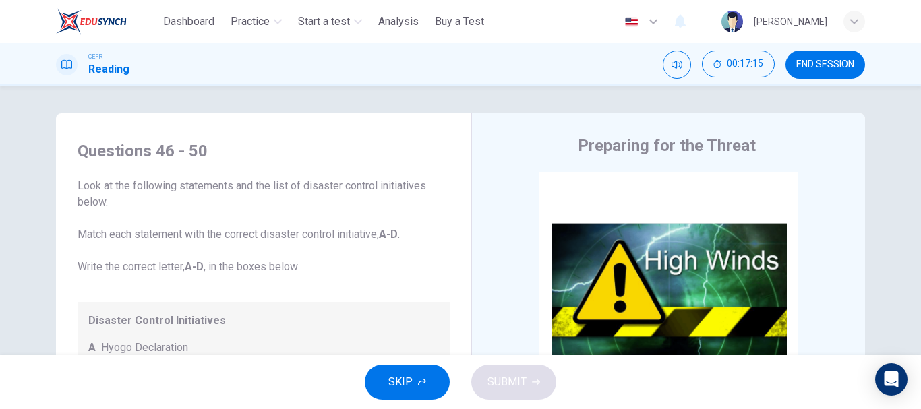
click at [418, 378] on icon "button" at bounding box center [422, 382] width 8 height 8
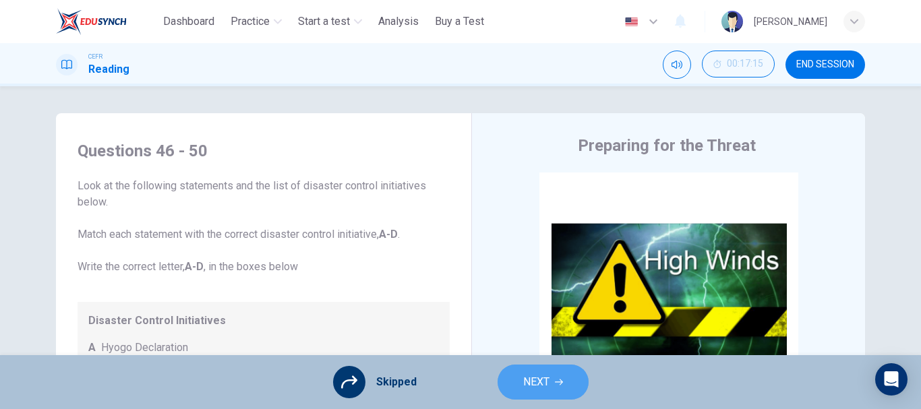
click at [556, 376] on button "NEXT" at bounding box center [543, 382] width 91 height 35
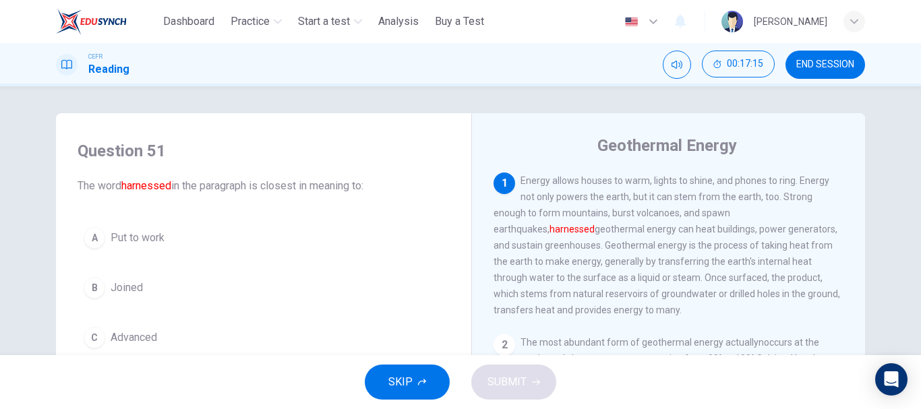
click at [426, 385] on button "SKIP" at bounding box center [407, 382] width 85 height 35
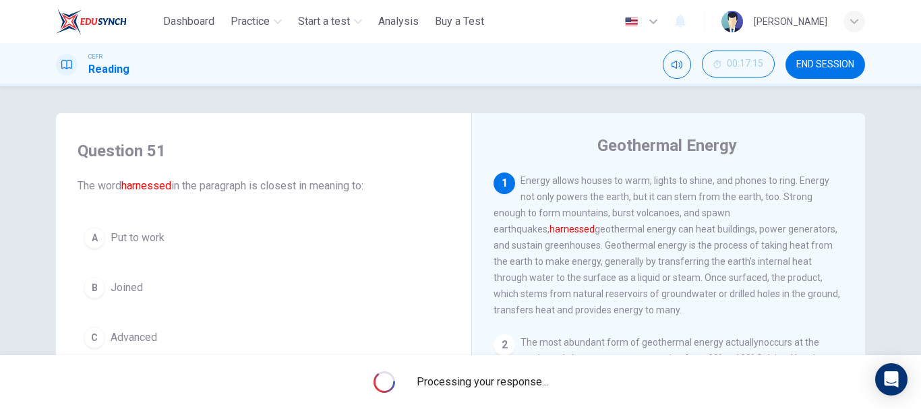
click at [515, 386] on span "Processing your response..." at bounding box center [482, 382] width 131 height 16
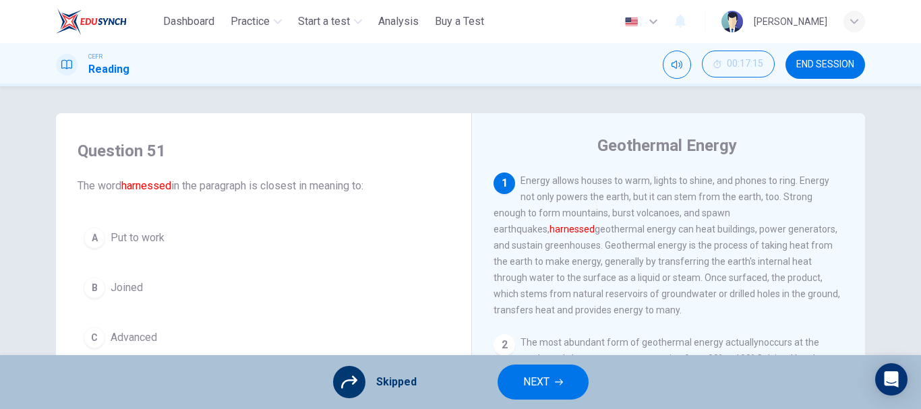
click at [515, 386] on button "NEXT" at bounding box center [543, 382] width 91 height 35
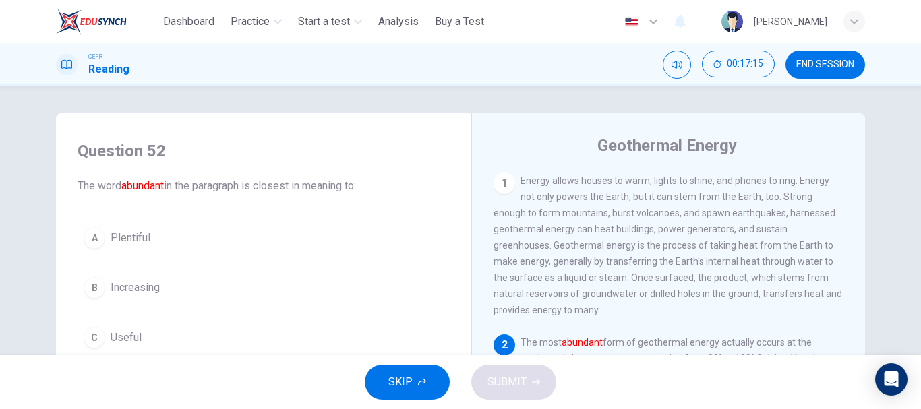
click at [373, 375] on button "SKIP" at bounding box center [407, 382] width 85 height 35
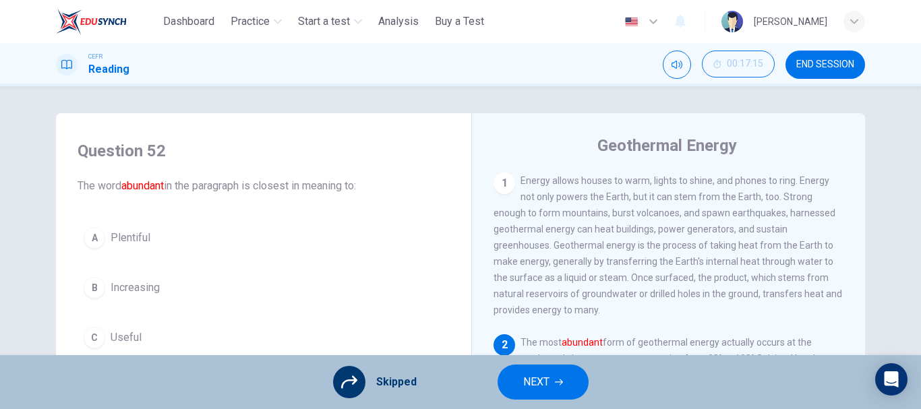
click at [548, 386] on span "NEXT" at bounding box center [536, 382] width 26 height 19
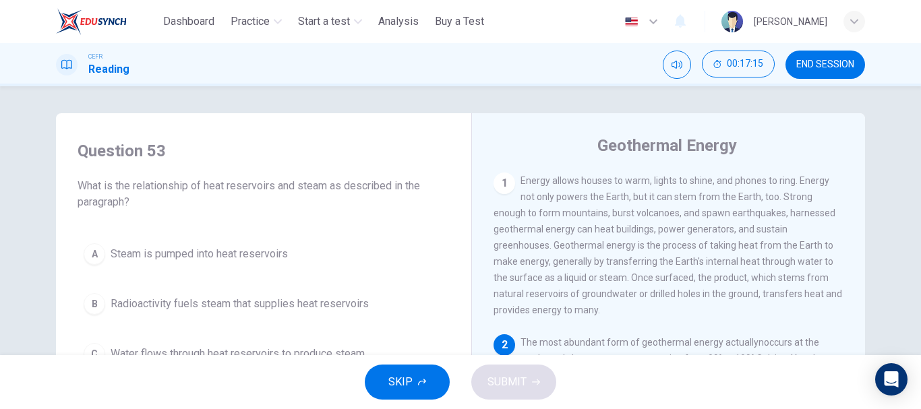
click at [388, 383] on button "SKIP" at bounding box center [407, 382] width 85 height 35
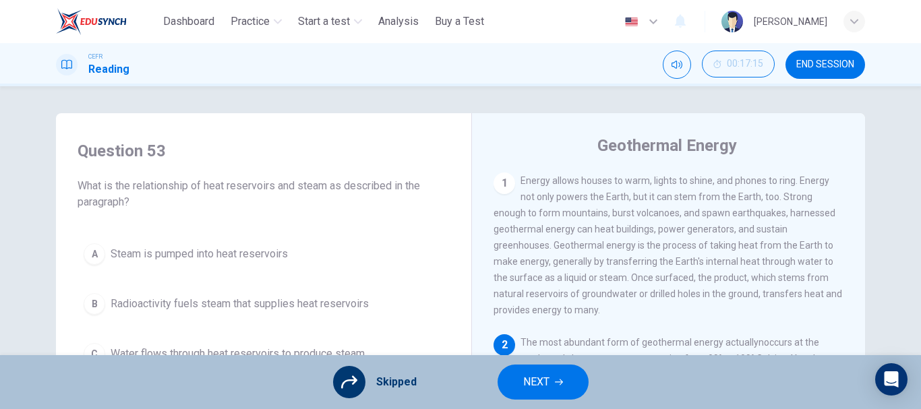
click at [554, 399] on button "NEXT" at bounding box center [543, 382] width 91 height 35
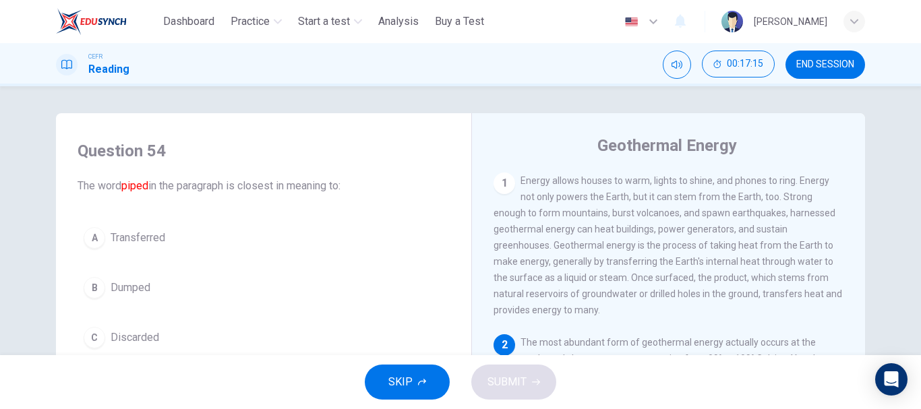
click at [412, 375] on span "SKIP" at bounding box center [400, 382] width 24 height 19
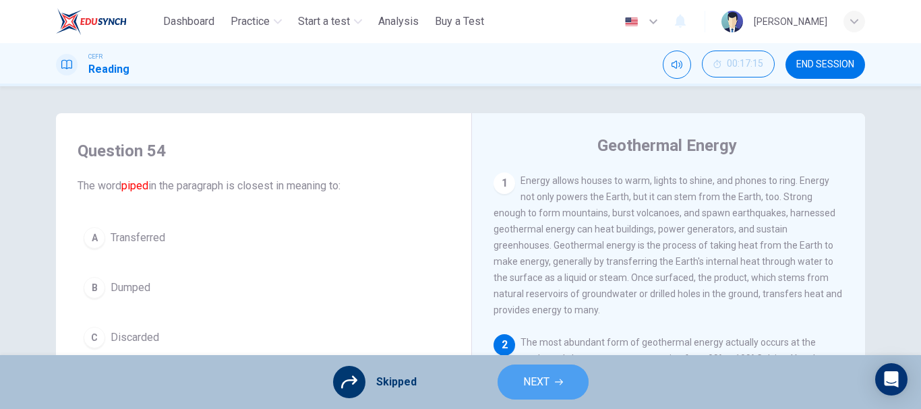
click at [512, 375] on button "NEXT" at bounding box center [543, 382] width 91 height 35
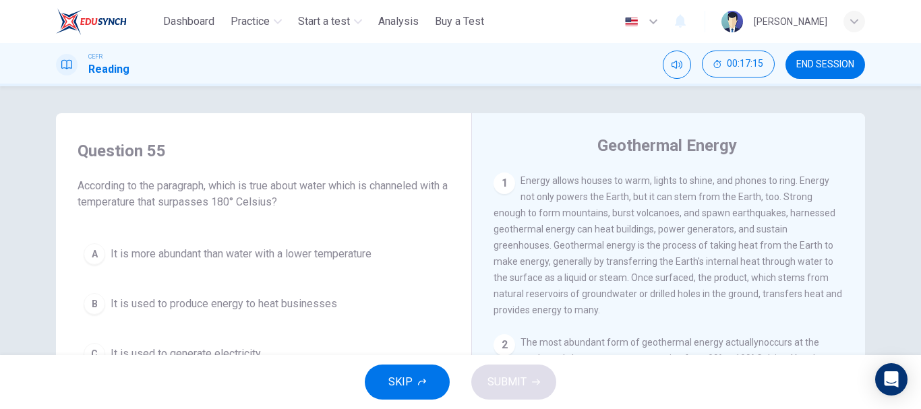
click at [405, 361] on div "SKIP SUBMIT" at bounding box center [460, 382] width 921 height 54
click at [415, 388] on button "SKIP" at bounding box center [407, 382] width 85 height 35
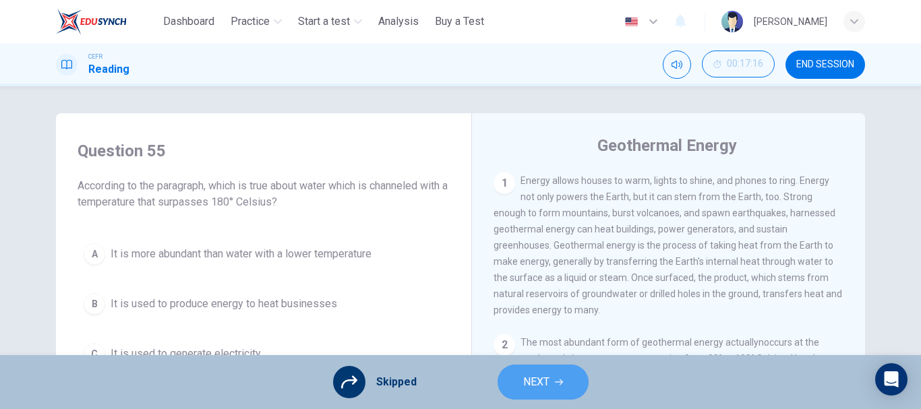
click at [513, 386] on button "NEXT" at bounding box center [543, 382] width 91 height 35
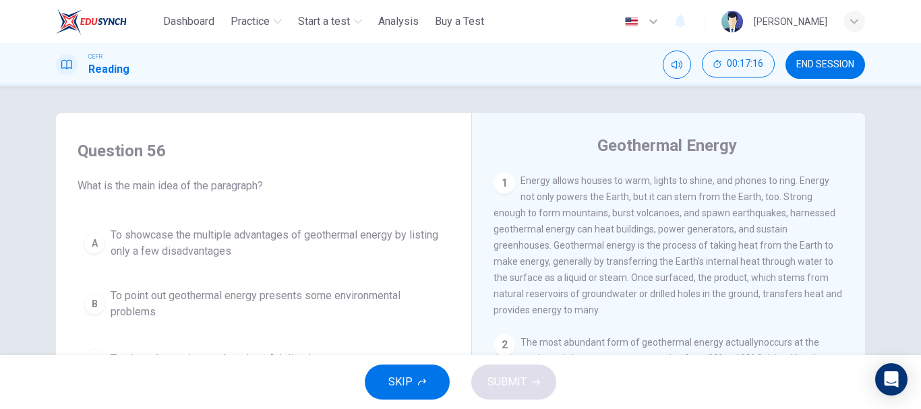
click at [399, 377] on span "SKIP" at bounding box center [400, 382] width 24 height 19
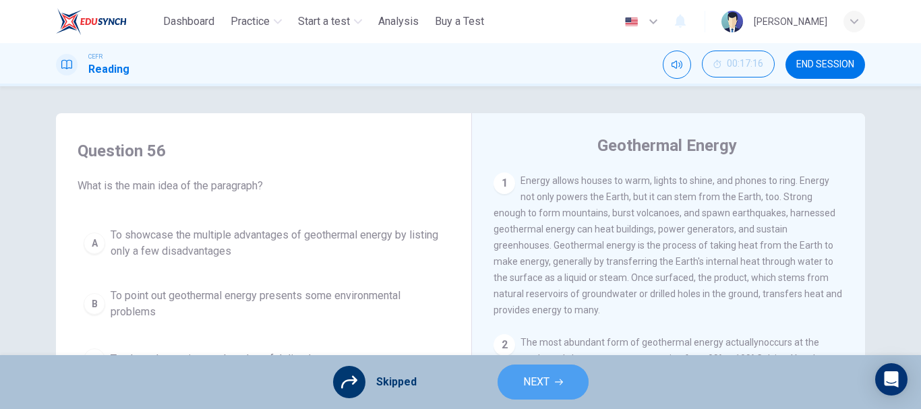
click at [529, 380] on span "NEXT" at bounding box center [536, 382] width 26 height 19
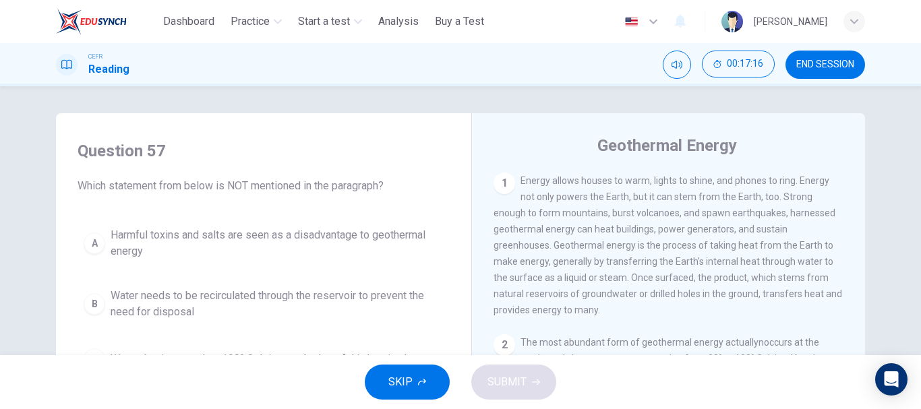
click at [392, 370] on button "SKIP" at bounding box center [407, 382] width 85 height 35
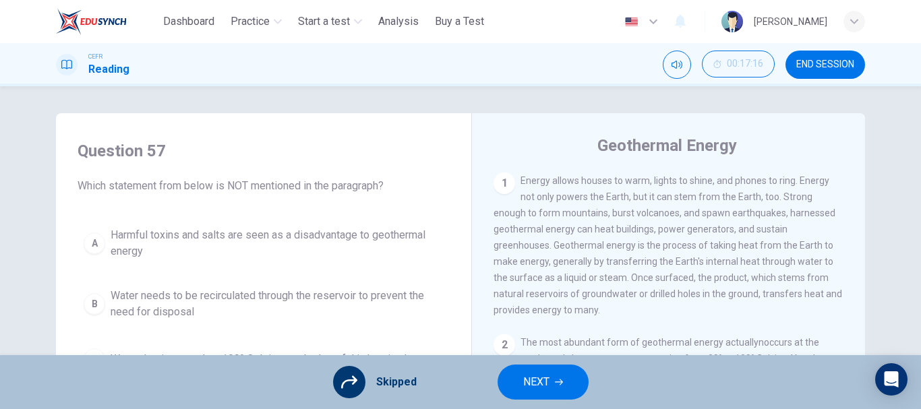
click at [508, 390] on button "NEXT" at bounding box center [543, 382] width 91 height 35
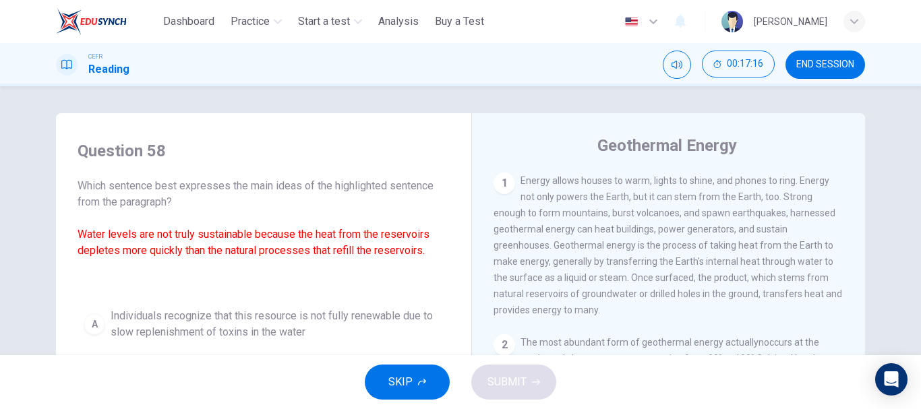
click at [426, 387] on button "SKIP" at bounding box center [407, 382] width 85 height 35
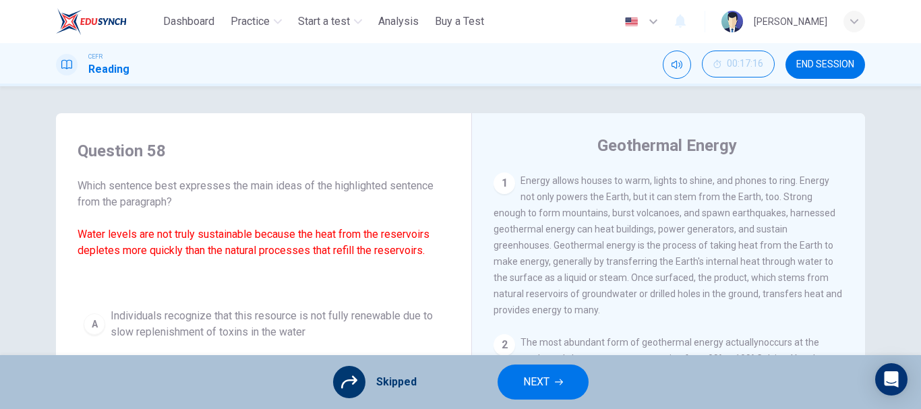
click at [531, 392] on button "NEXT" at bounding box center [543, 382] width 91 height 35
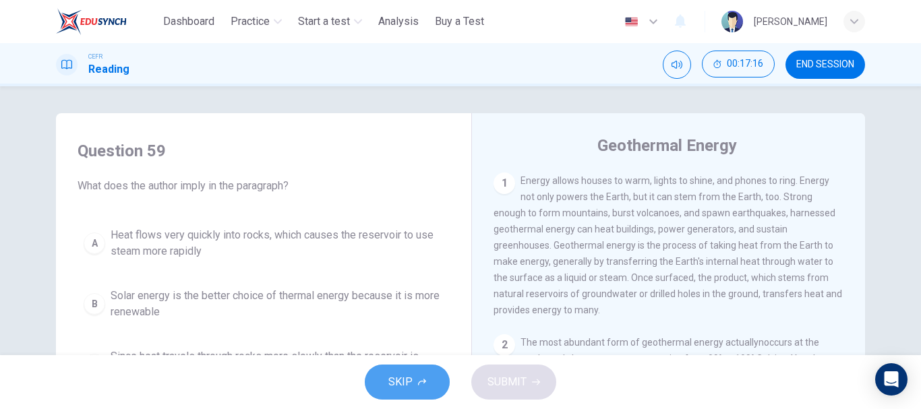
click at [405, 382] on span "SKIP" at bounding box center [400, 382] width 24 height 19
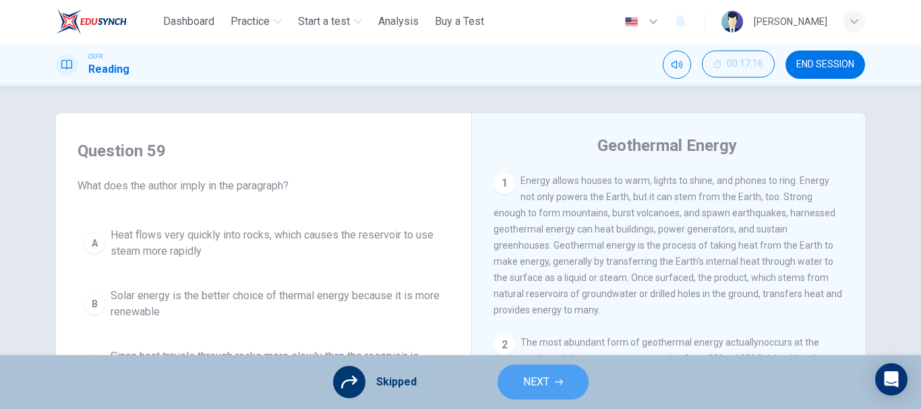
click at [548, 386] on span "NEXT" at bounding box center [536, 382] width 26 height 19
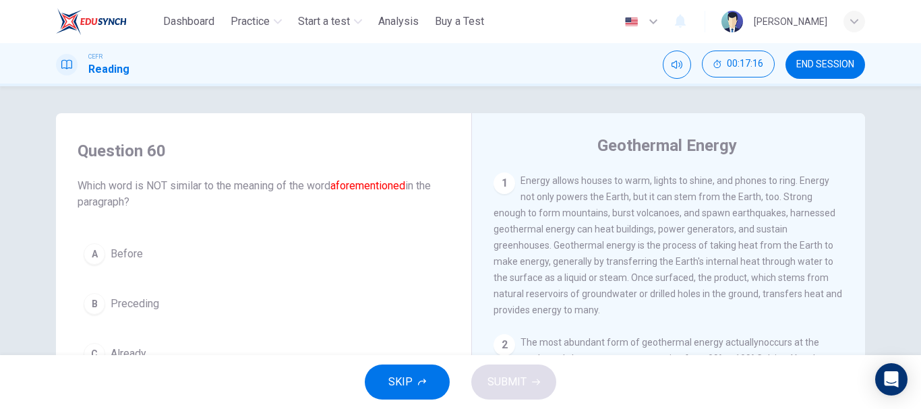
click at [406, 374] on span "SKIP" at bounding box center [400, 382] width 24 height 19
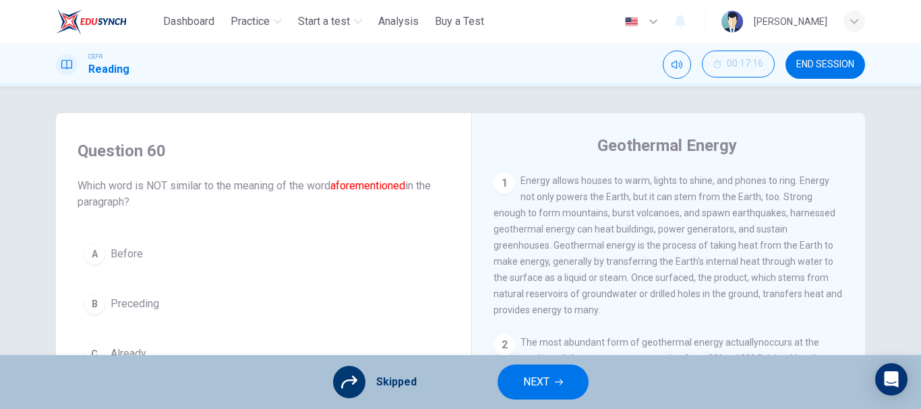
click at [519, 382] on button "NEXT" at bounding box center [543, 382] width 91 height 35
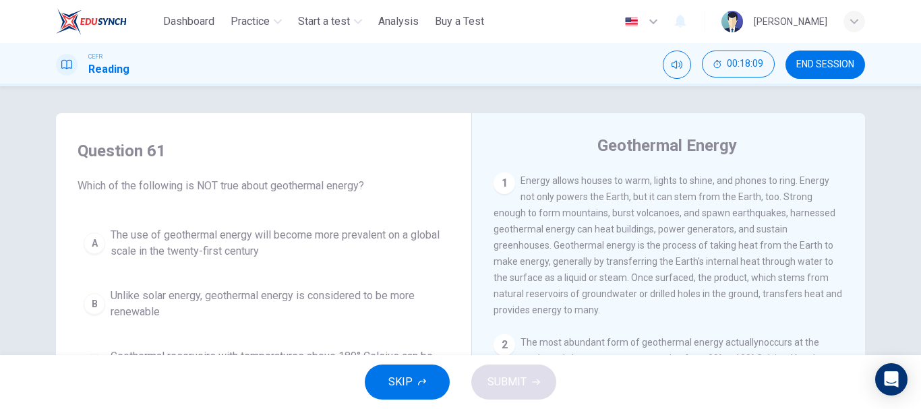
click at [837, 66] on span "END SESSION" at bounding box center [825, 64] width 58 height 11
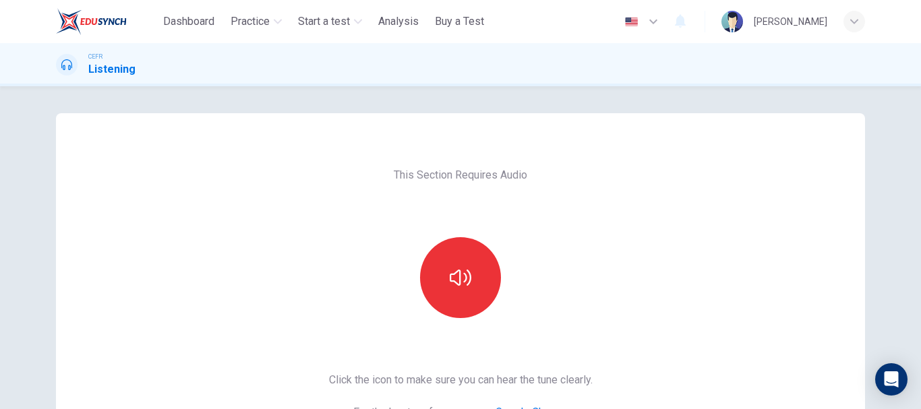
scroll to position [129, 0]
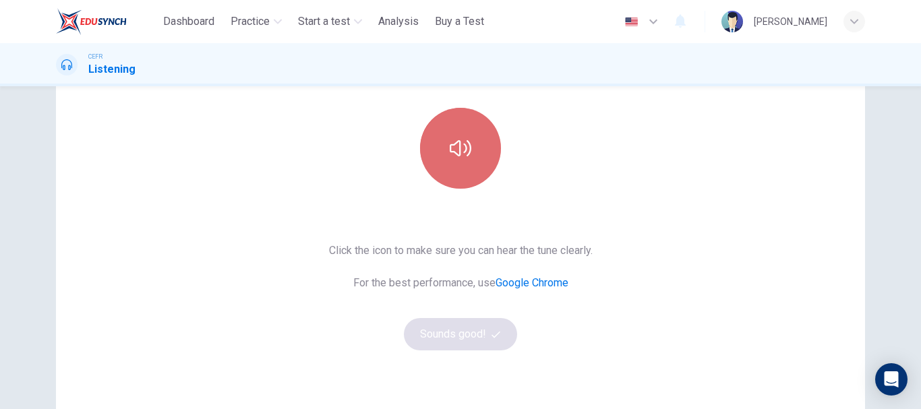
click at [445, 142] on button "button" at bounding box center [460, 148] width 81 height 81
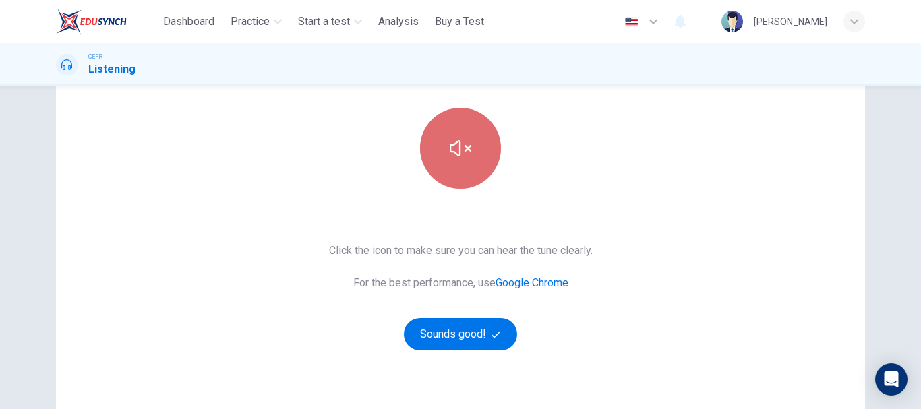
click at [445, 142] on button "button" at bounding box center [460, 148] width 81 height 81
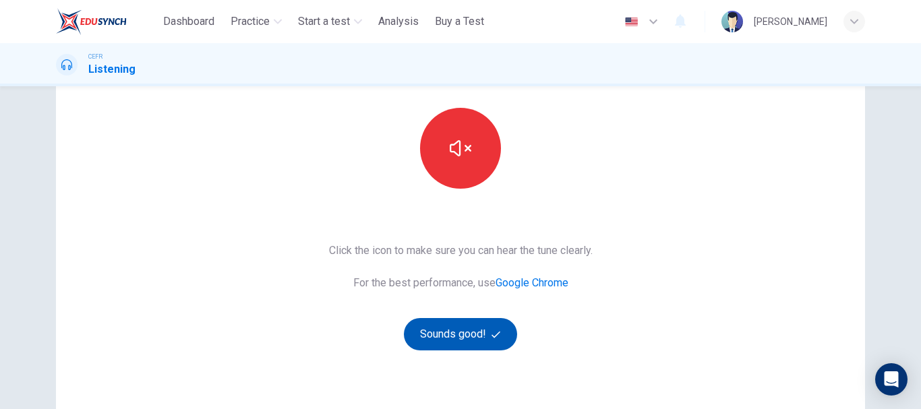
click at [455, 330] on button "Sounds good!" at bounding box center [460, 334] width 113 height 32
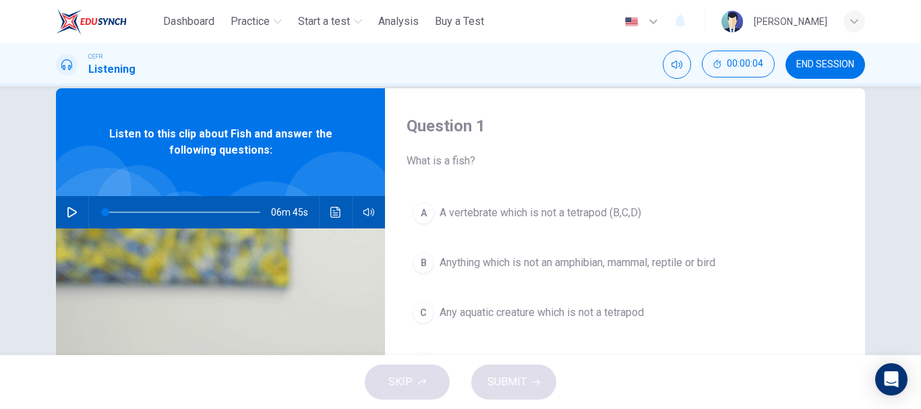
scroll to position [40, 0]
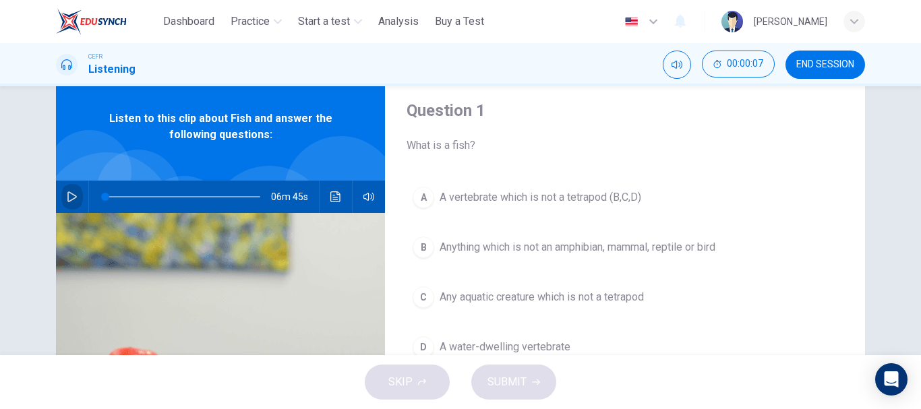
click at [71, 190] on button "button" at bounding box center [72, 197] width 22 height 32
type input "*"
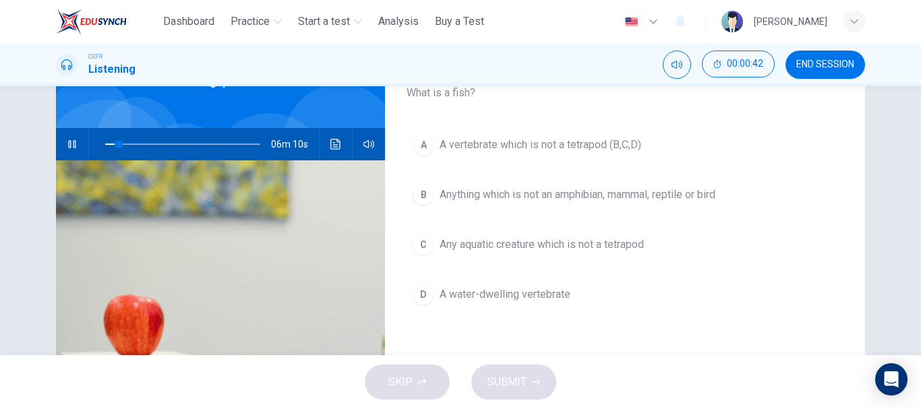
scroll to position [92, 0]
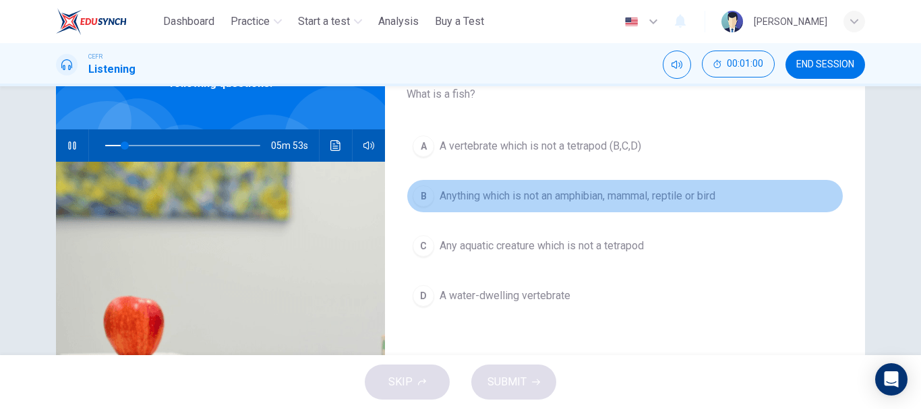
click at [421, 192] on div "B" at bounding box center [424, 196] width 22 height 22
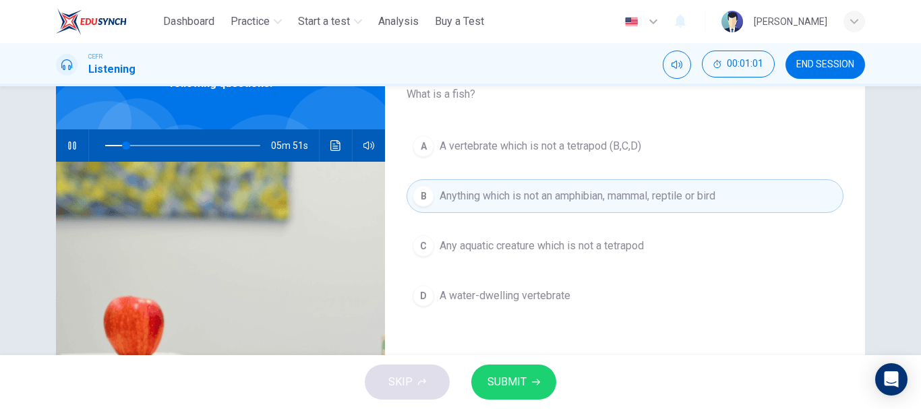
click at [539, 387] on button "SUBMIT" at bounding box center [513, 382] width 85 height 35
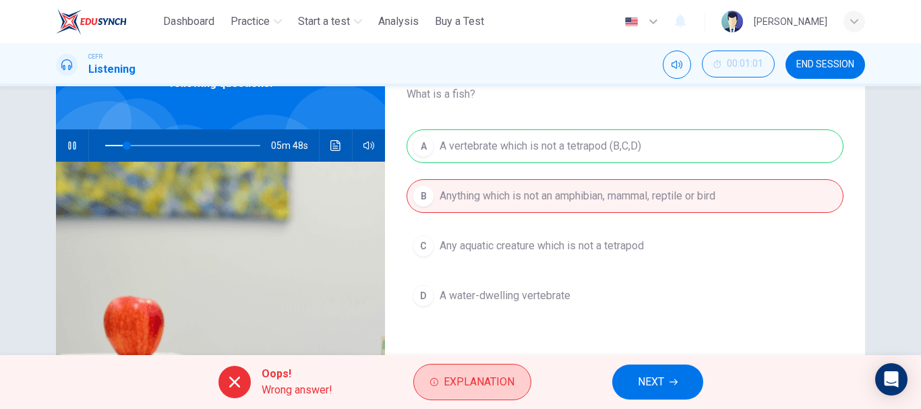
click at [494, 379] on span "Explanation" at bounding box center [479, 382] width 71 height 19
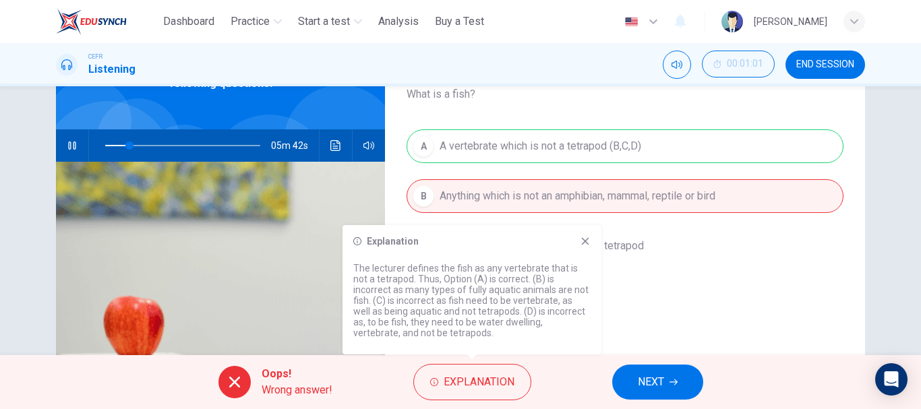
click at [581, 235] on div "Explanation The lecturer defines the fish as any vertebrate that is not a tetra…" at bounding box center [472, 289] width 259 height 129
click at [585, 239] on icon at bounding box center [585, 241] width 11 height 11
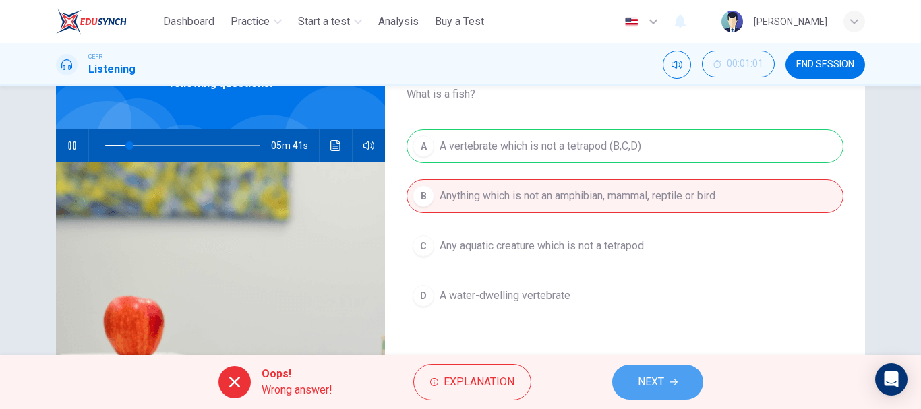
click at [666, 374] on button "NEXT" at bounding box center [657, 382] width 91 height 35
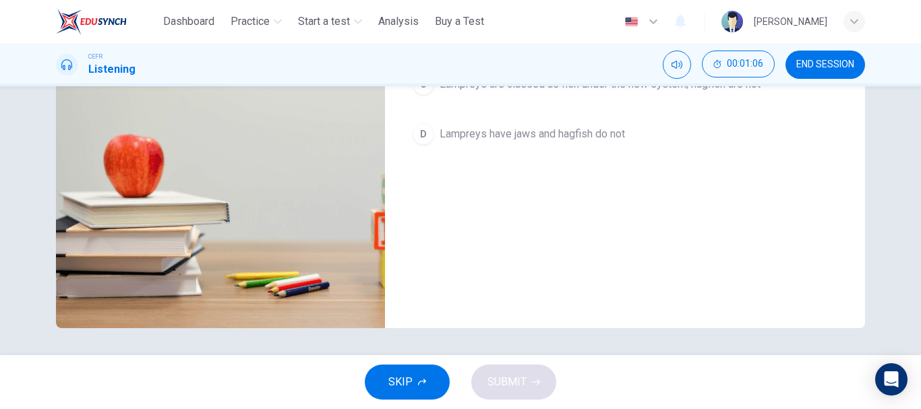
scroll to position [0, 0]
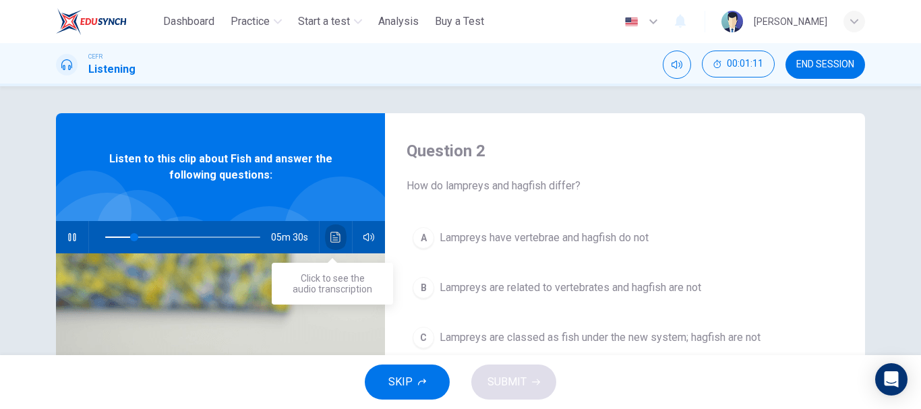
click at [325, 238] on button "Click to see the audio transcription" at bounding box center [336, 237] width 22 height 32
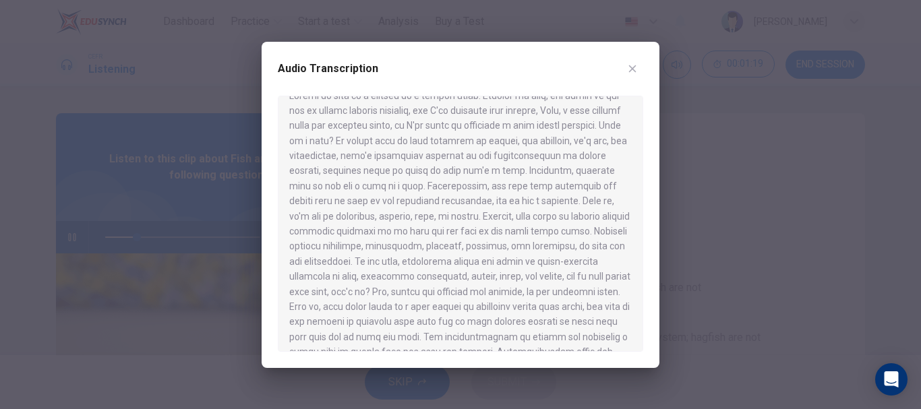
scroll to position [9, 0]
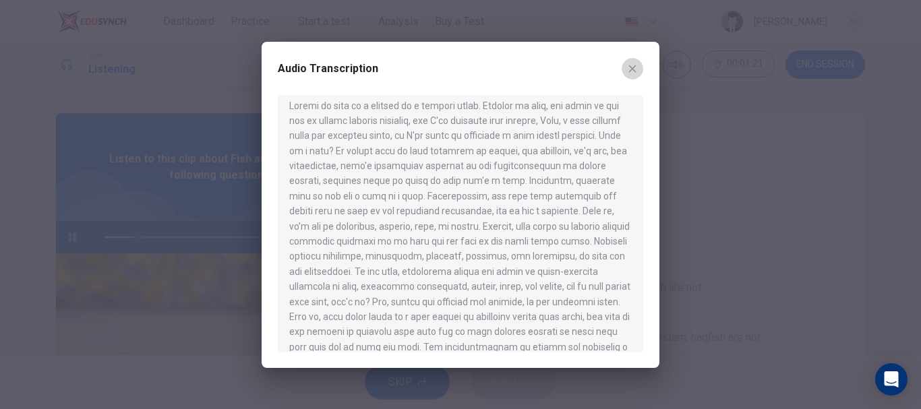
click at [637, 65] on icon "button" at bounding box center [632, 68] width 11 height 11
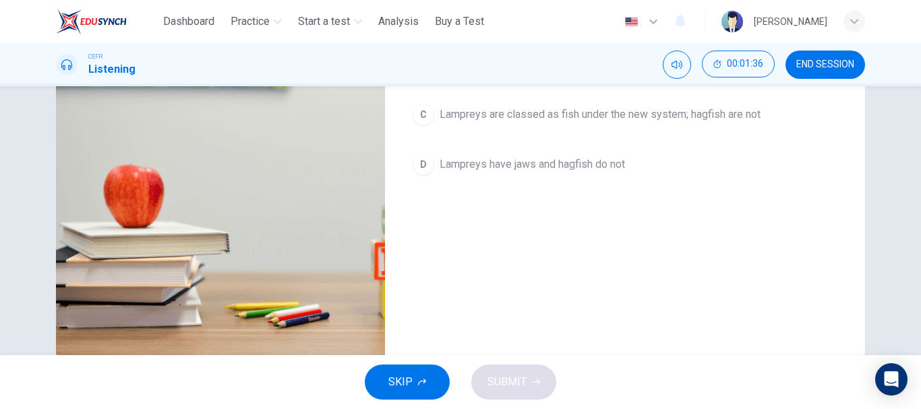
scroll to position [0, 0]
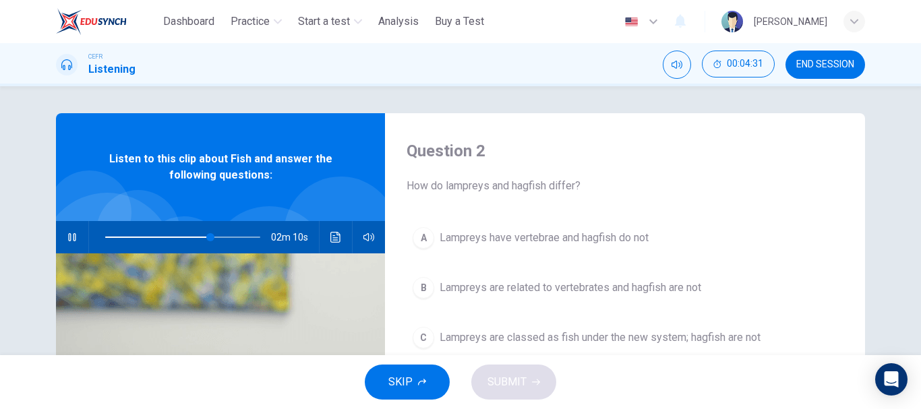
type input "**"
click at [795, 59] on button "END SESSION" at bounding box center [826, 65] width 80 height 28
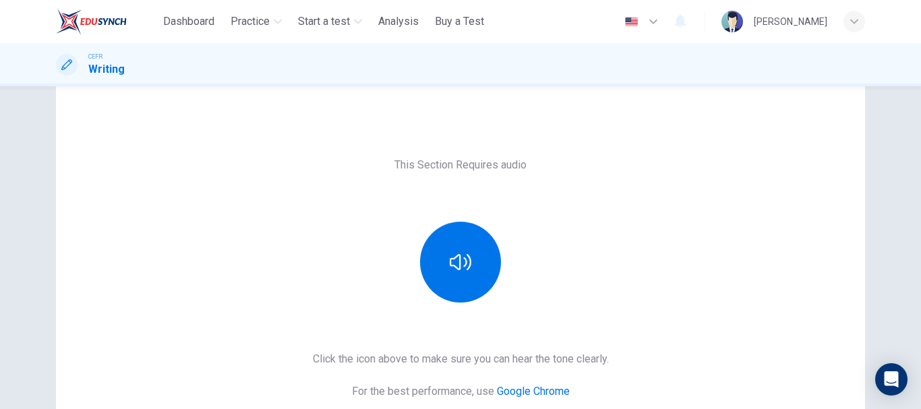
scroll to position [41, 0]
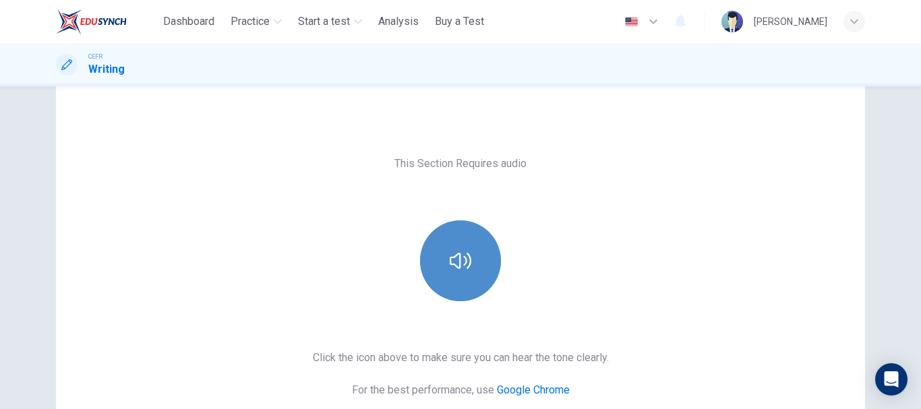
click at [436, 268] on button "button" at bounding box center [460, 260] width 81 height 81
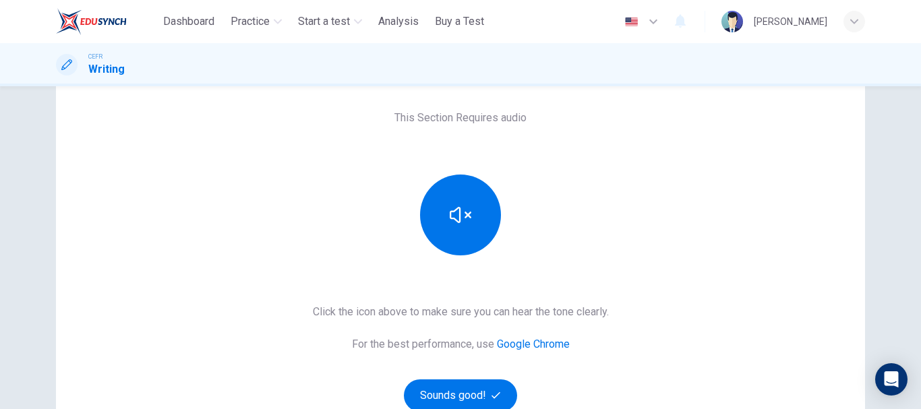
scroll to position [243, 0]
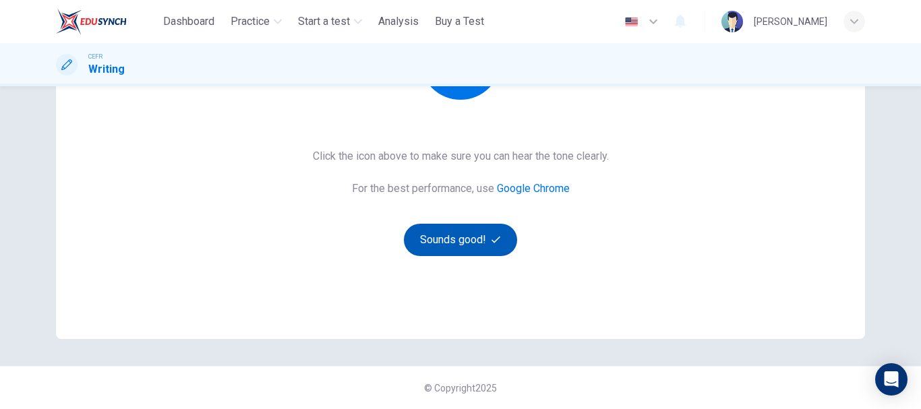
click at [422, 239] on button "Sounds good!" at bounding box center [460, 240] width 113 height 32
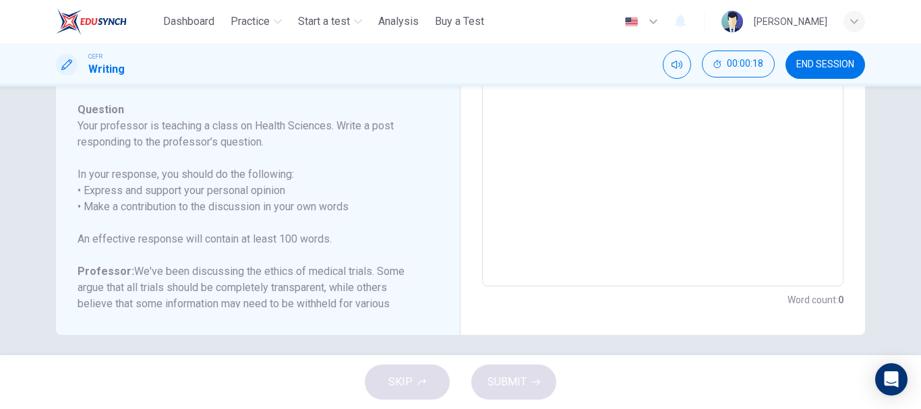
scroll to position [326, 0]
drag, startPoint x: 76, startPoint y: 120, endPoint x: 417, endPoint y: 308, distance: 390.2
click at [417, 308] on div "Question 1 Question Type : Writing for an Academic Discussion Directions For th…" at bounding box center [258, 61] width 405 height 546
drag, startPoint x: 394, startPoint y: 303, endPoint x: 216, endPoint y: 279, distance: 180.2
click at [227, 285] on h6 "Professor: We've been discussing the ethics of medical trials. Some argue that …" at bounding box center [250, 294] width 345 height 65
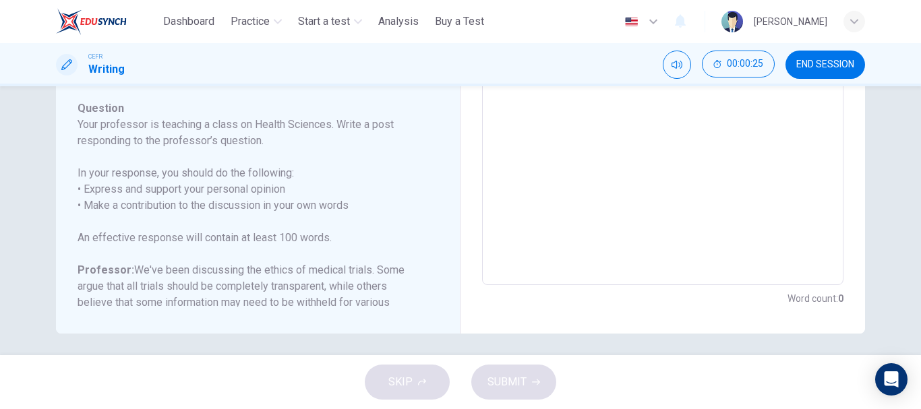
drag, startPoint x: 78, startPoint y: 121, endPoint x: 286, endPoint y: 208, distance: 226.0
click at [286, 208] on div "Question Your professor is teaching a class on Health Sciences. Write a post re…" at bounding box center [250, 270] width 345 height 340
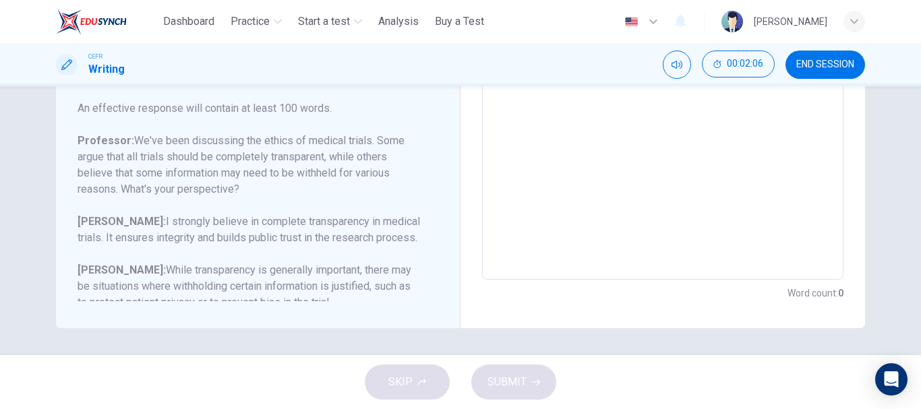
scroll to position [134, 0]
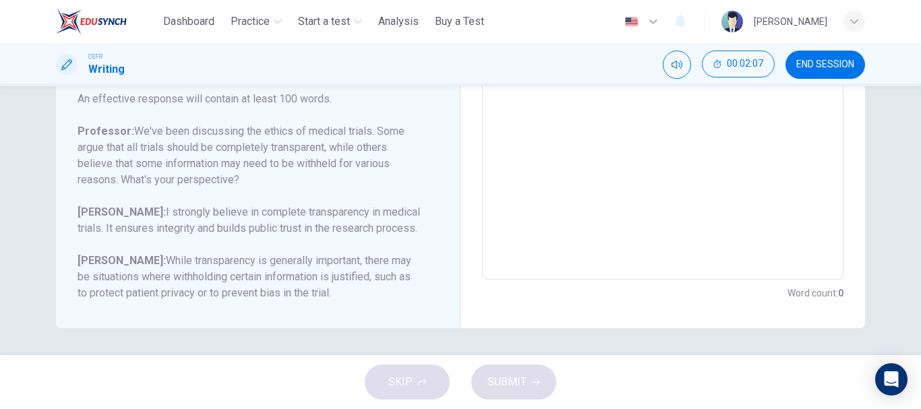
click at [588, 175] on textarea at bounding box center [663, 55] width 343 height 428
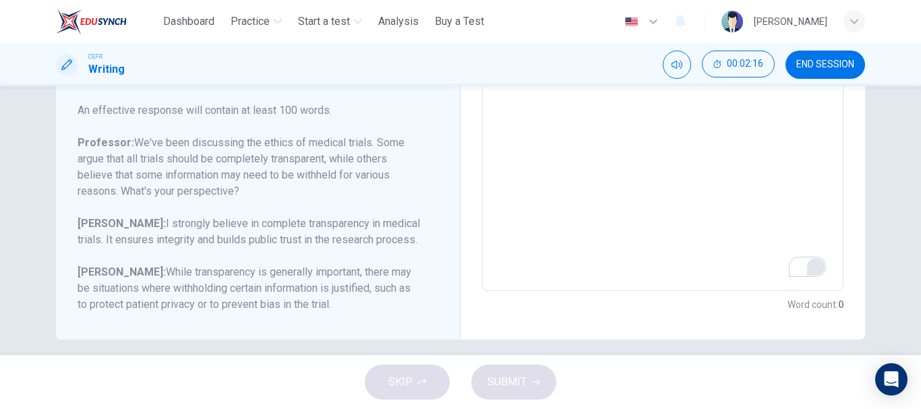
click at [810, 270] on div "Open Grammarly." at bounding box center [815, 267] width 15 height 15
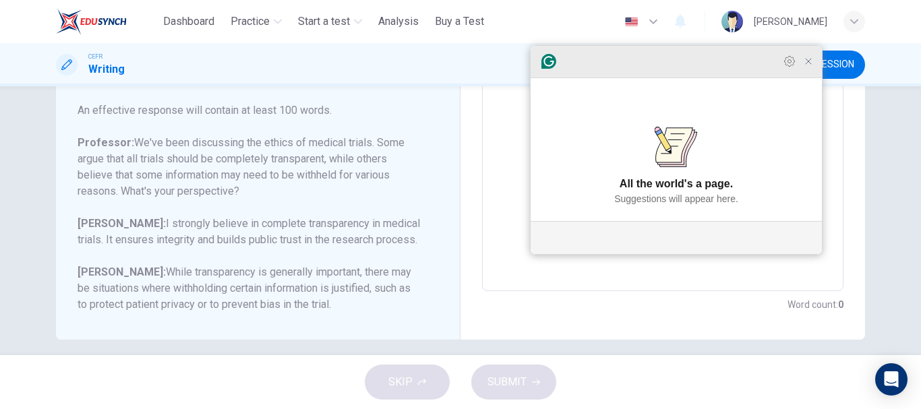
click at [809, 64] on icon "Close Grammarly Assistant" at bounding box center [808, 61] width 5 height 5
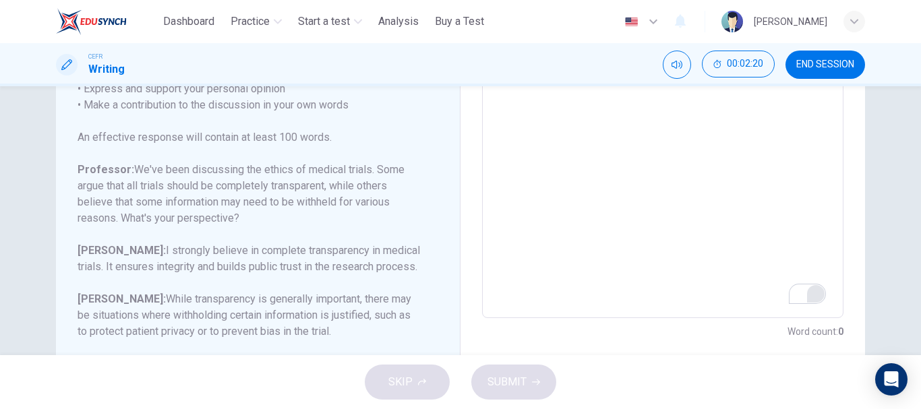
scroll to position [298, 0]
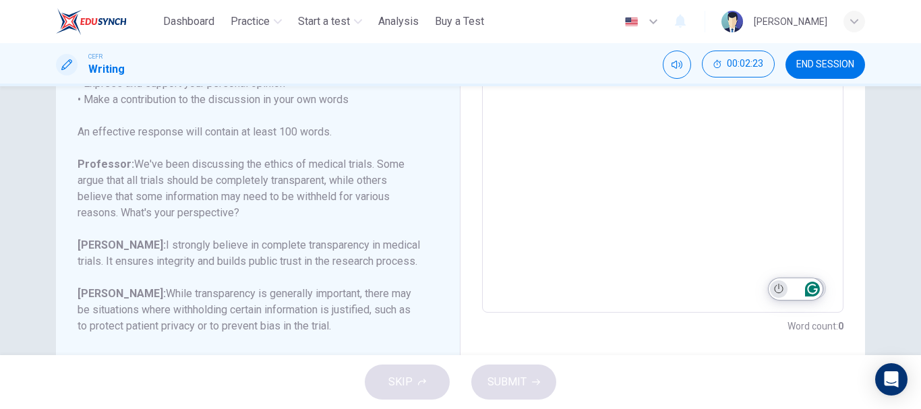
click at [782, 287] on icon "Turn off Grammarly on this website" at bounding box center [778, 289] width 9 height 10
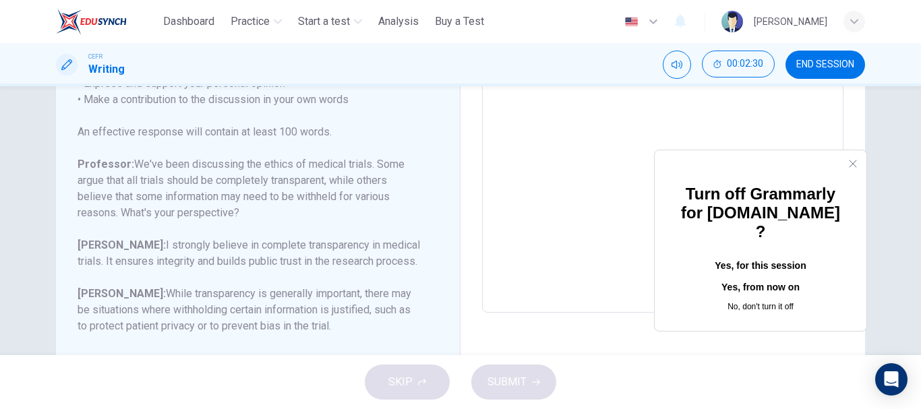
click at [848, 168] on icon "Close" at bounding box center [853, 163] width 11 height 11
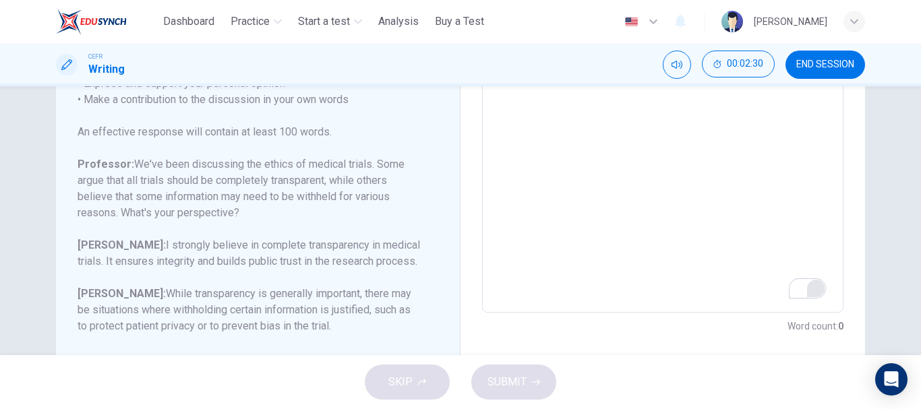
scroll to position [63, 0]
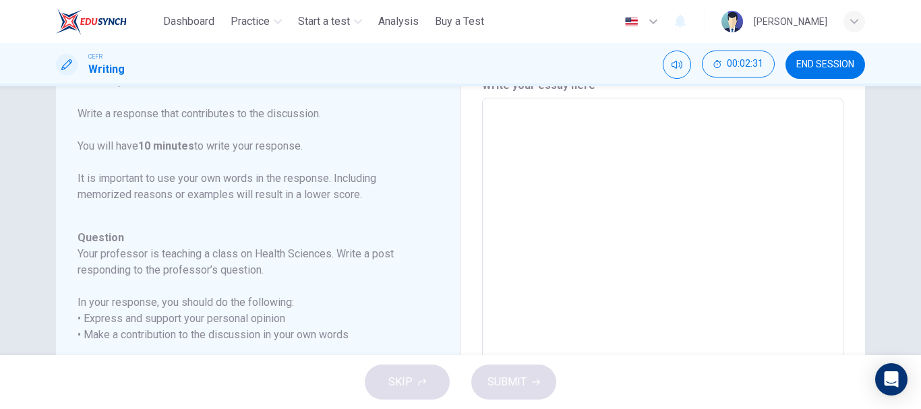
click at [683, 190] on textarea "To enrich screen reader interactions, please activate Accessibility in Grammarl…" at bounding box center [663, 323] width 343 height 428
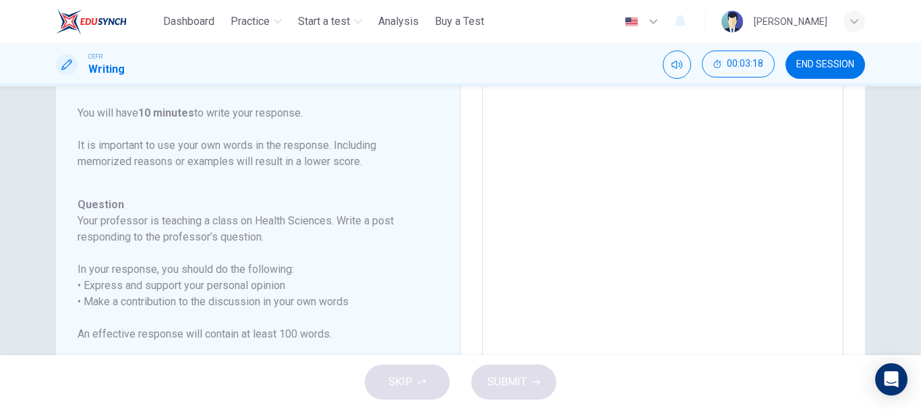
scroll to position [0, 0]
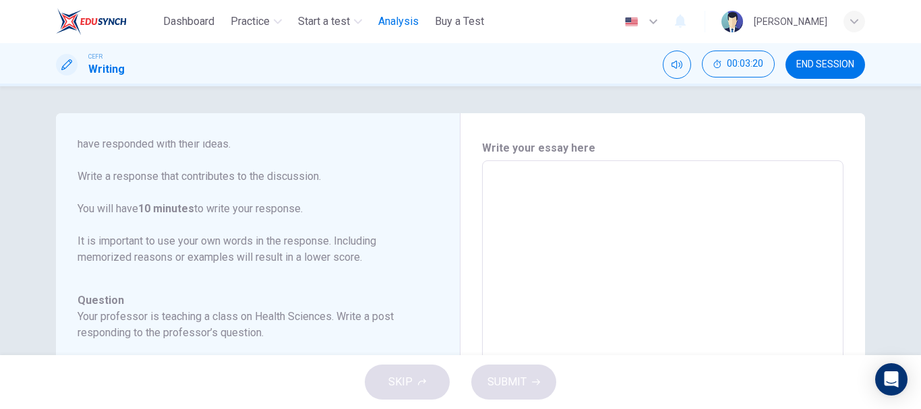
click at [401, 16] on span "Analysis" at bounding box center [398, 21] width 40 height 16
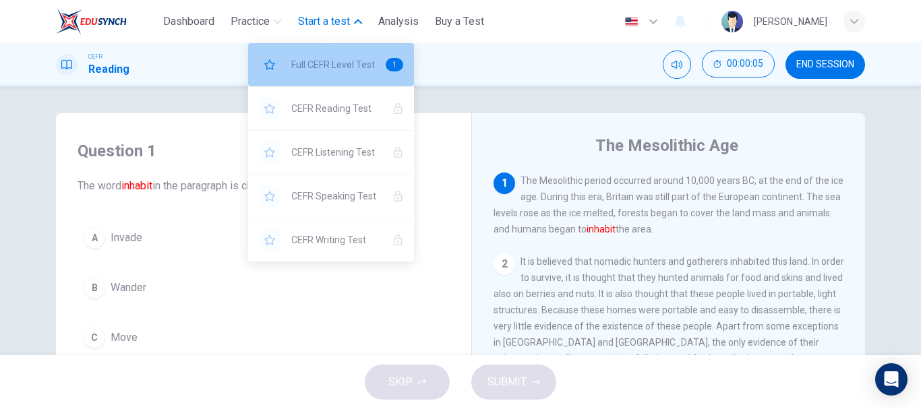
click at [349, 62] on span "Full CEFR Level Test" at bounding box center [333, 65] width 84 height 16
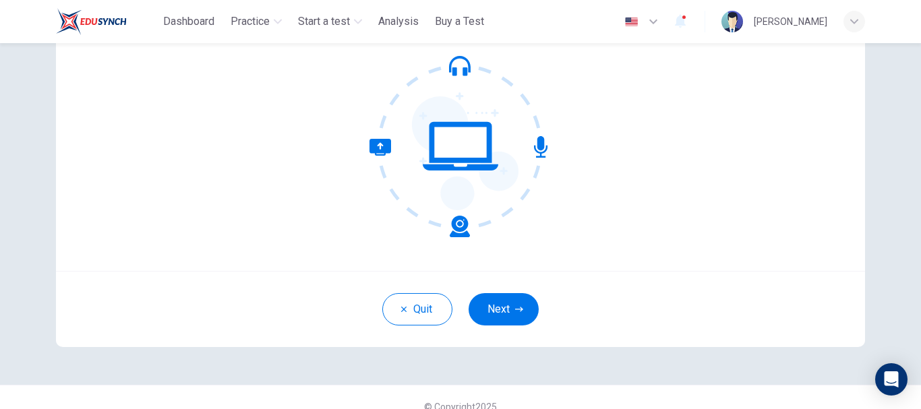
scroll to position [136, 0]
